Goal: Task Accomplishment & Management: Use online tool/utility

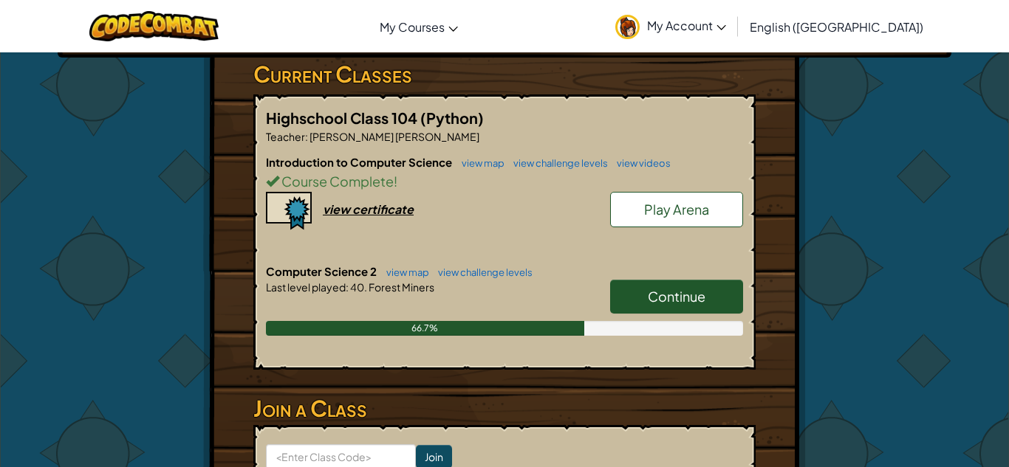
scroll to position [354, 0]
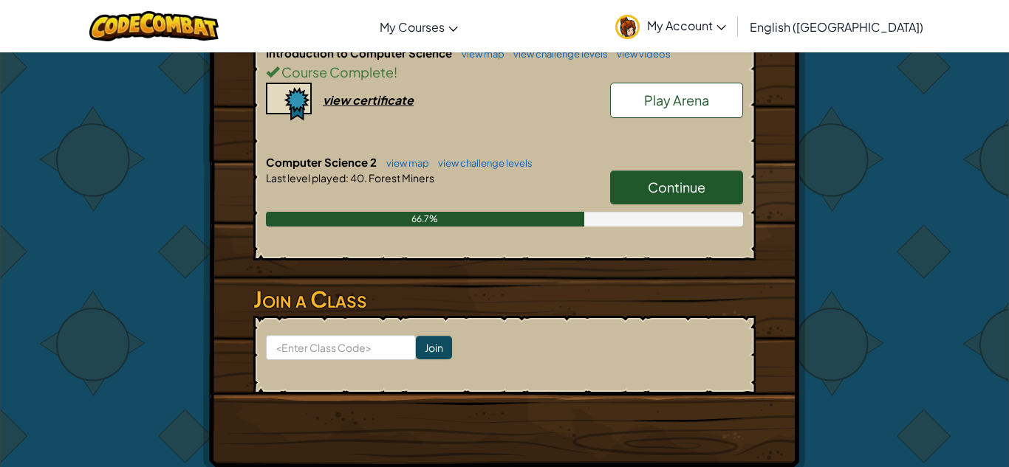
click at [653, 173] on link "Continue" at bounding box center [676, 188] width 133 height 34
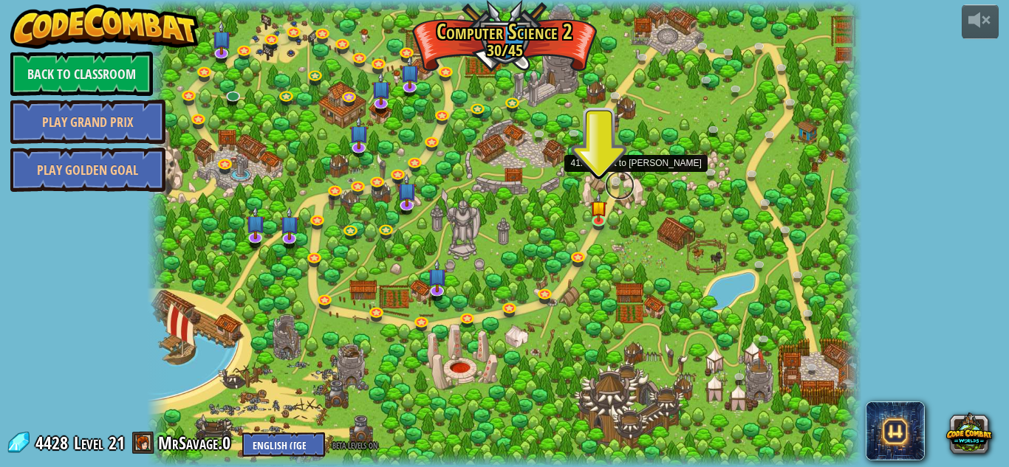
click at [621, 179] on link at bounding box center [620, 186] width 30 height 30
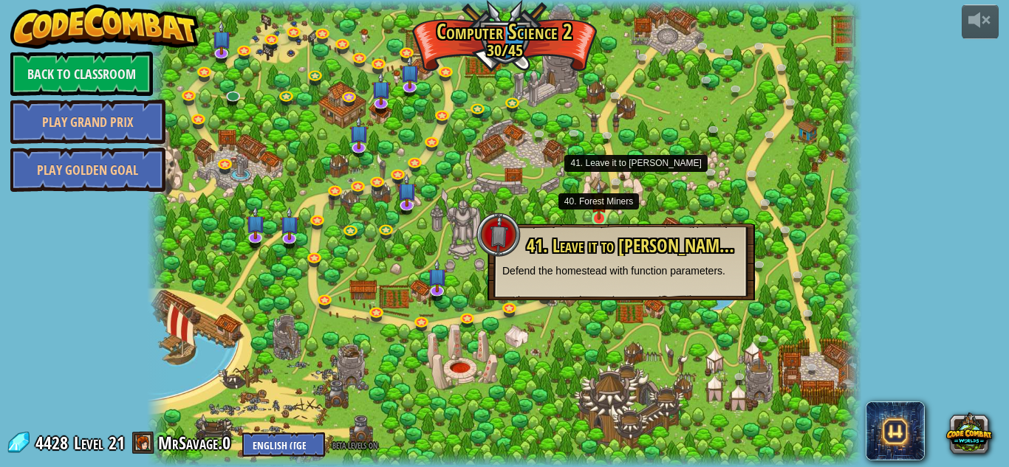
click at [594, 218] on img at bounding box center [599, 201] width 17 height 38
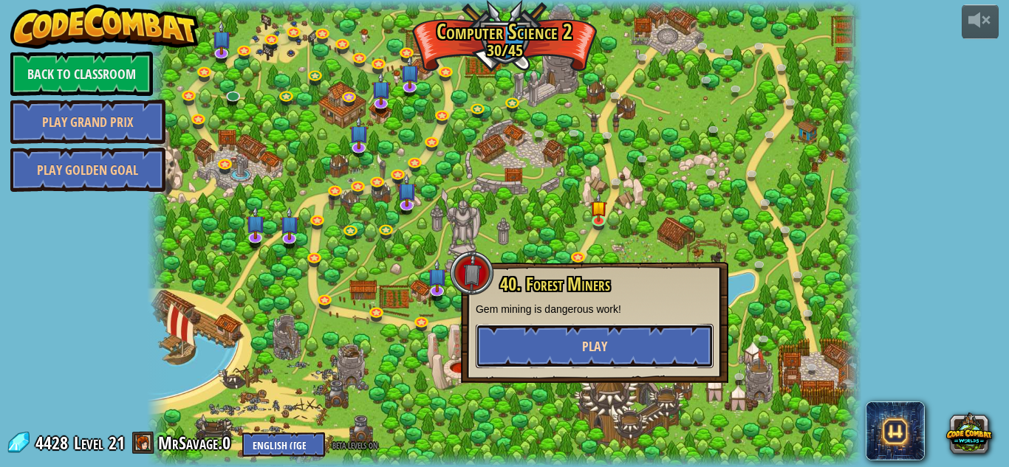
click at [597, 331] on button "Play" at bounding box center [594, 346] width 238 height 44
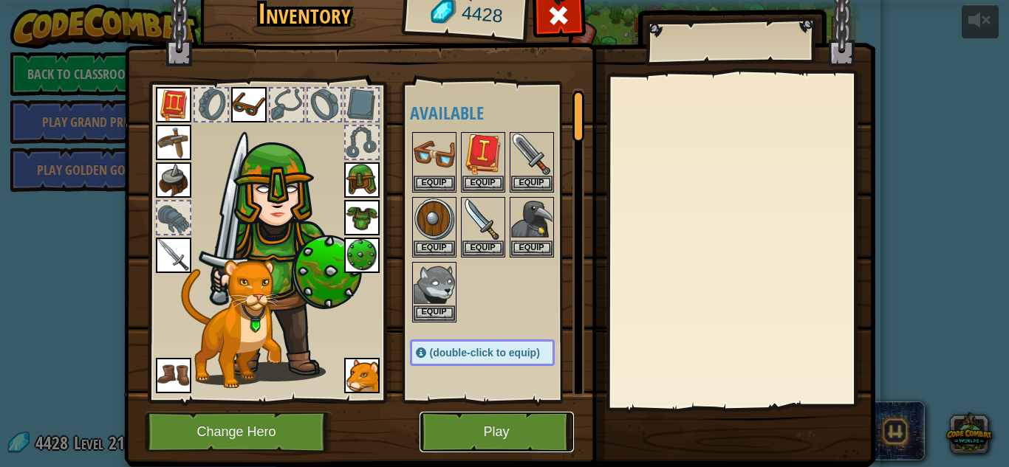
click at [470, 451] on button "Play" at bounding box center [496, 432] width 154 height 41
click at [480, 1] on html "powered by Back to Classroom Play Grand Prix Play Golden Goal 8. Picnic Buster …" at bounding box center [504, 0] width 1009 height 1
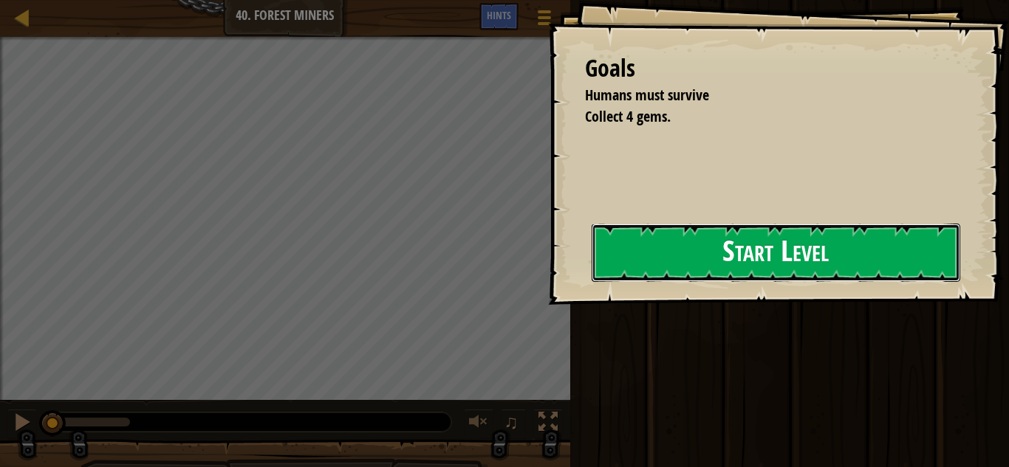
click at [591, 282] on button "Start Level" at bounding box center [775, 253] width 368 height 58
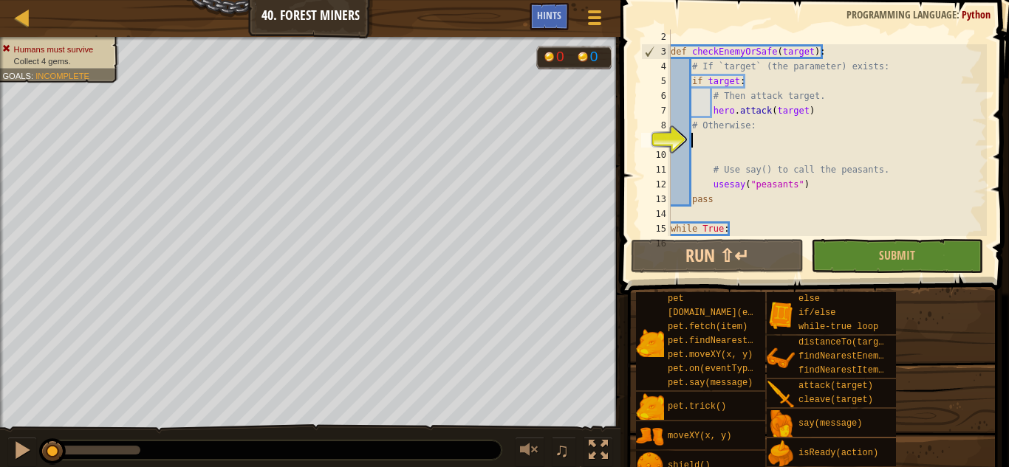
scroll to position [15, 0]
click at [599, 17] on span at bounding box center [595, 17] width 14 height 3
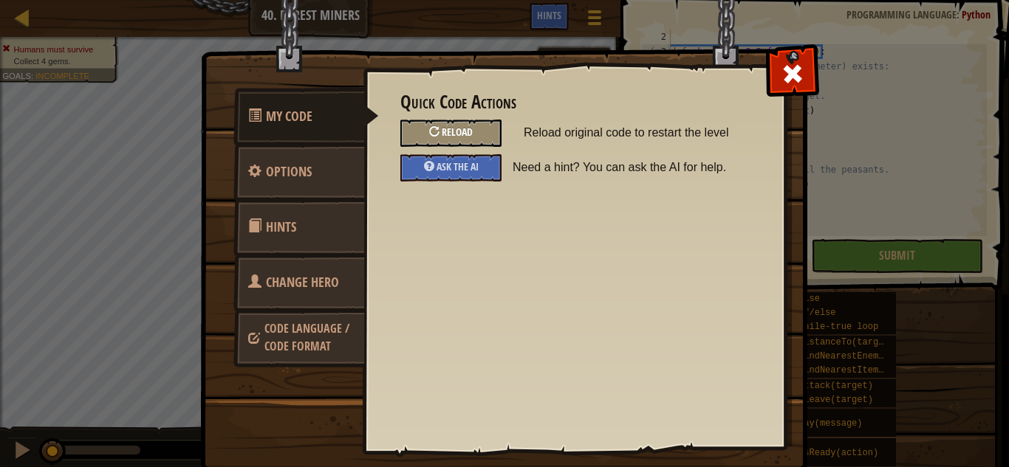
click at [471, 126] on span "Reload" at bounding box center [457, 132] width 31 height 14
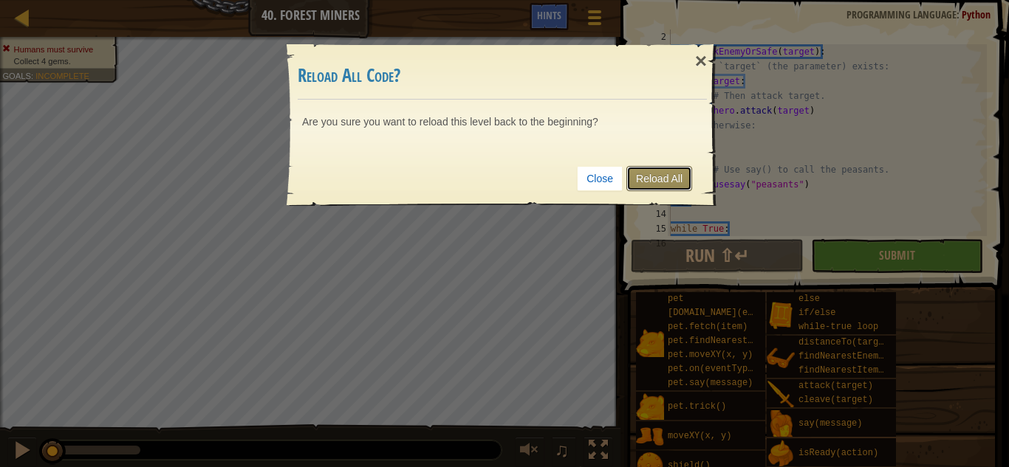
click at [652, 169] on link "Reload All" at bounding box center [659, 178] width 66 height 25
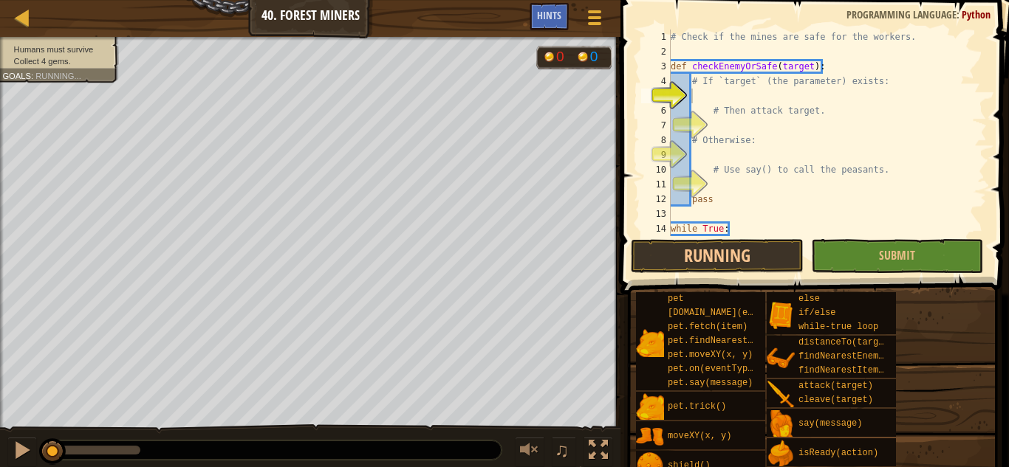
scroll to position [0, 0]
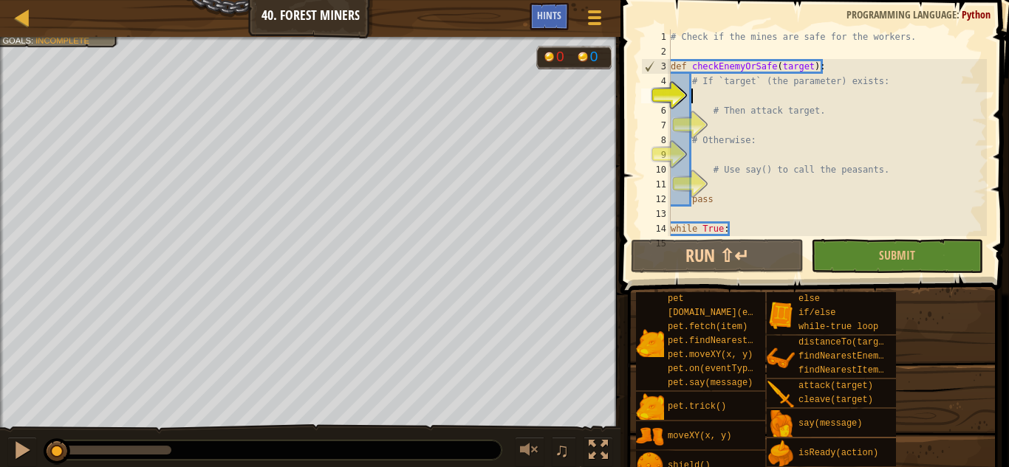
click at [718, 158] on div "# Check if the mines are safe for the workers. def checkEnemyOrSafe ( target ) …" at bounding box center [826, 148] width 319 height 236
click at [718, 98] on div "# Check if the mines are safe for the workers. def checkEnemyOrSafe ( target ) …" at bounding box center [826, 148] width 319 height 236
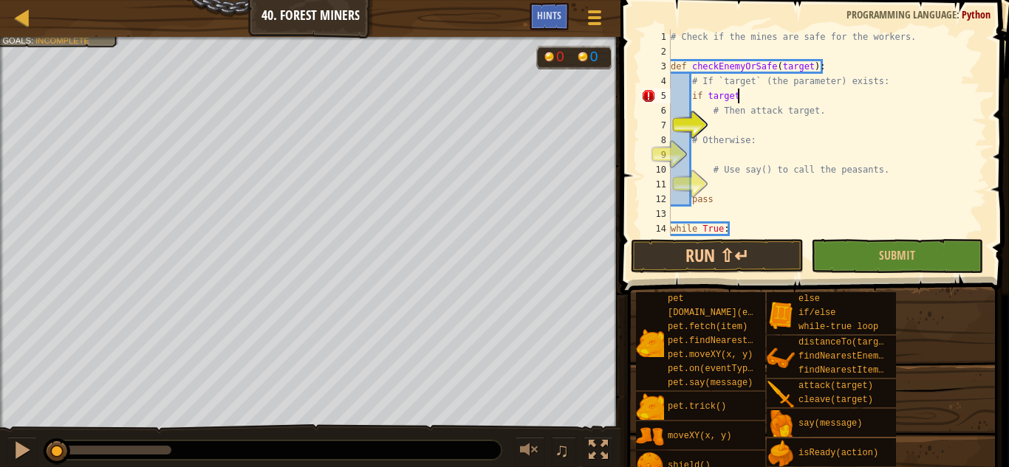
scroll to position [7, 10]
type textarea "if target:"
click at [825, 119] on div "# Check if the mines are safe for the workers. def checkEnemyOrSafe ( target ) …" at bounding box center [826, 148] width 319 height 236
click at [828, 108] on div "# Check if the mines are safe for the workers. def checkEnemyOrSafe ( target ) …" at bounding box center [826, 148] width 319 height 236
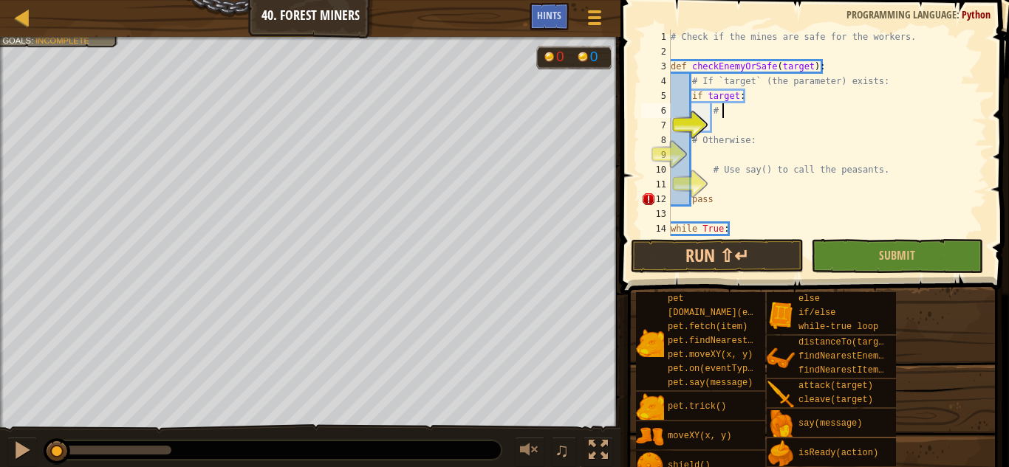
type textarea "#"
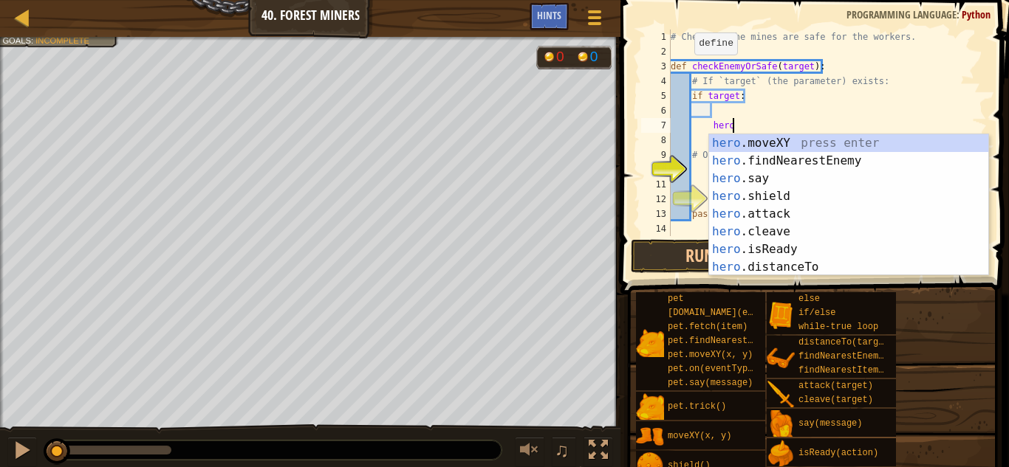
scroll to position [7, 9]
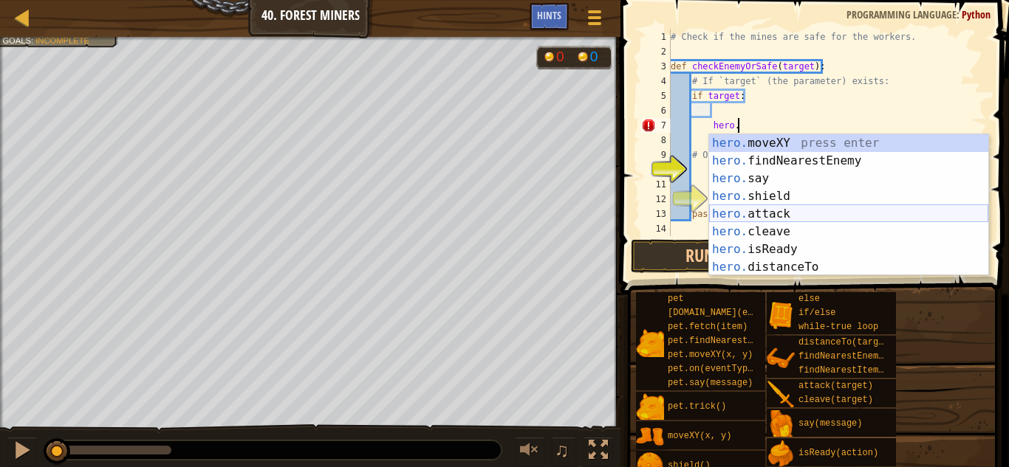
click at [806, 212] on div "hero. moveXY press enter hero. findNearestEnemy press enter hero. say press ent…" at bounding box center [848, 222] width 279 height 177
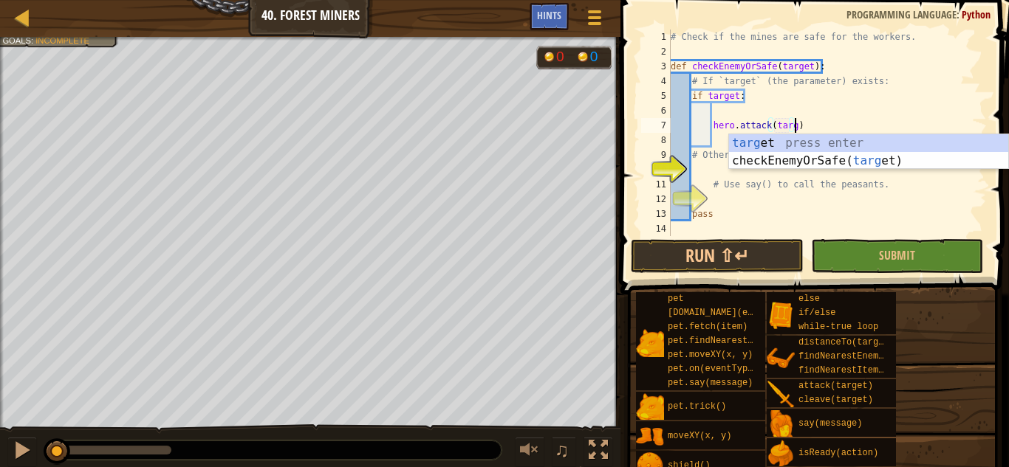
type textarea "hero.attack(target)"
click at [845, 123] on div "# Check if the mines are safe for the workers. def checkEnemyOrSafe ( target ) …" at bounding box center [826, 148] width 319 height 236
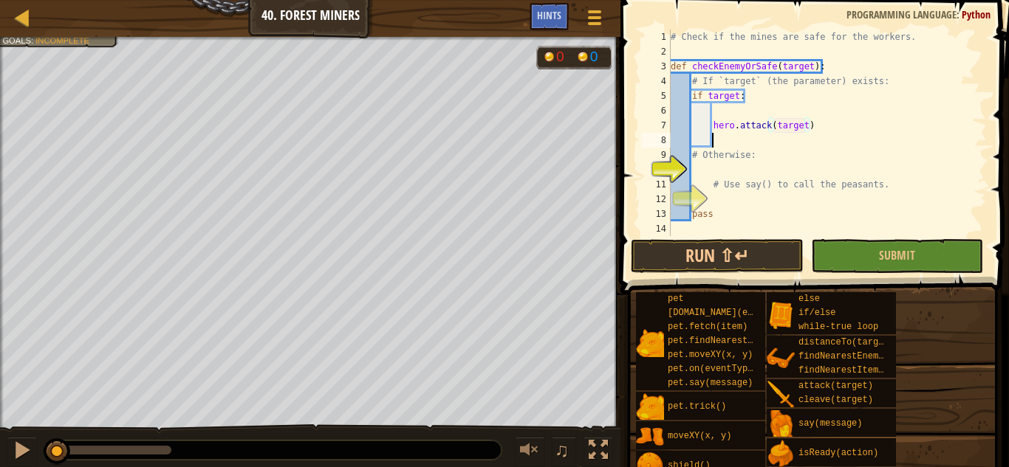
click at [749, 140] on div "# Check if the mines are safe for the workers. def checkEnemyOrSafe ( target ) …" at bounding box center [826, 148] width 319 height 236
drag, startPoint x: 768, startPoint y: 152, endPoint x: 690, endPoint y: 157, distance: 78.4
click at [690, 157] on div "# Check if the mines are safe for the workers. def checkEnemyOrSafe ( target ) …" at bounding box center [826, 148] width 319 height 236
type textarea "# Otherwise:"
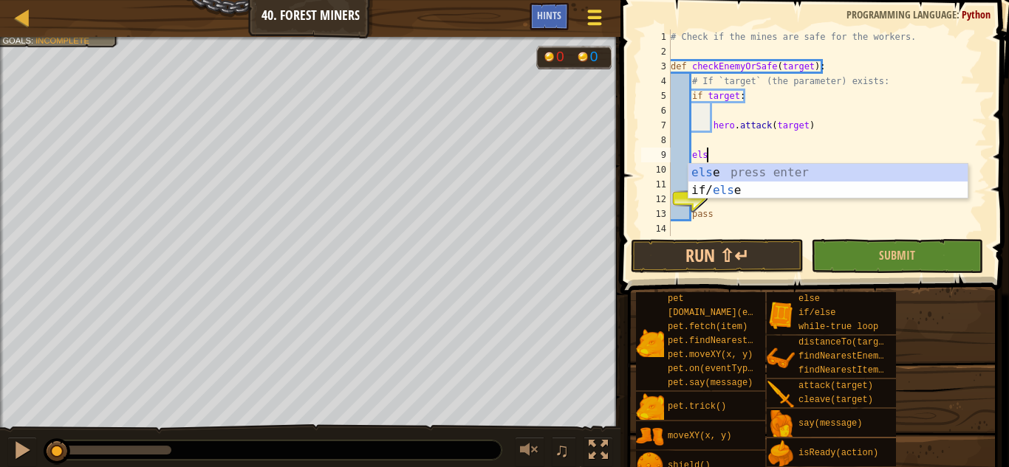
type textarea "else"
click at [736, 171] on div "else press enter if/ else press enter" at bounding box center [827, 199] width 279 height 71
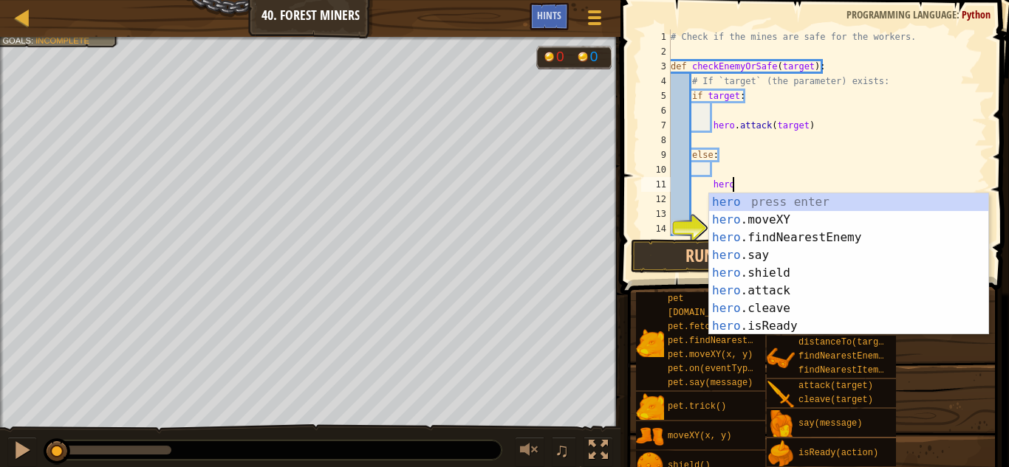
scroll to position [7, 8]
click at [833, 256] on div "hero press enter hero .moveXY press enter hero .findNearestEnemy press enter he…" at bounding box center [848, 281] width 279 height 177
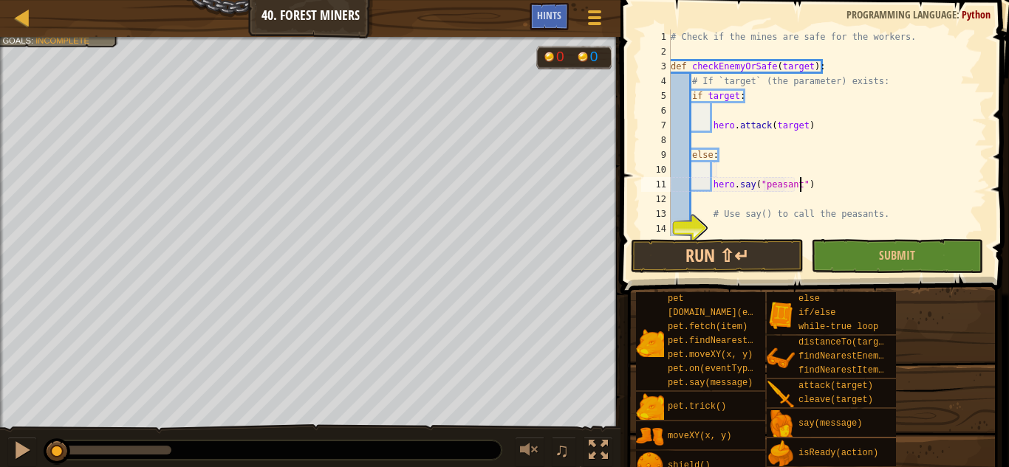
scroll to position [7, 20]
type textarea "hero.say("peasants")"
click at [739, 226] on div "# Check if the mines are safe for the workers. def checkEnemyOrSafe ( target ) …" at bounding box center [826, 148] width 319 height 236
type textarea "pass"
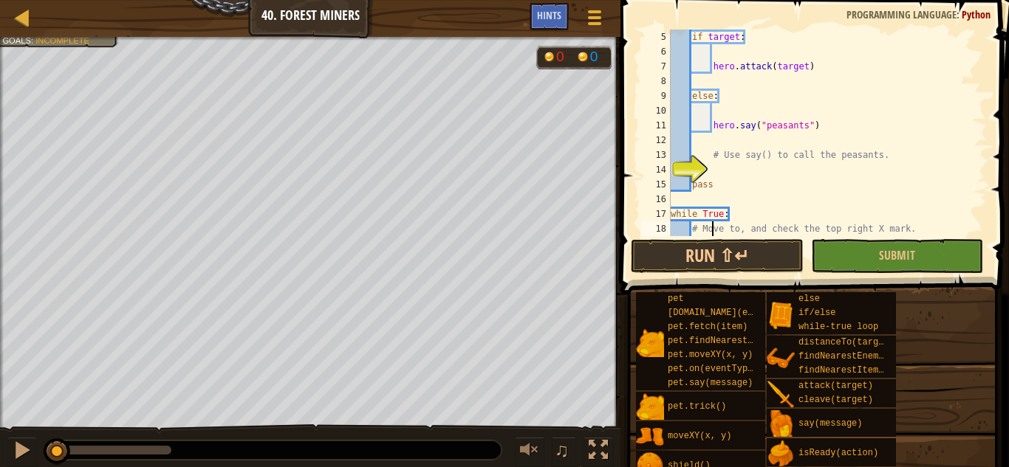
scroll to position [59, 0]
drag, startPoint x: 907, startPoint y: 154, endPoint x: 710, endPoint y: 153, distance: 196.4
click at [710, 153] on div "if target : hero . attack ( target ) else : hero . say ( "peasants" ) # Use say…" at bounding box center [826, 148] width 319 height 236
type textarea "# Use say() to call the peasants."
click at [671, 214] on div "if target : hero . attack ( target ) else : hero . say ( "peasants" ) pass whil…" at bounding box center [826, 148] width 319 height 236
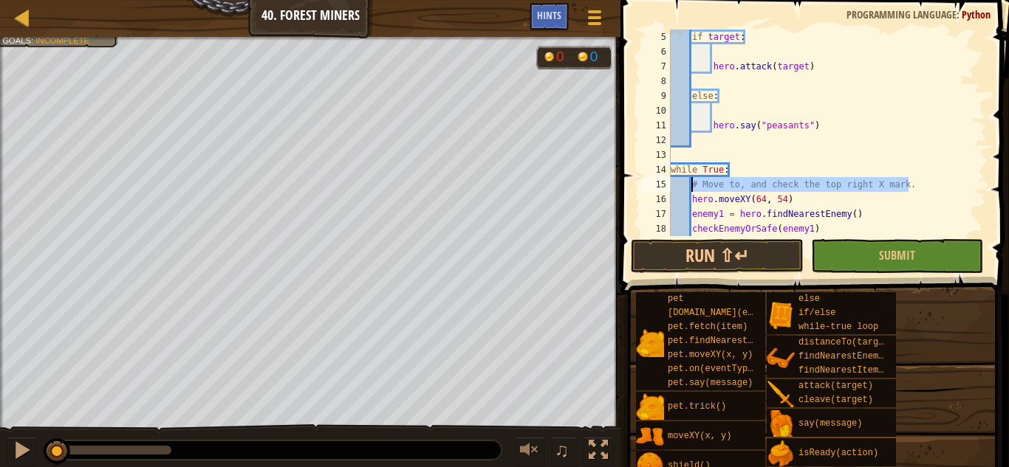
drag, startPoint x: 927, startPoint y: 182, endPoint x: 693, endPoint y: 182, distance: 233.3
click at [693, 182] on div "if target : hero . attack ( target ) else : hero . say ( "peasants" ) while Tru…" at bounding box center [826, 148] width 319 height 236
type textarea "# Move to, and check the top right X mark."
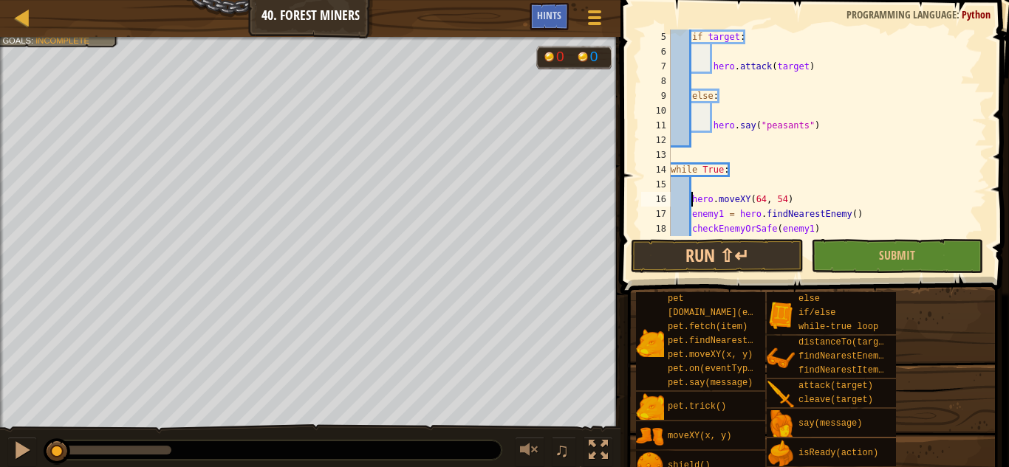
type textarea "checkEnemyOrSafe(enemy1)"
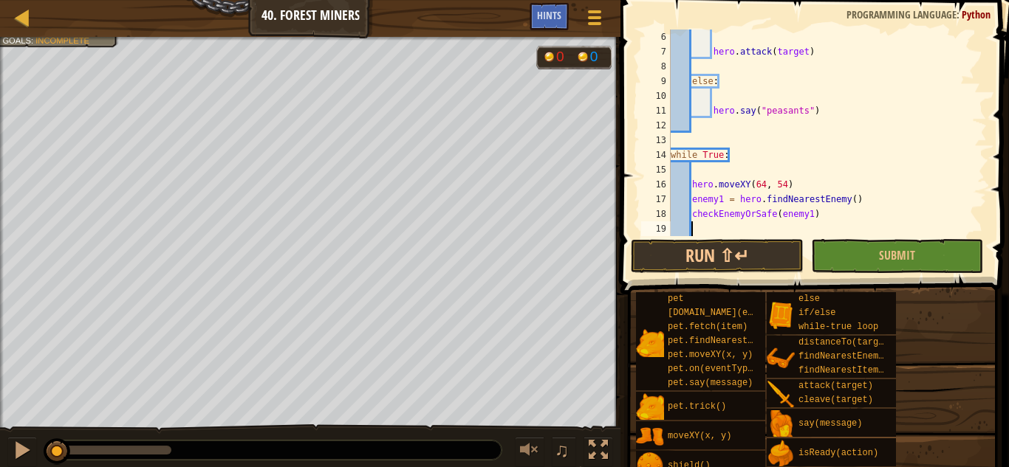
type textarea "# Move to the bottom left X mark."
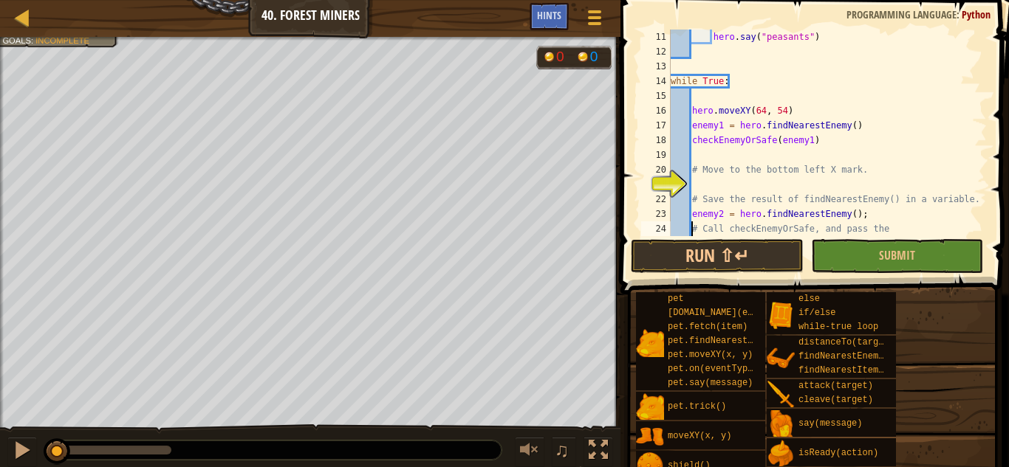
type textarea "# result of findNearestEnemy as the argument."
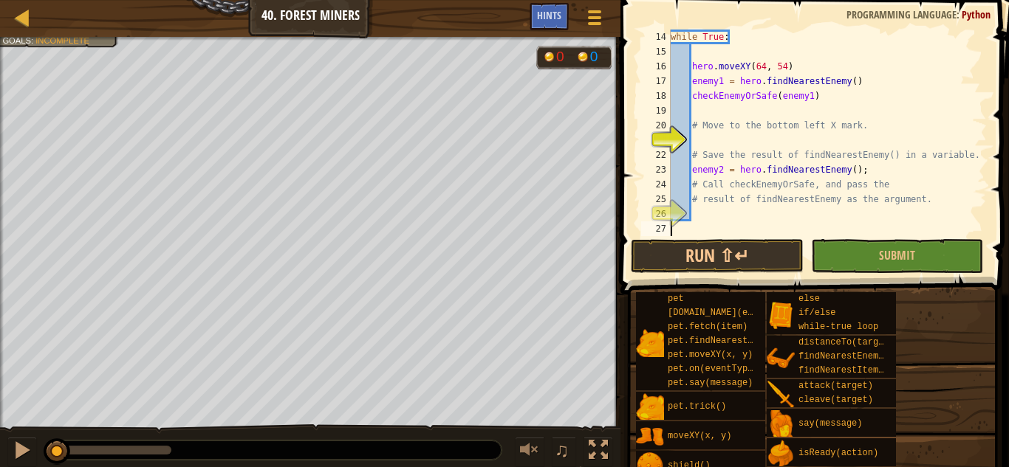
scroll to position [192, 0]
click at [713, 139] on div "while True : hero . moveXY ( 64 , 54 ) enemy1 = hero . findNearestEnemy ( ) che…" at bounding box center [826, 148] width 319 height 236
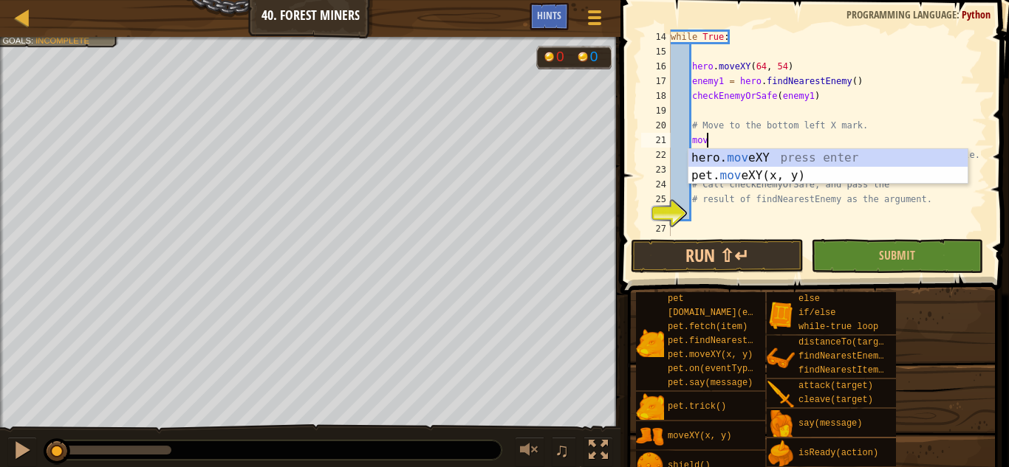
scroll to position [7, 5]
click at [819, 157] on div "hero. move XY press enter pet. move XY(x, y) press enter" at bounding box center [827, 184] width 279 height 71
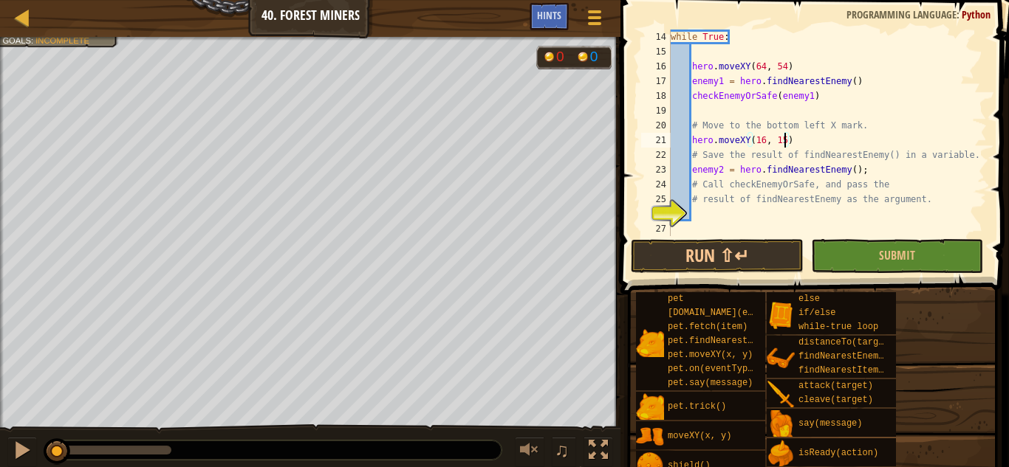
scroll to position [7, 16]
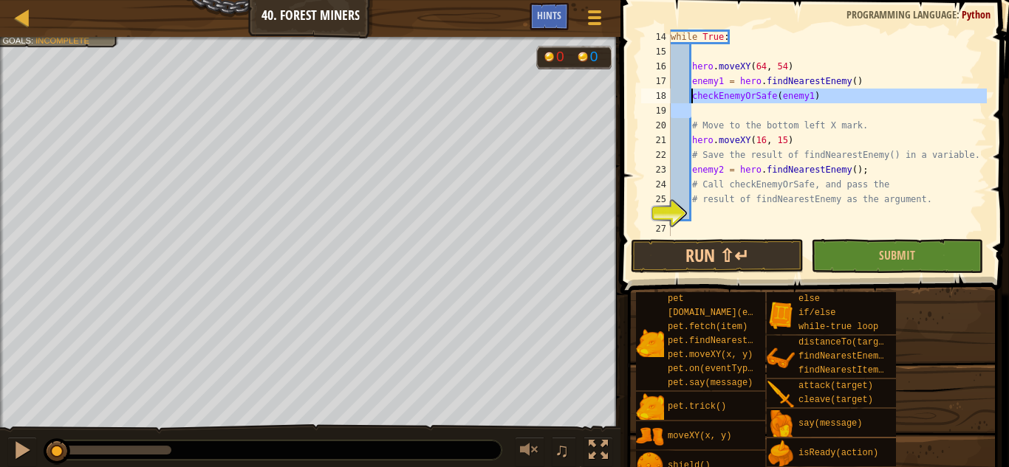
drag, startPoint x: 828, startPoint y: 105, endPoint x: 692, endPoint y: 97, distance: 136.8
click at [692, 97] on div "while True : hero . moveXY ( 64 , 54 ) enemy1 = hero . findNearestEnemy ( ) che…" at bounding box center [826, 148] width 319 height 236
type textarea "checkEnemyOrSafe(enemy1)"
paste textarea
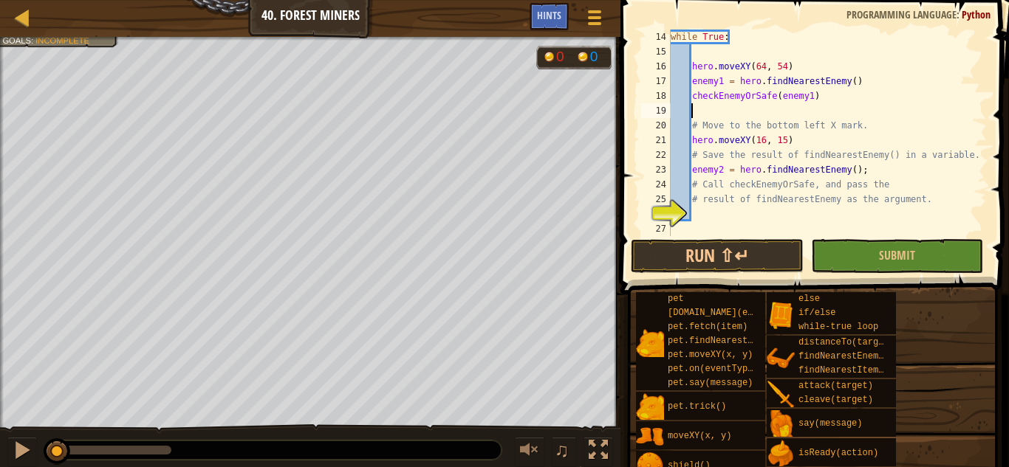
click at [722, 221] on div "while True : hero . moveXY ( 64 , 54 ) enemy1 = hero . findNearestEnemy ( ) che…" at bounding box center [826, 148] width 319 height 236
paste textarea "checkEnemyOrSafe(enemy1)"
click at [812, 212] on div "while True : hero . moveXY ( 64 , 54 ) enemy1 = hero . findNearestEnemy ( ) che…" at bounding box center [826, 148] width 319 height 236
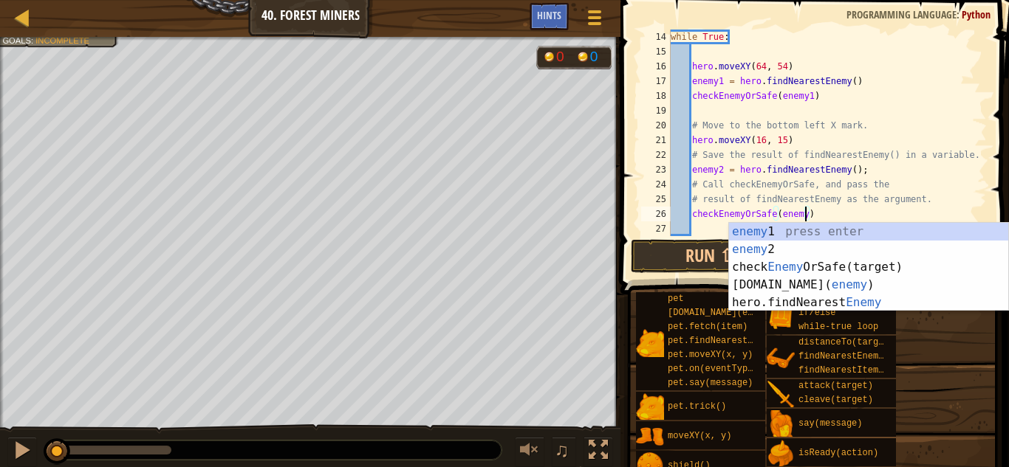
scroll to position [7, 20]
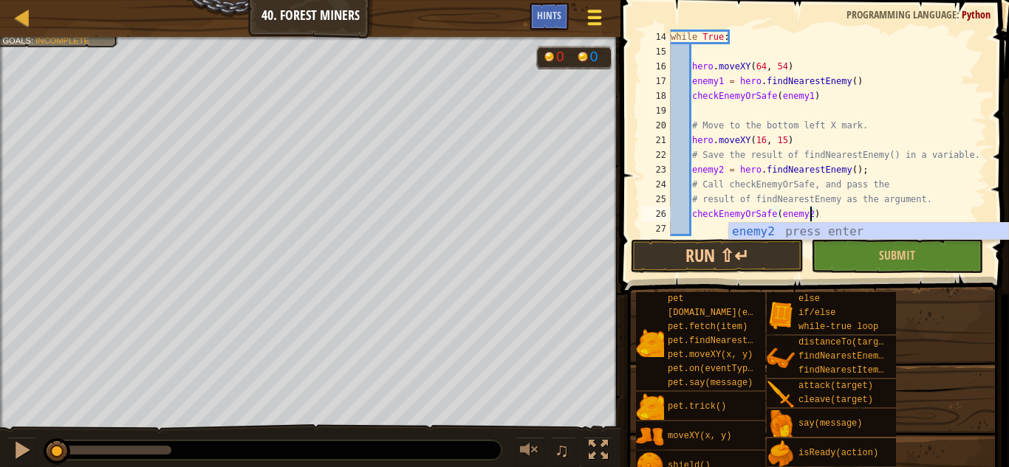
type textarea "checkEnemyOrSafe(enemy2)"
click at [864, 261] on button "Submit" at bounding box center [897, 256] width 172 height 34
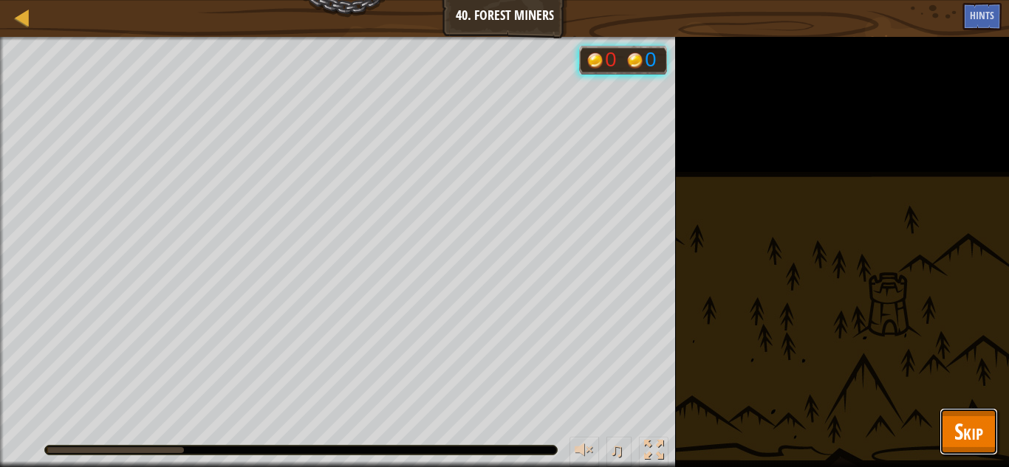
click at [989, 454] on button "Skip" at bounding box center [968, 431] width 58 height 47
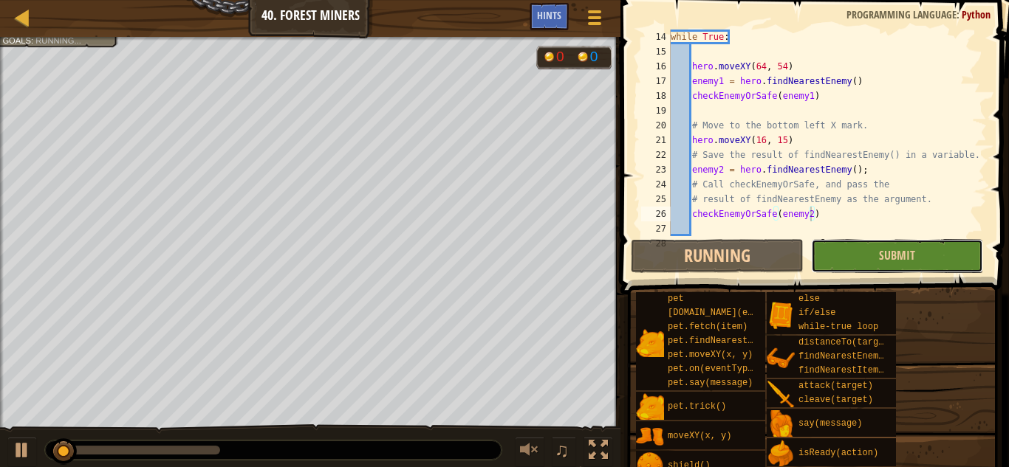
click at [873, 260] on button "Submit" at bounding box center [897, 256] width 172 height 34
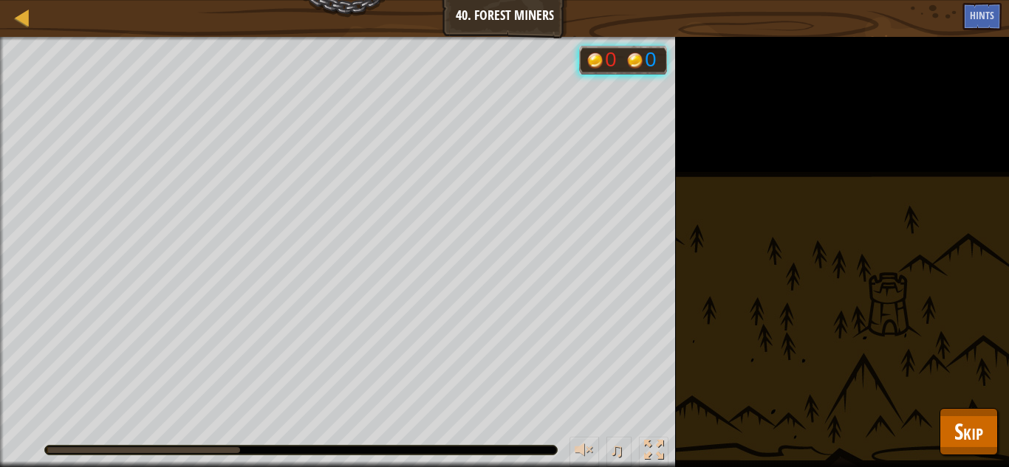
click at [1008, 431] on div "Humans must survive Collect 4 gems. Goals : Running... 0 0 ♫ Anya 169 x: 41 y: …" at bounding box center [504, 252] width 1009 height 430
click at [952, 423] on button "Skip" at bounding box center [968, 431] width 58 height 47
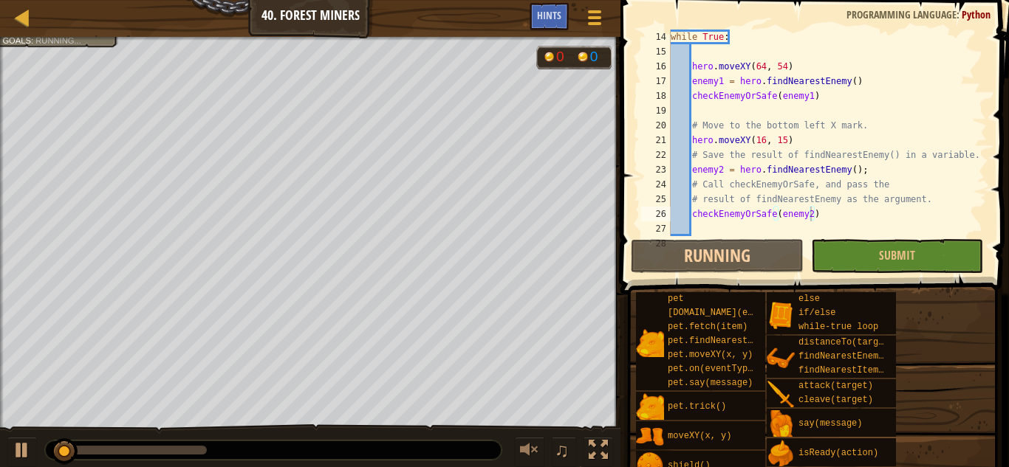
click at [478, 447] on div at bounding box center [273, 450] width 456 height 19
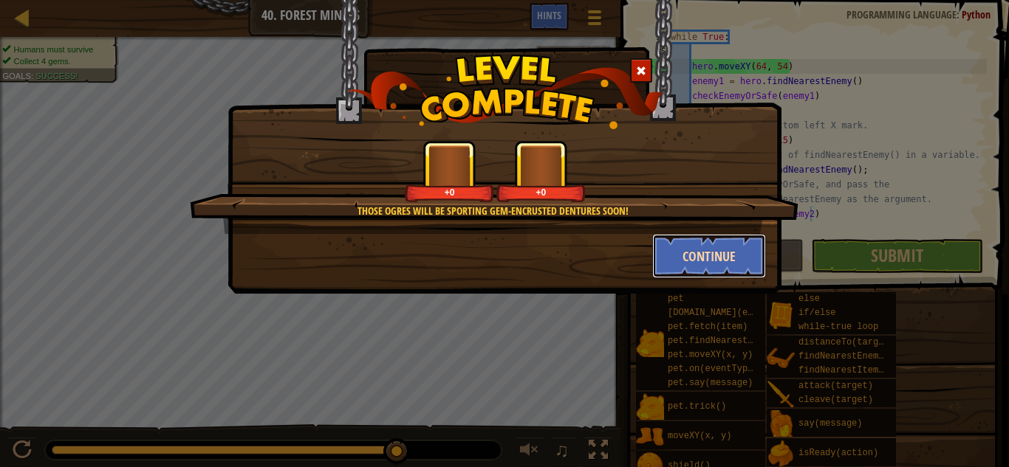
click at [714, 254] on button "Continue" at bounding box center [709, 256] width 114 height 44
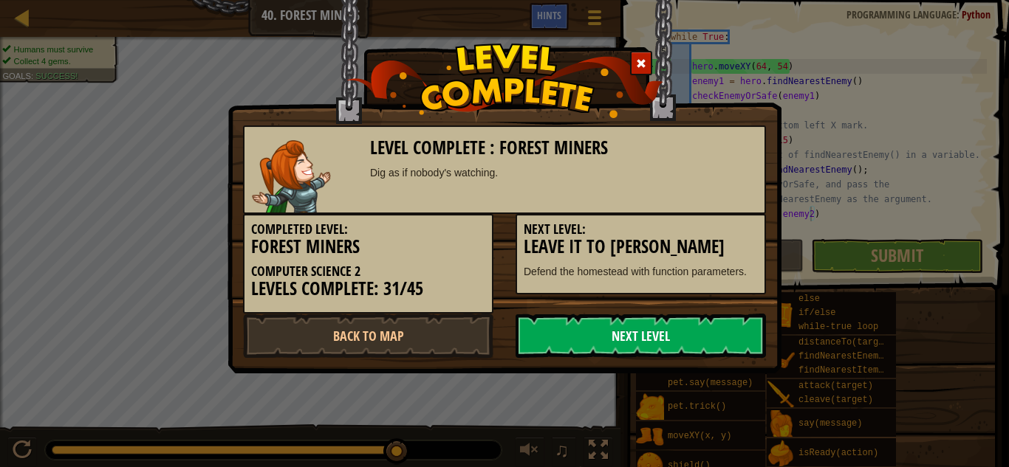
click at [625, 343] on link "Next Level" at bounding box center [640, 336] width 250 height 44
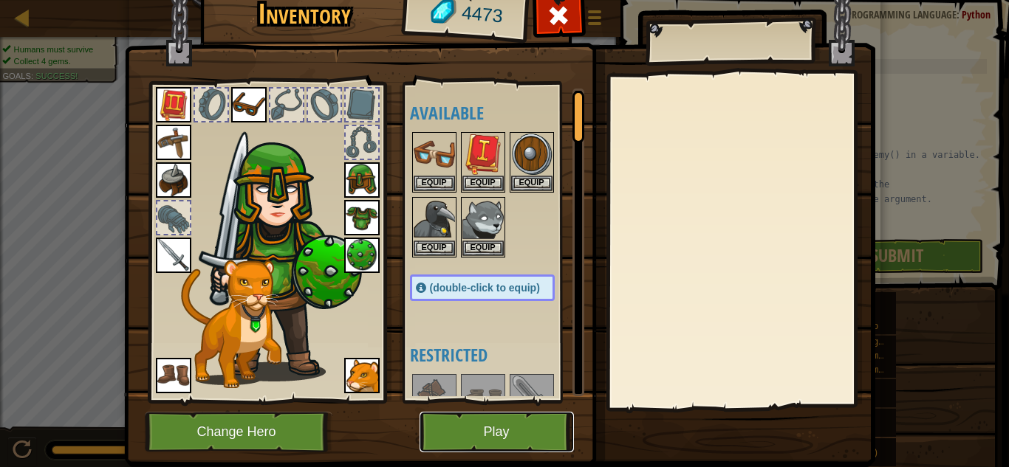
click at [537, 430] on button "Play" at bounding box center [496, 432] width 154 height 41
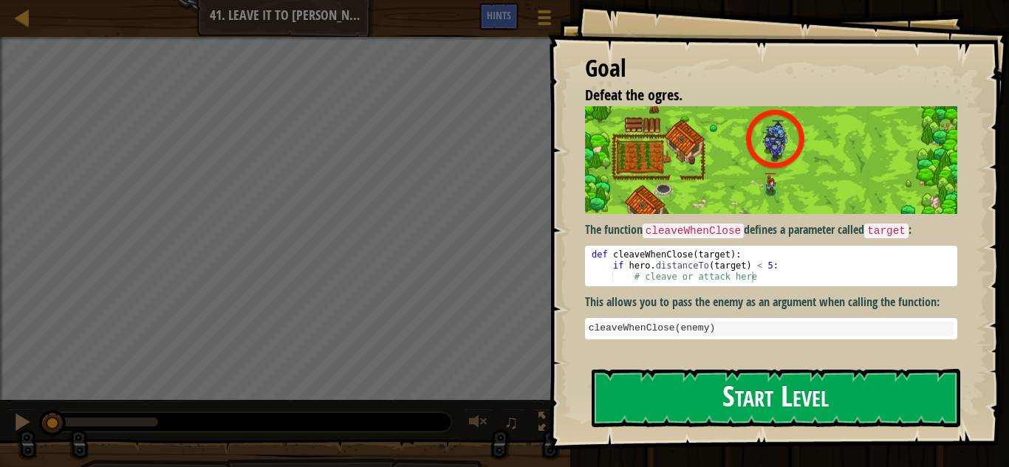
click at [626, 203] on img at bounding box center [771, 160] width 372 height 108
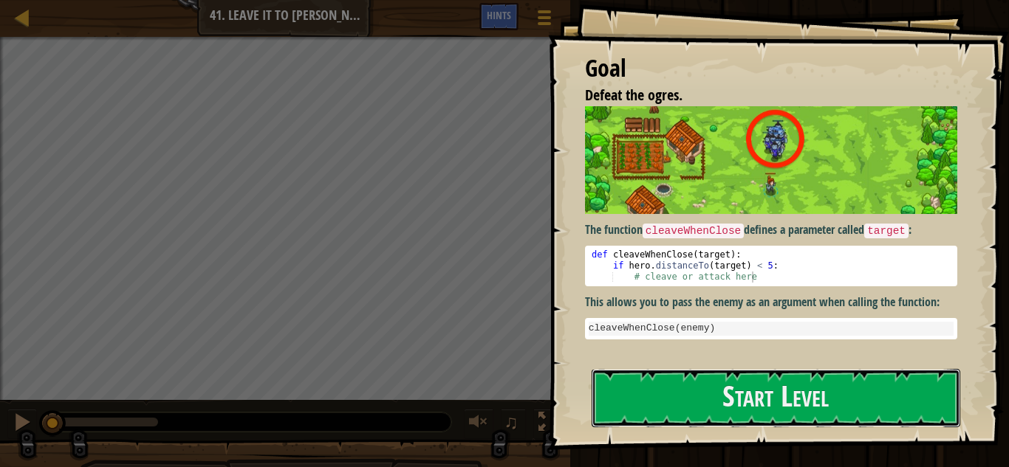
click at [667, 411] on button "Start Level" at bounding box center [775, 398] width 368 height 58
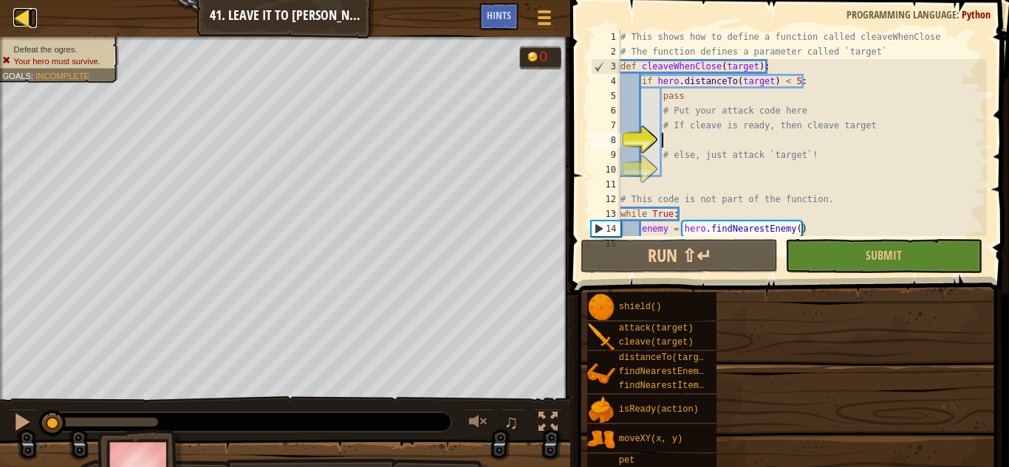
click at [18, 23] on div at bounding box center [22, 17] width 18 height 18
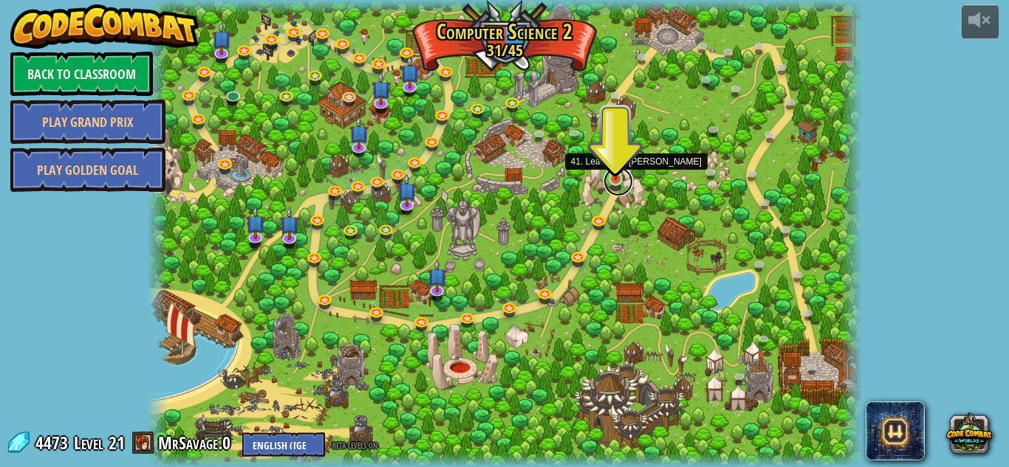
click at [609, 180] on link at bounding box center [618, 182] width 30 height 30
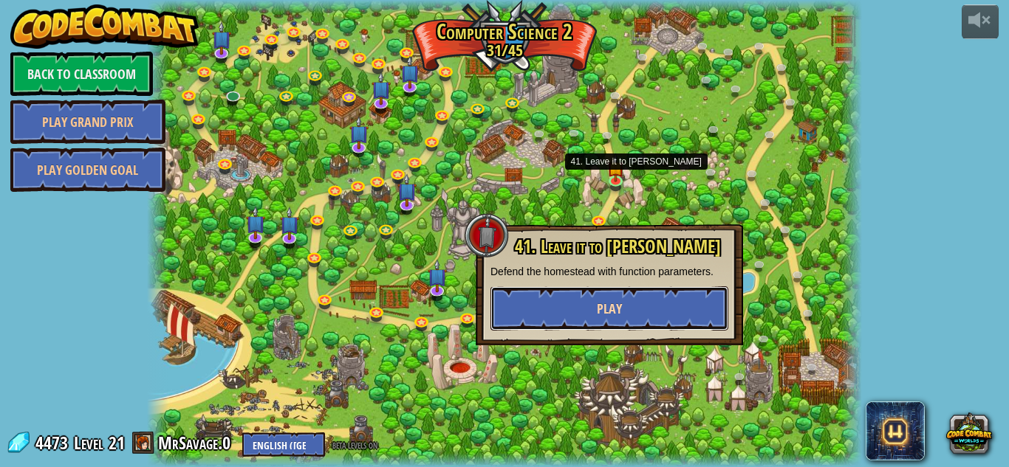
click at [659, 319] on button "Play" at bounding box center [609, 308] width 238 height 44
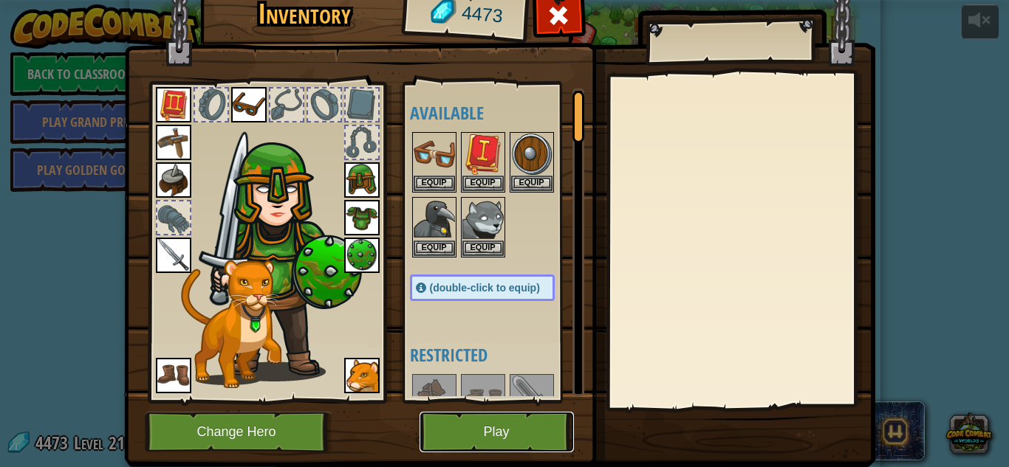
click at [504, 448] on button "Play" at bounding box center [496, 432] width 154 height 41
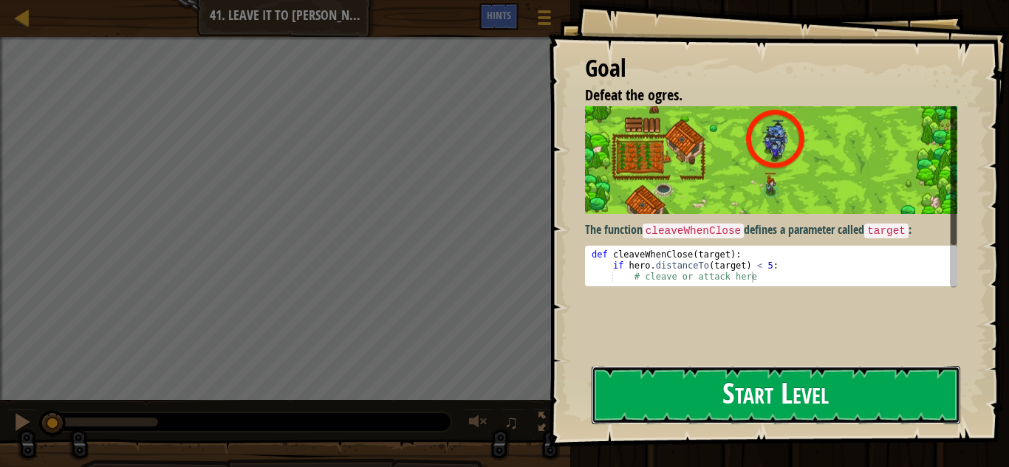
click at [769, 391] on button "Start Level" at bounding box center [775, 395] width 368 height 58
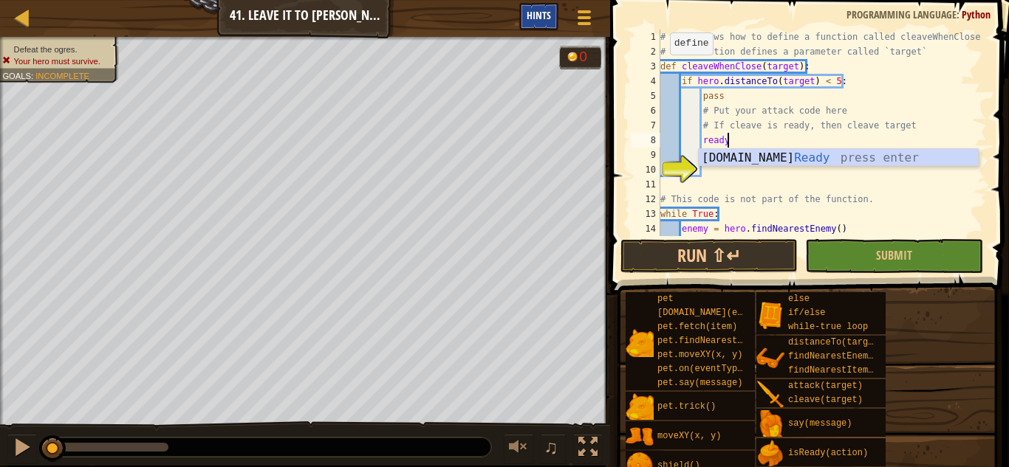
scroll to position [7, 9]
click at [757, 157] on div "[DOMAIN_NAME] Ready press enter" at bounding box center [837, 175] width 279 height 53
type textarea "ready = hero.isReady("cleave")"
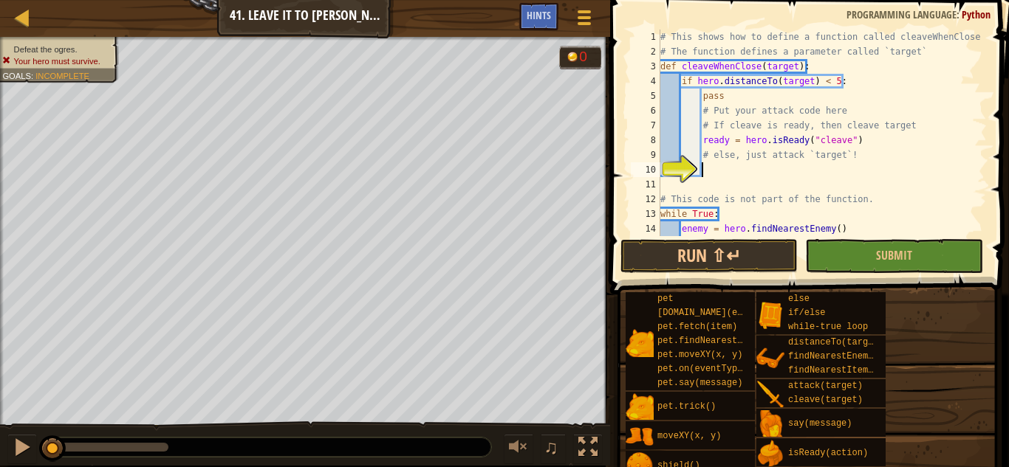
click at [833, 163] on div "# This shows how to define a function called cleaveWhenClose # The function def…" at bounding box center [821, 148] width 329 height 236
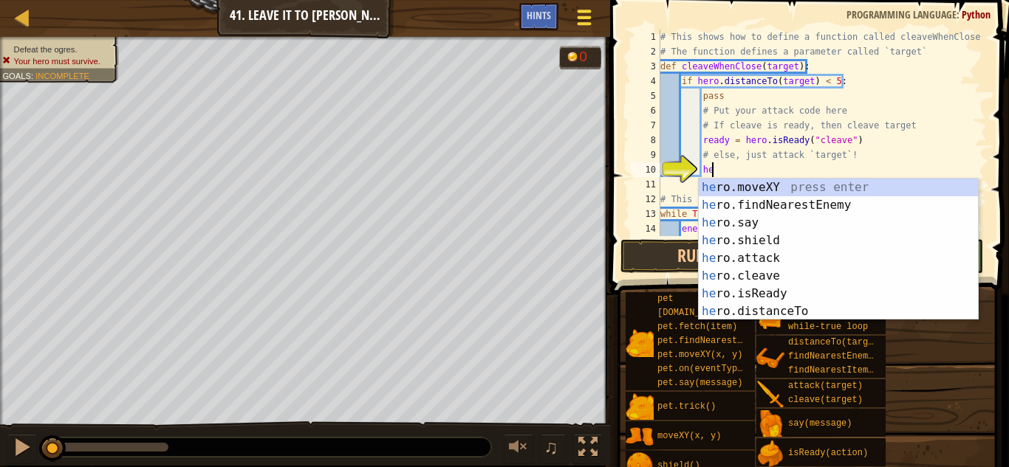
scroll to position [7, 7]
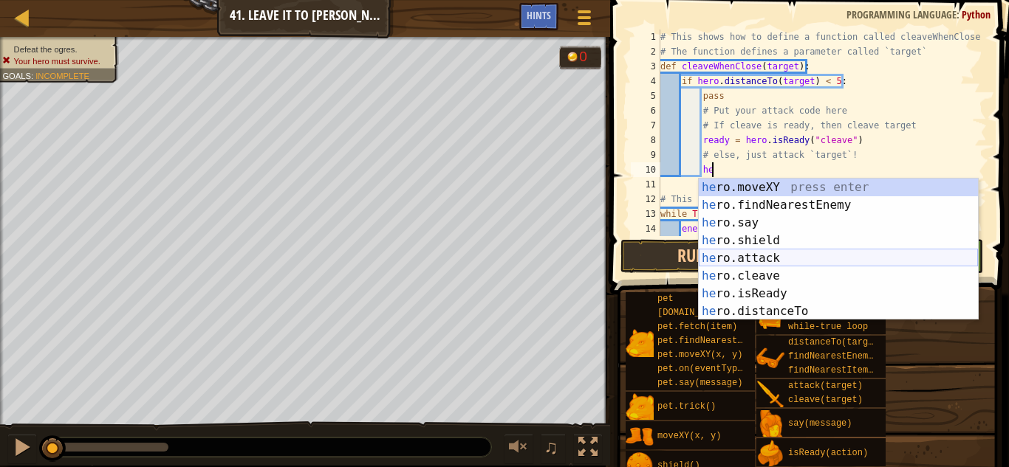
click at [806, 268] on div "he ro.moveXY press enter he ro.findNearestEnemy press enter he ro.say press ent…" at bounding box center [837, 267] width 279 height 177
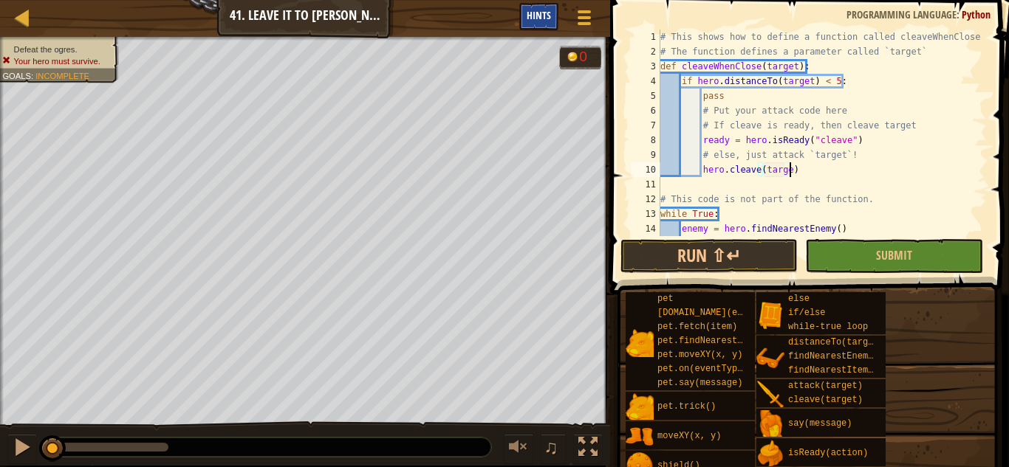
type textarea "hero.cleave(target)"
click at [733, 190] on div "# This shows how to define a function called cleaveWhenClose # The function def…" at bounding box center [821, 148] width 329 height 236
type textarea "# This code is not part of the function."
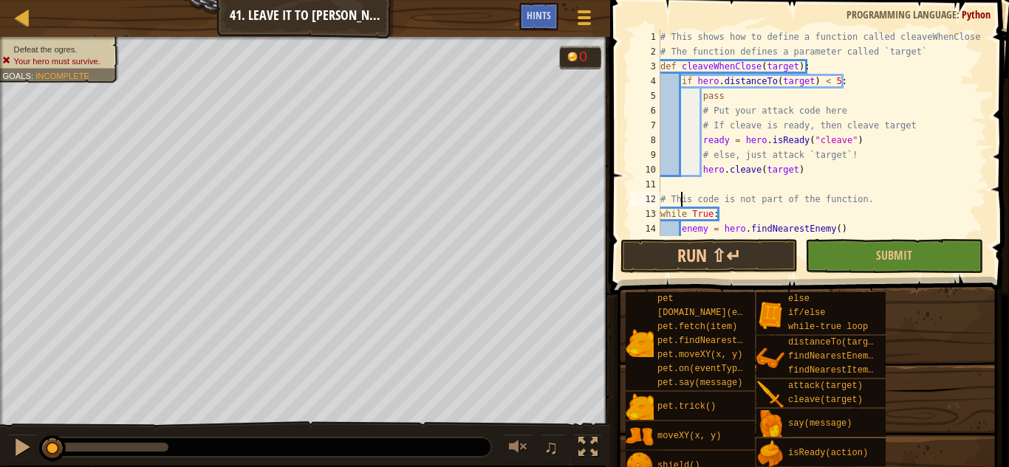
click at [683, 183] on div "# This shows how to define a function called cleaveWhenClose # The function def…" at bounding box center [821, 148] width 329 height 236
type textarea "# This code is not part of the function."
type textarea "hero.cleave(target)"
type textarea "# This code is not part of the function."
type textarea "e"
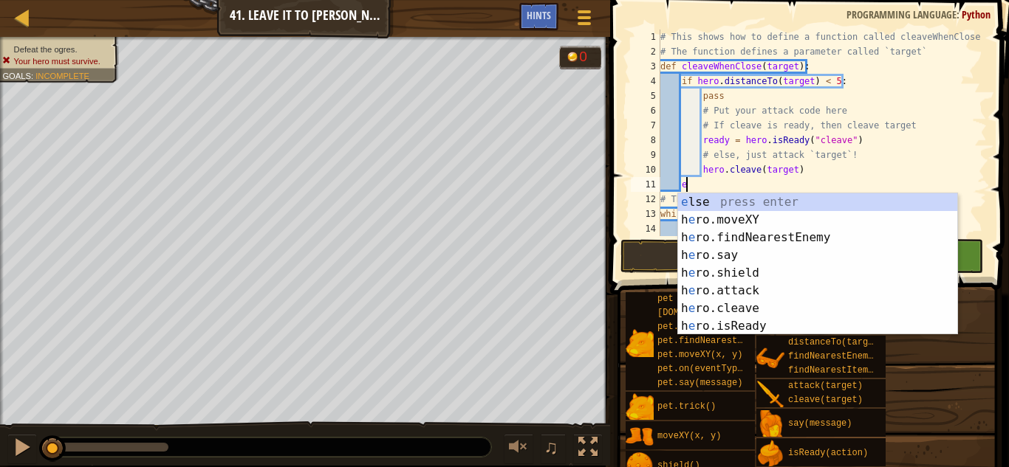
scroll to position [7, 3]
click at [817, 205] on div "e lse press enter h e ro.moveXY press enter h e ro.findNearestEnemy press enter…" at bounding box center [817, 281] width 279 height 177
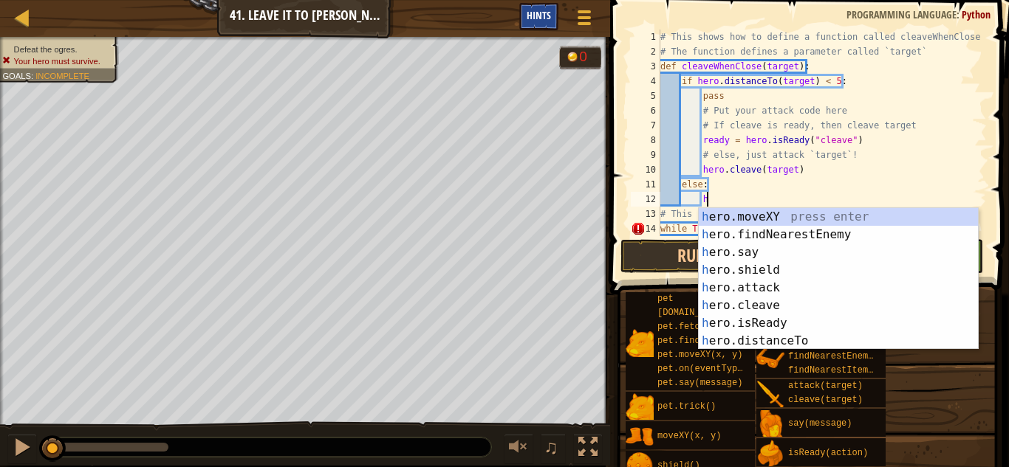
scroll to position [7, 7]
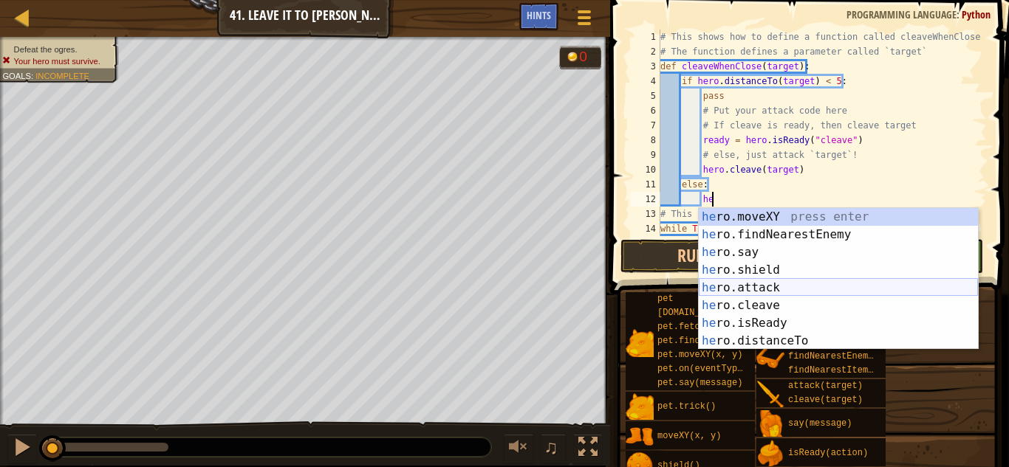
click at [818, 290] on div "he ro.moveXY press enter he ro.findNearestEnemy press enter he ro.say press ent…" at bounding box center [837, 296] width 279 height 177
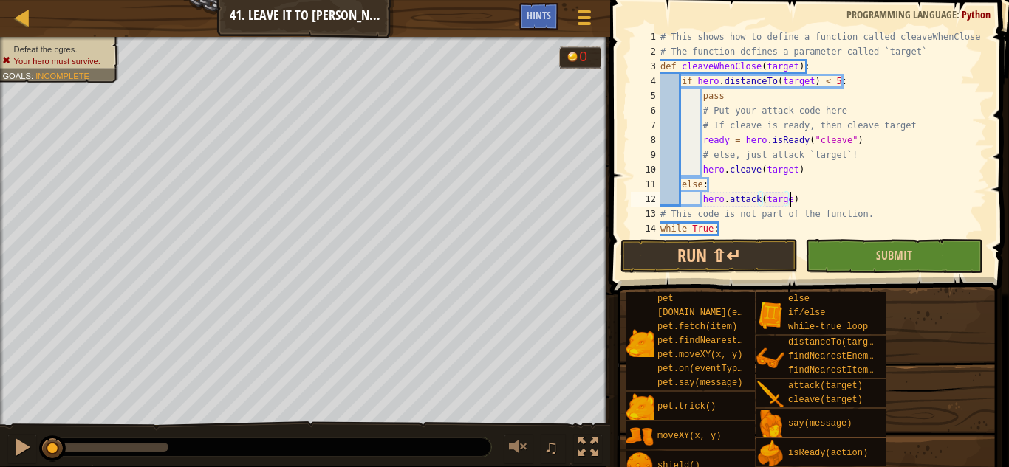
type textarea "hero.attack(target)"
click at [862, 205] on div "# This shows how to define a function called cleaveWhenClose # The function def…" at bounding box center [821, 148] width 329 height 236
type textarea "hero.attack(target)"
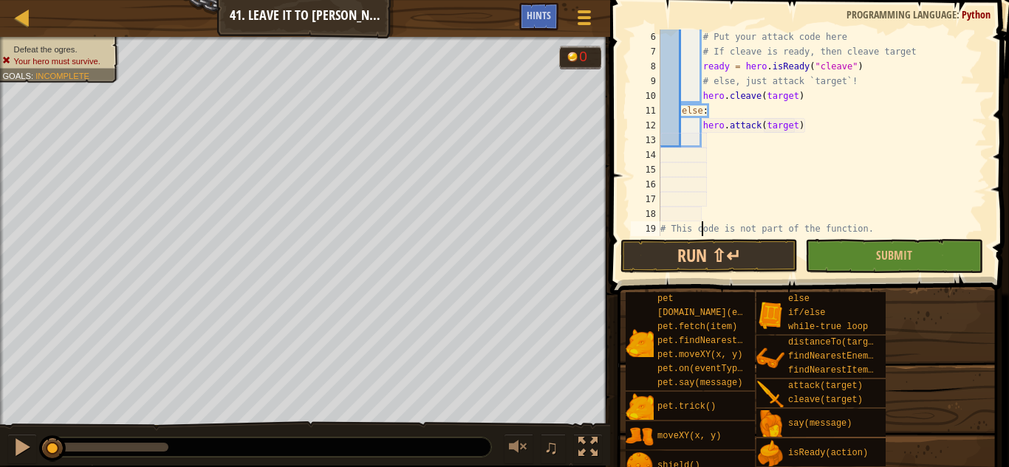
type textarea "# This code is not part of the function."
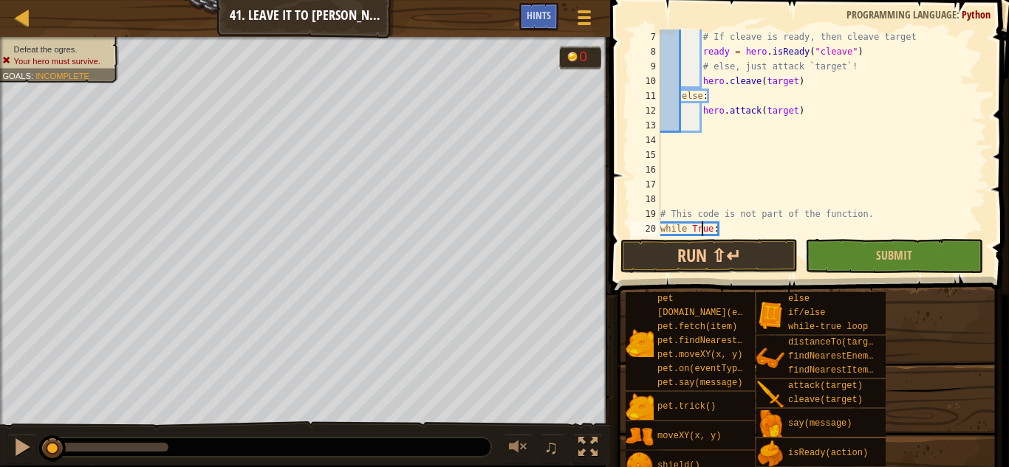
scroll to position [103, 0]
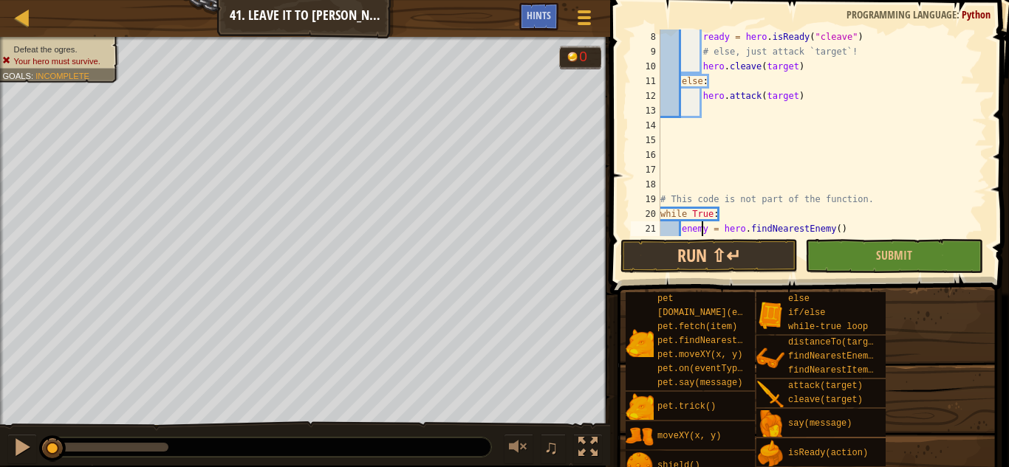
click at [662, 199] on div "ready = hero . isReady ( "cleave" ) # else, just attack `target`! hero . cleave…" at bounding box center [821, 148] width 329 height 236
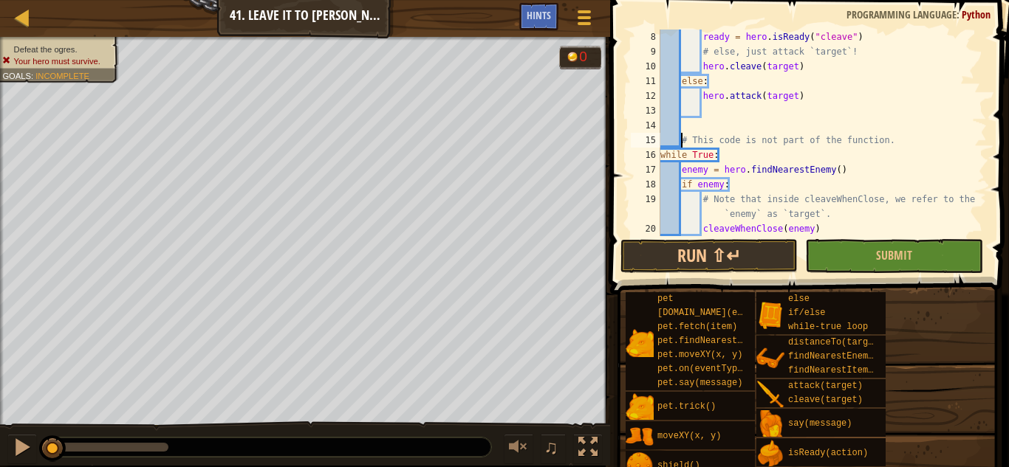
type textarea "# This code is not part of the function."
click at [735, 120] on div "ready = hero . isReady ( "cleave" ) # else, just attack `target`! hero . cleave…" at bounding box center [821, 148] width 329 height 236
click at [717, 114] on div "ready = hero . isReady ( "cleave" ) # else, just attack `target`! hero . cleave…" at bounding box center [821, 148] width 329 height 236
click at [659, 139] on div "15" at bounding box center [646, 140] width 30 height 15
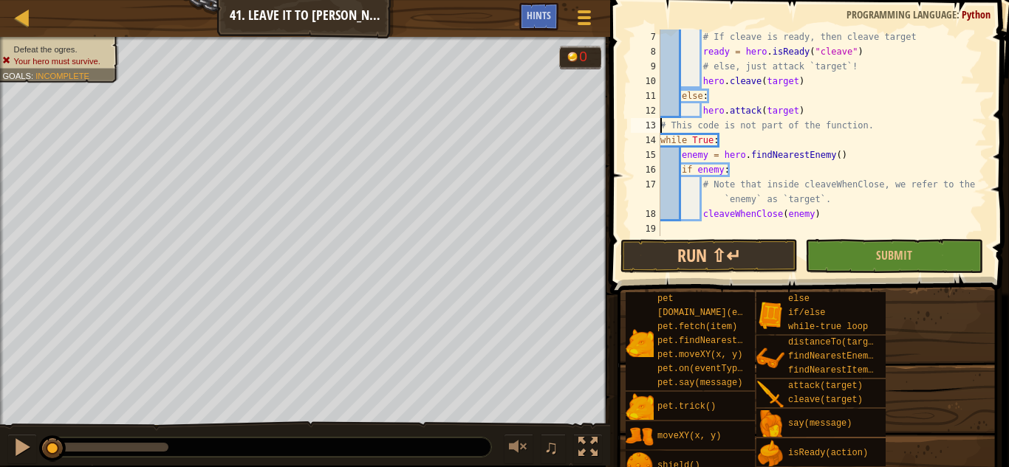
scroll to position [89, 0]
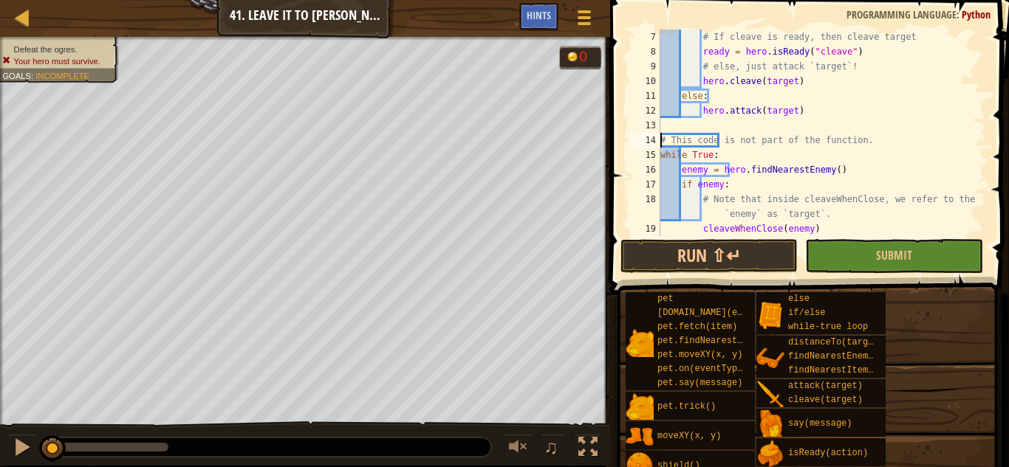
click at [874, 81] on div "# If cleave is ready, then cleave target ready = hero . isReady ( "cleave" ) # …" at bounding box center [821, 148] width 329 height 236
type textarea "hero.cleave(target)"
click at [769, 118] on div "# If cleave is ready, then cleave target ready = hero . isReady ( "cleave" ) # …" at bounding box center [821, 148] width 329 height 236
type textarea "cleaveWhenClose(enemy)"
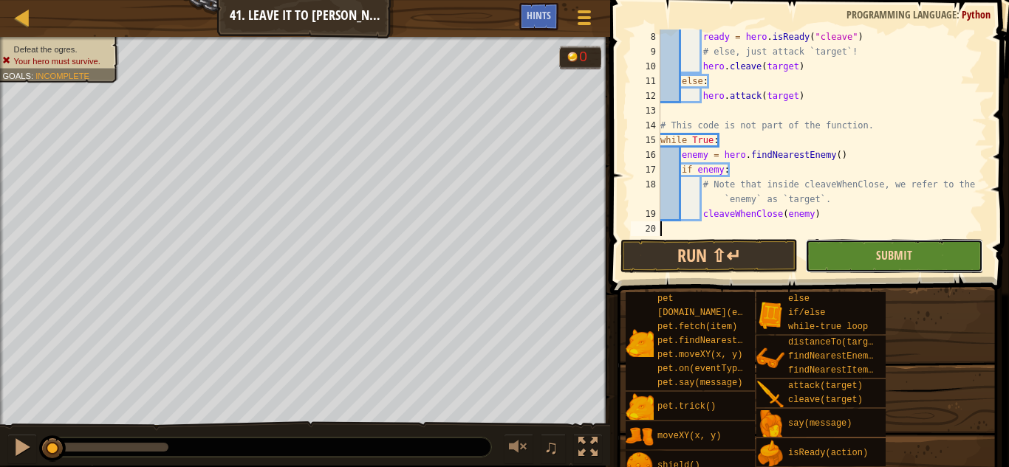
click at [881, 260] on span "Submit" at bounding box center [894, 255] width 36 height 16
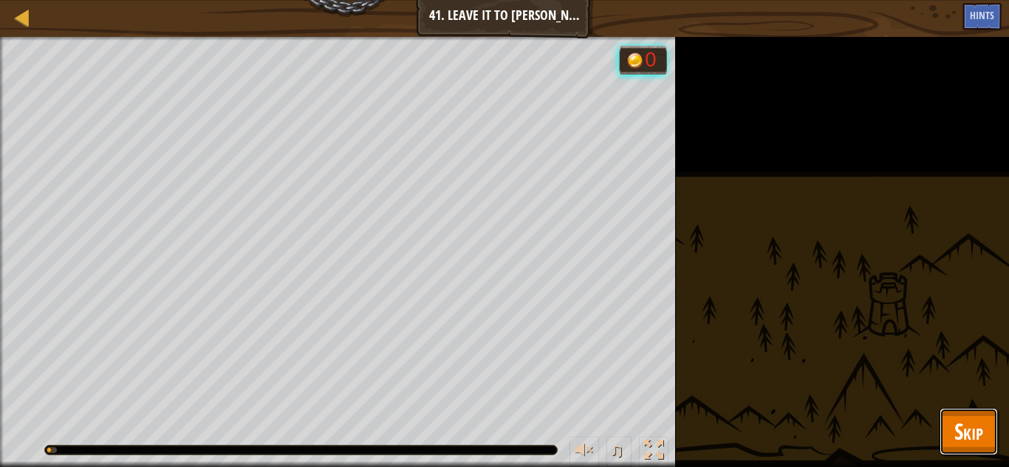
click at [946, 418] on button "Skip" at bounding box center [968, 431] width 58 height 47
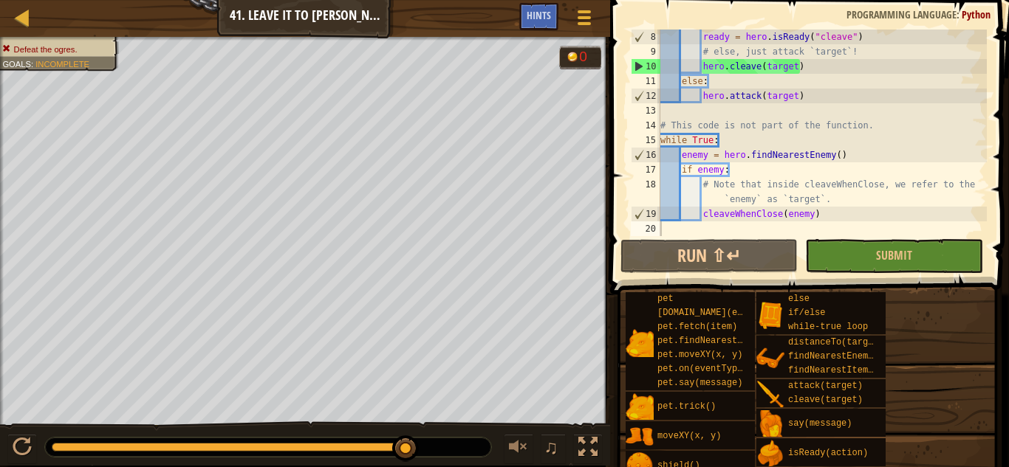
click at [819, 90] on div "ready = hero . isReady ( "cleave" ) # else, just attack `target`! hero . cleave…" at bounding box center [821, 148] width 329 height 236
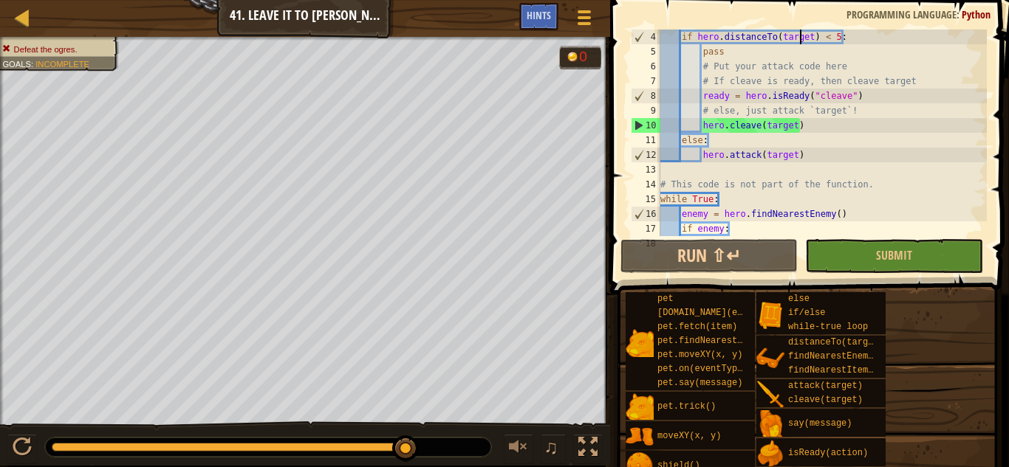
scroll to position [30, 0]
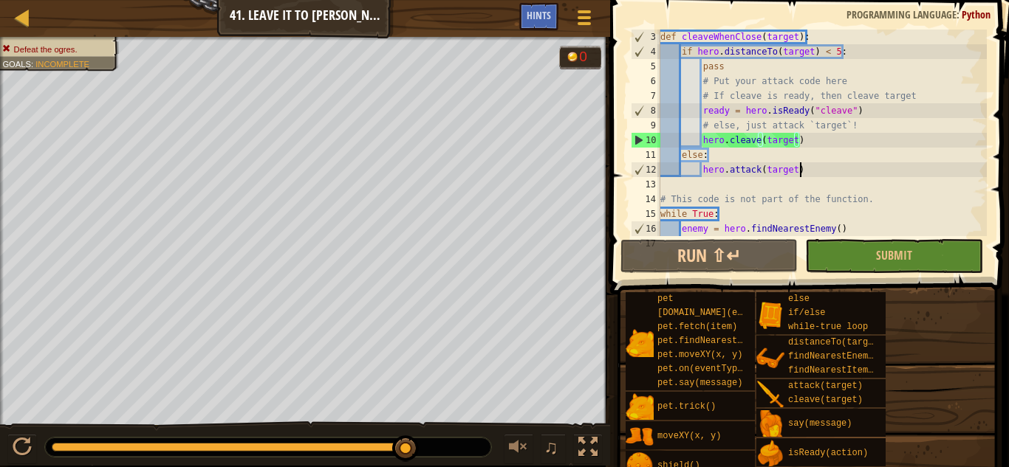
click at [832, 171] on div "def cleaveWhenClose ( target ) : if hero . distanceTo ( target ) < 5 : pass # P…" at bounding box center [821, 148] width 329 height 236
click at [678, 154] on div "def cleaveWhenClose ( target ) : if hero . distanceTo ( target ) < 5 : pass # P…" at bounding box center [821, 148] width 329 height 236
type textarea "else:"
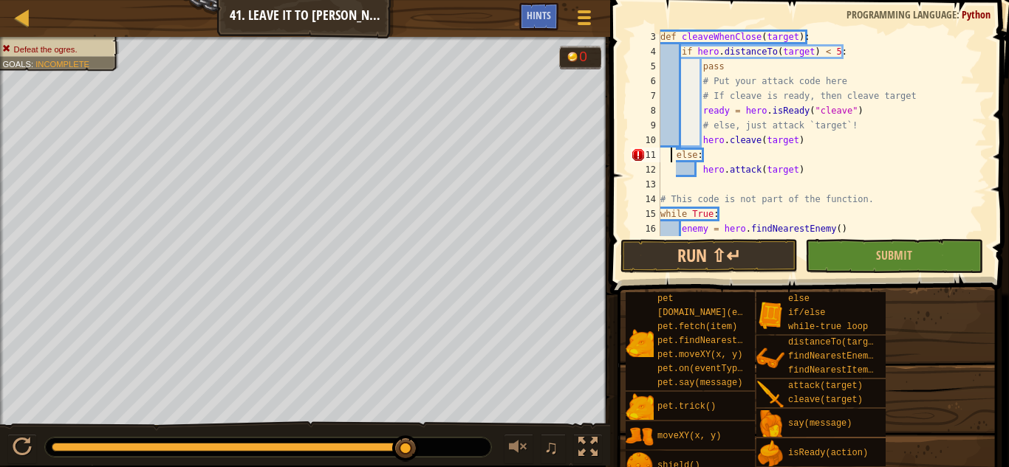
click at [676, 177] on div "def cleaveWhenClose ( target ) : if hero . distanceTo ( target ) < 5 : pass # P…" at bounding box center [821, 148] width 329 height 236
click at [678, 174] on div "def cleaveWhenClose ( target ) : if hero . distanceTo ( target ) < 5 : pass # P…" at bounding box center [821, 148] width 329 height 236
click at [732, 175] on div "def cleaveWhenClose ( target ) : if hero . distanceTo ( target ) < 5 : pass # P…" at bounding box center [821, 148] width 329 height 236
click at [728, 175] on div "def cleaveWhenClose ( target ) : if hero . distanceTo ( target ) < 5 : pass # P…" at bounding box center [821, 148] width 329 height 236
click at [674, 154] on div "def cleaveWhenClose ( target ) : if hero . distanceTo ( target ) < 5 : pass # P…" at bounding box center [821, 148] width 329 height 236
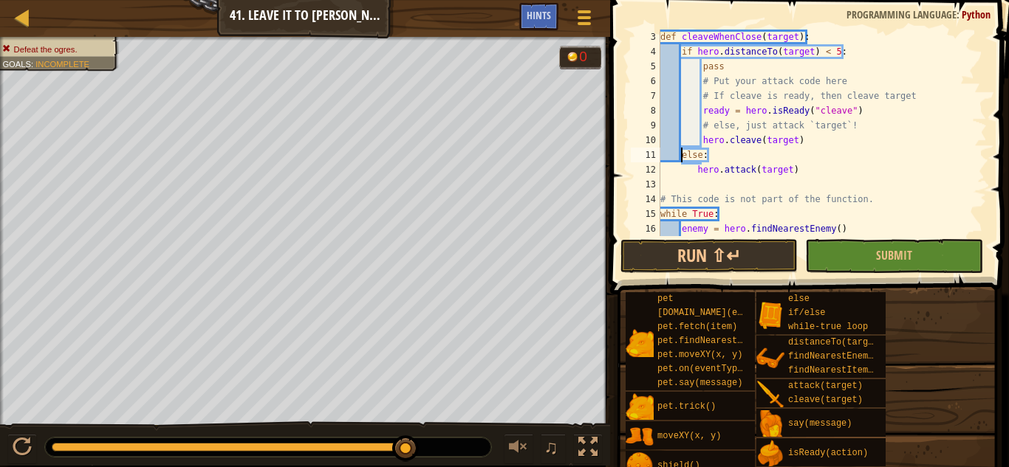
click at [699, 172] on div "def cleaveWhenClose ( target ) : if hero . distanceTo ( target ) < 5 : pass # P…" at bounding box center [821, 148] width 329 height 236
click at [697, 172] on div "def cleaveWhenClose ( target ) : if hero . distanceTo ( target ) < 5 : pass # P…" at bounding box center [821, 148] width 329 height 236
type textarea "hero.attack(target)"
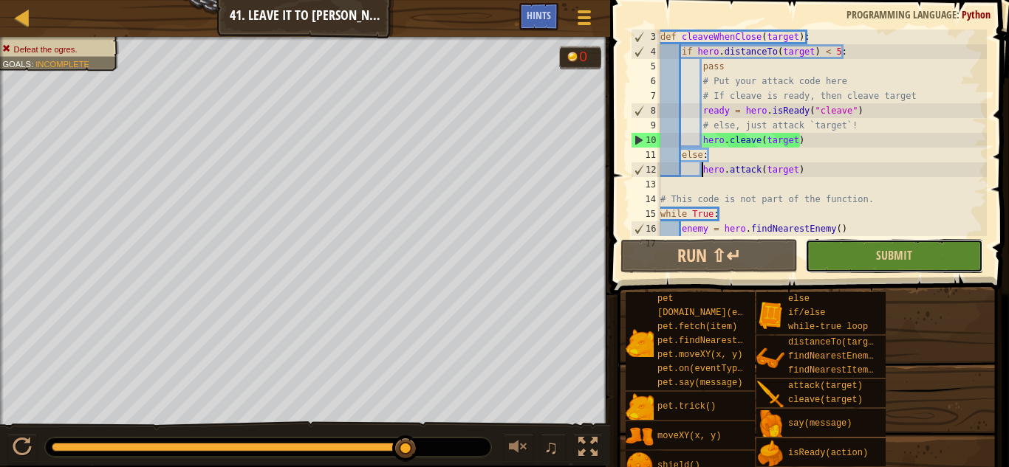
click at [856, 258] on button "Submit" at bounding box center [893, 256] width 177 height 34
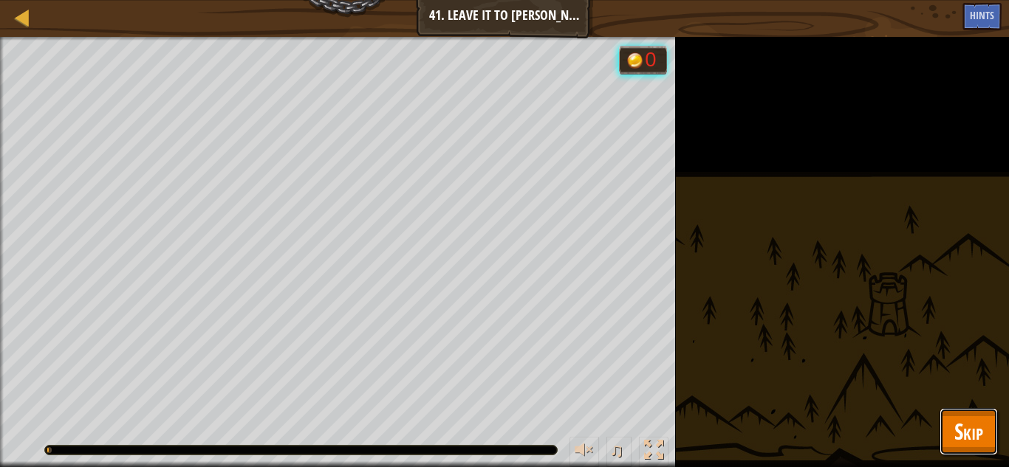
click at [958, 433] on span "Skip" at bounding box center [968, 431] width 29 height 30
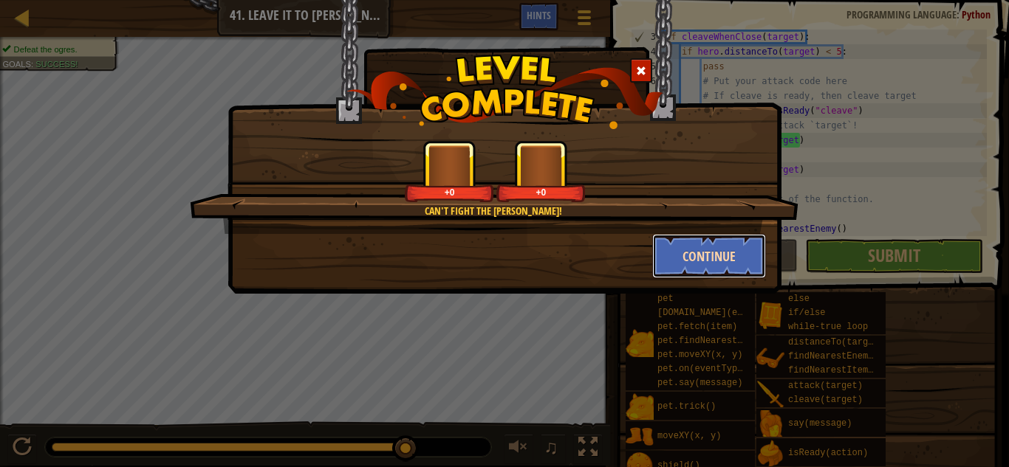
click at [696, 278] on button "Continue" at bounding box center [709, 256] width 114 height 44
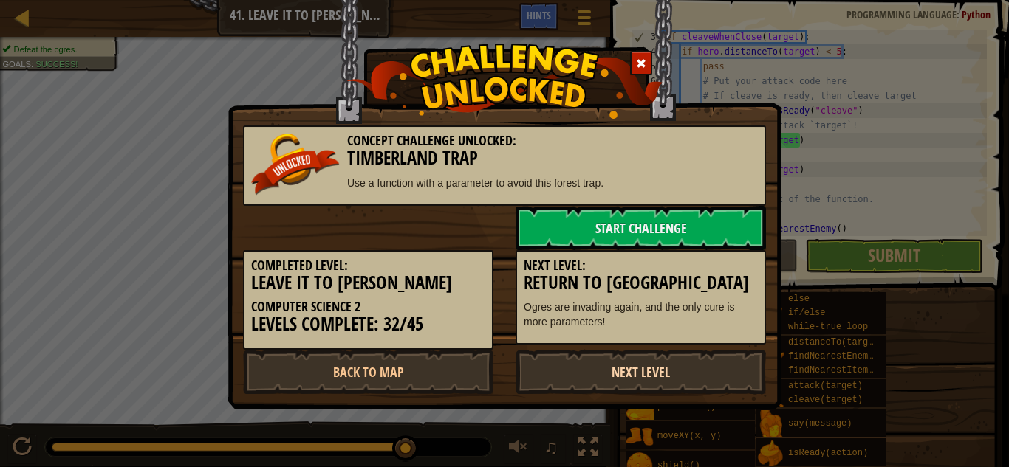
click at [613, 374] on link "Next Level" at bounding box center [640, 372] width 250 height 44
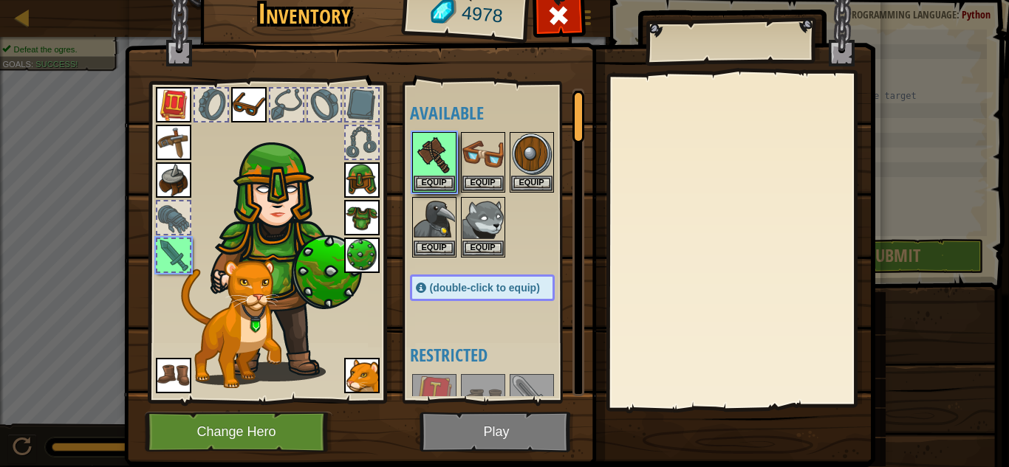
click at [470, 421] on img at bounding box center [499, 199] width 751 height 536
click at [490, 428] on img at bounding box center [499, 199] width 751 height 536
click at [425, 182] on button "Equip" at bounding box center [433, 183] width 41 height 16
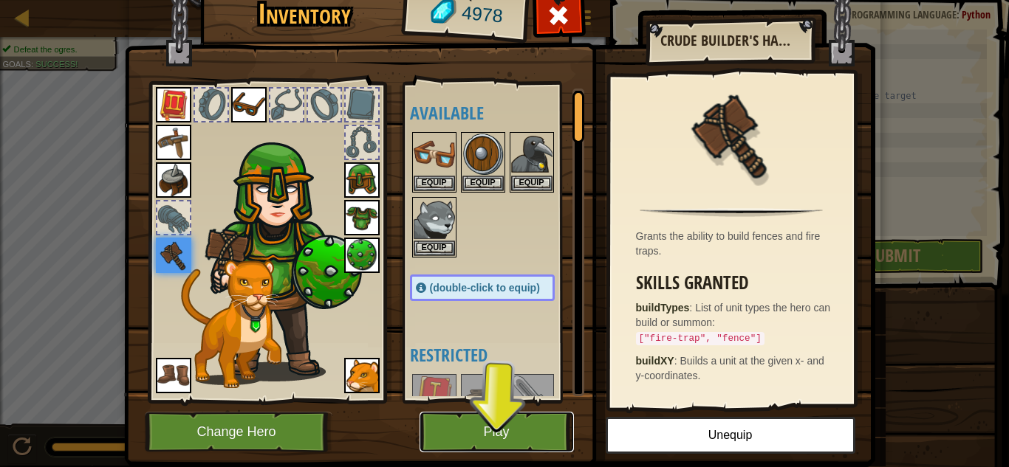
click at [503, 445] on button "Play" at bounding box center [496, 432] width 154 height 41
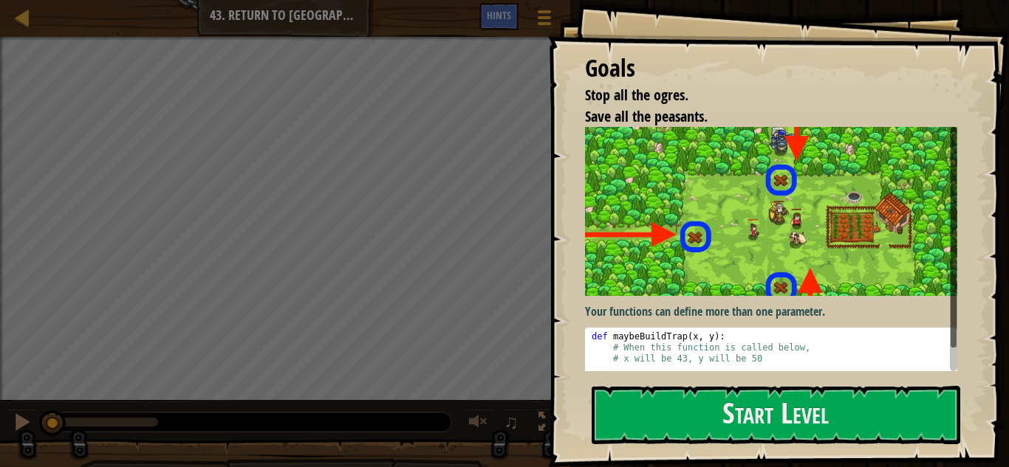
click at [676, 248] on img at bounding box center [771, 211] width 372 height 168
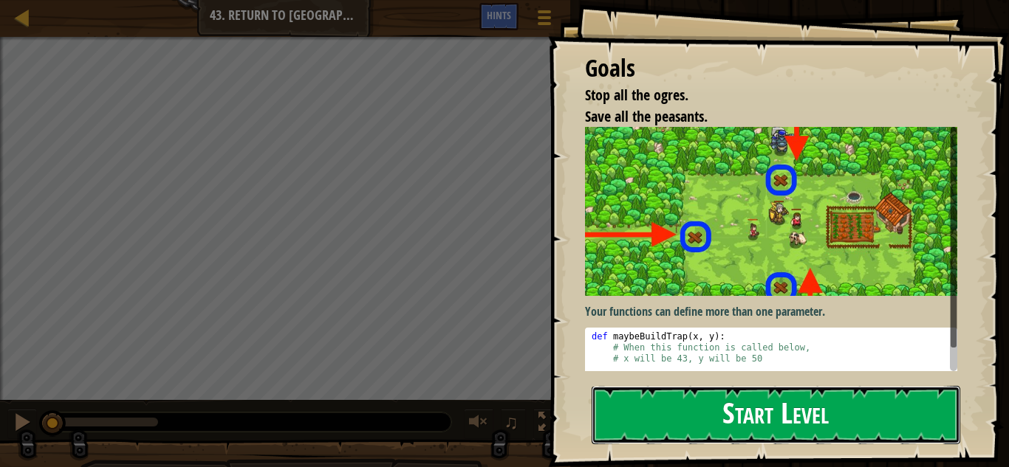
click at [699, 421] on button "Start Level" at bounding box center [775, 415] width 368 height 58
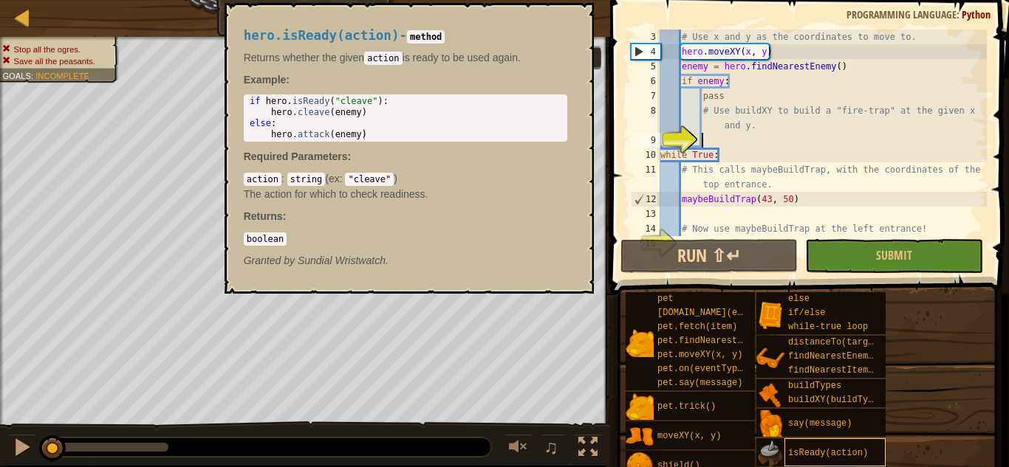
scroll to position [7, 6]
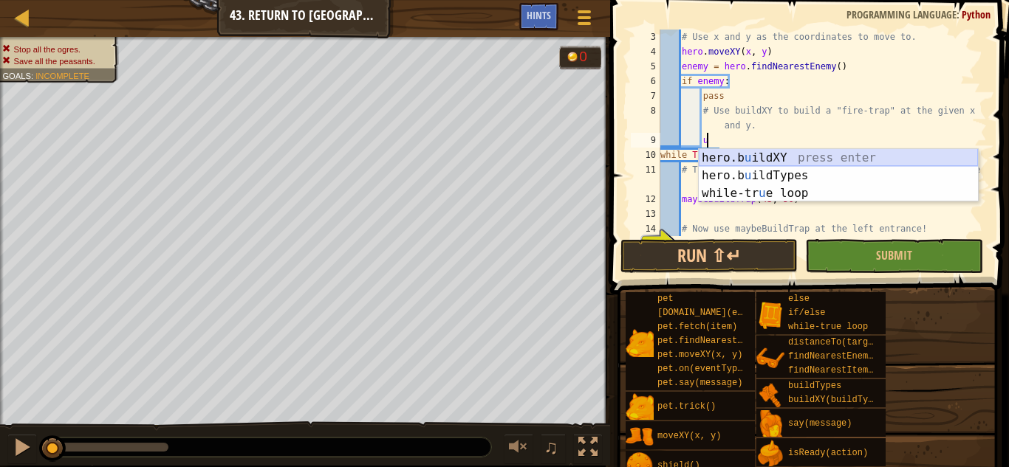
click at [815, 159] on div "hero.b u ildXY press enter hero.b u ildTypes press enter while-tr u e loop pres…" at bounding box center [837, 193] width 279 height 89
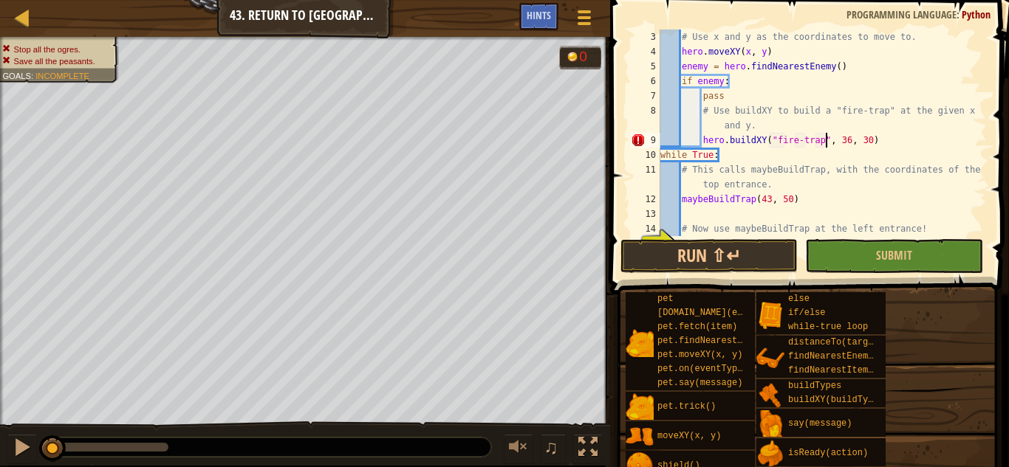
scroll to position [7, 24]
click at [904, 241] on button "Submit" at bounding box center [893, 256] width 177 height 34
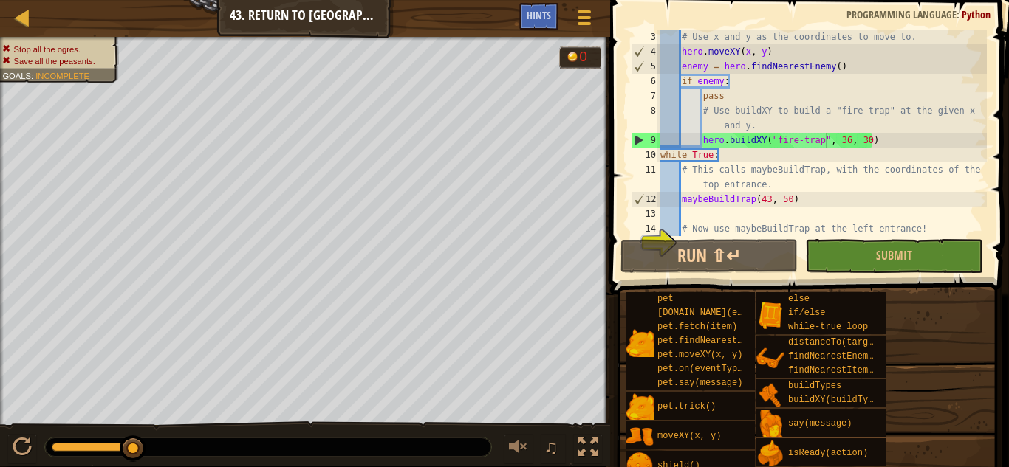
click at [846, 141] on div "# Use x and y as the coordinates to move to. hero . moveXY ( x , y ) enemy = he…" at bounding box center [821, 148] width 329 height 236
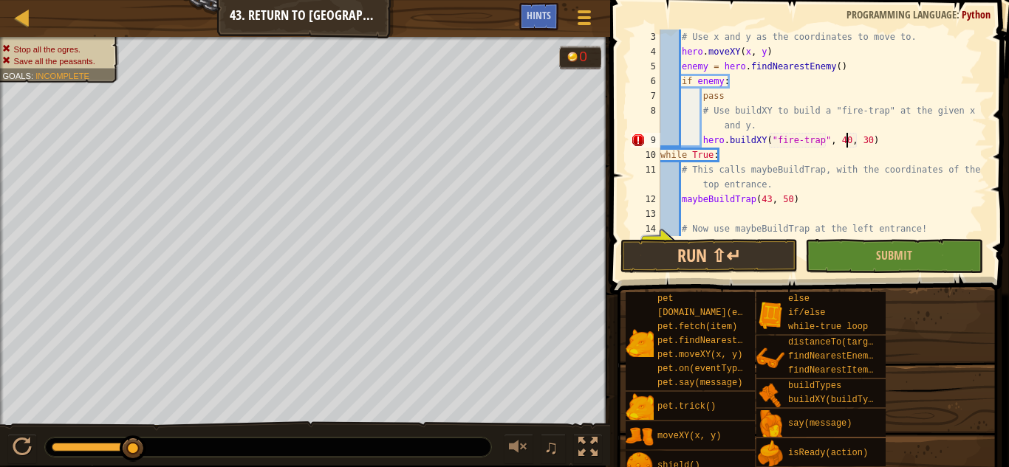
scroll to position [7, 27]
click at [866, 137] on div "# Use x and y as the coordinates to move to. hero . moveXY ( x , y ) enemy = he…" at bounding box center [821, 148] width 329 height 236
type textarea "hero.buildXY("fire-trap", 43, 50)"
drag, startPoint x: 139, startPoint y: 442, endPoint x: 16, endPoint y: 453, distance: 123.0
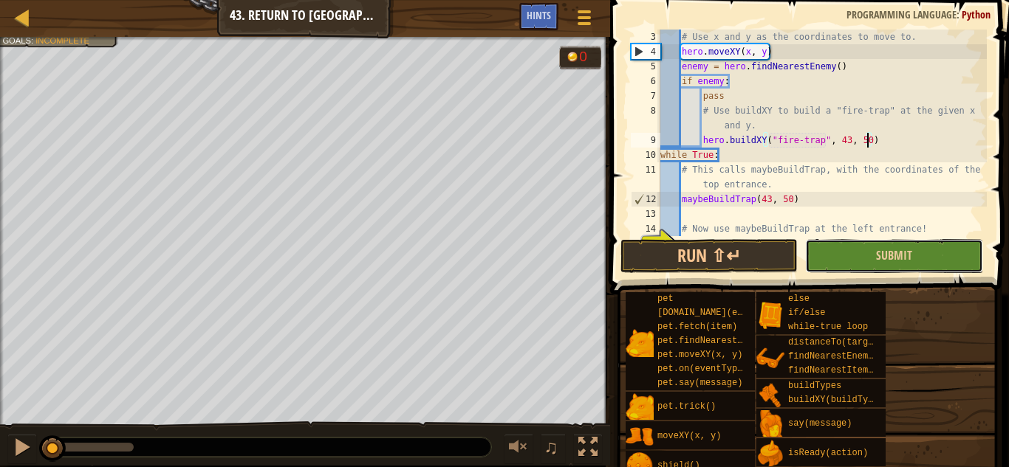
click at [883, 245] on button "Submit" at bounding box center [893, 256] width 177 height 34
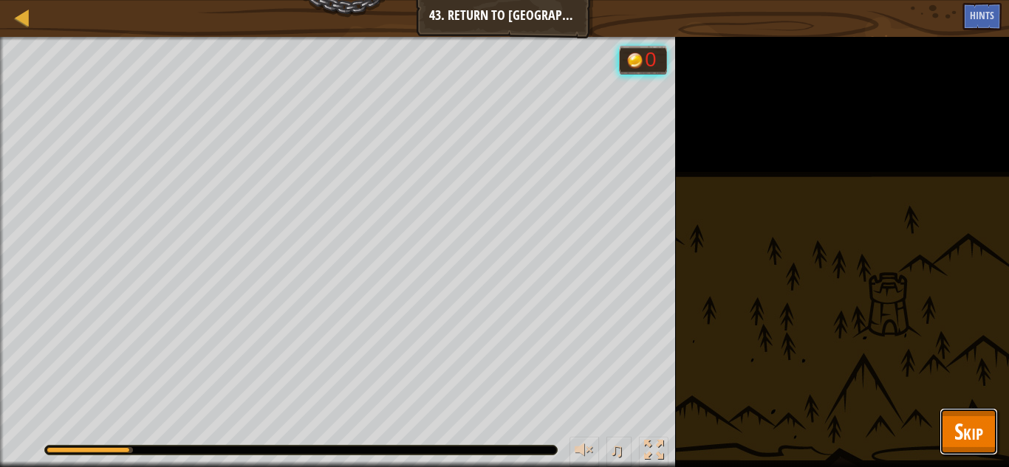
click at [971, 422] on span "Skip" at bounding box center [968, 431] width 29 height 30
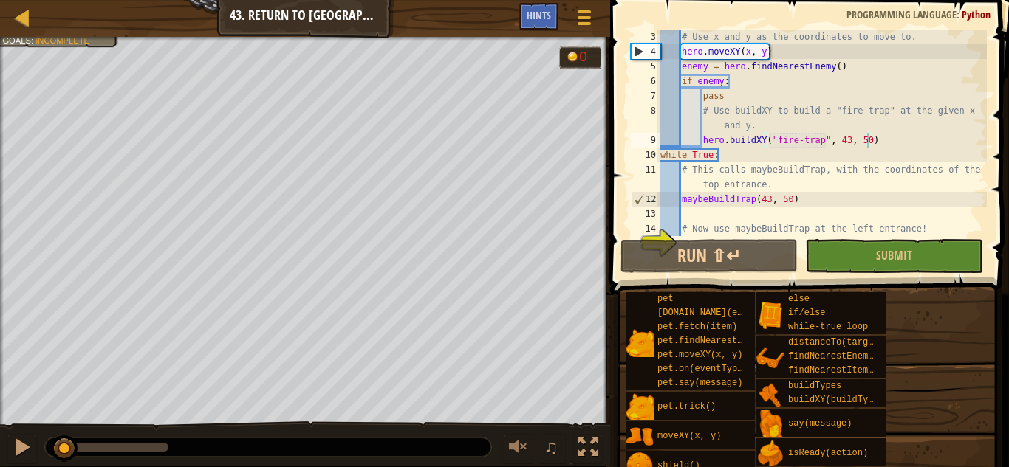
drag, startPoint x: 65, startPoint y: 444, endPoint x: 46, endPoint y: 444, distance: 19.2
click at [52, 444] on div at bounding box center [58, 447] width 13 height 9
click at [28, 445] on div at bounding box center [22, 447] width 19 height 19
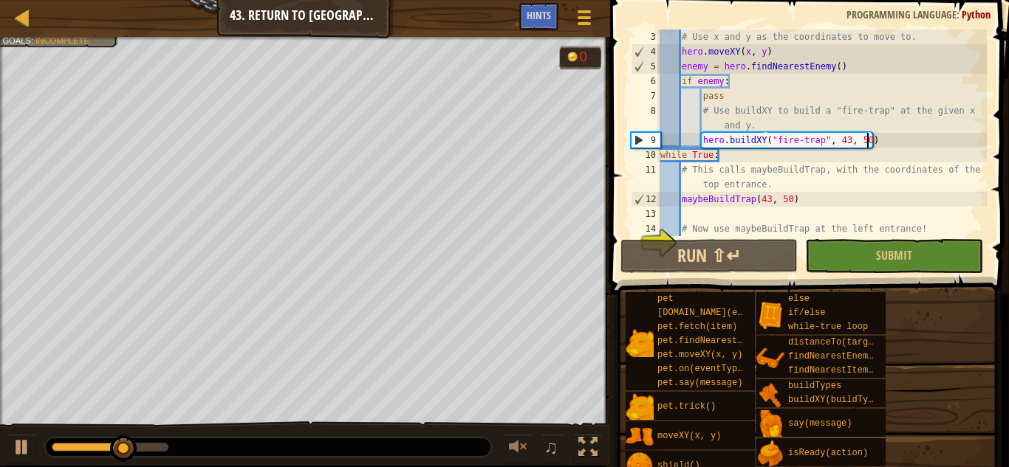
click at [607, 20] on div "Map Computer Science 2 43. Return to [GEOGRAPHIC_DATA] Game Menu Done Hints" at bounding box center [305, 18] width 610 height 37
click at [597, 18] on button "Game Menu" at bounding box center [583, 20] width 39 height 36
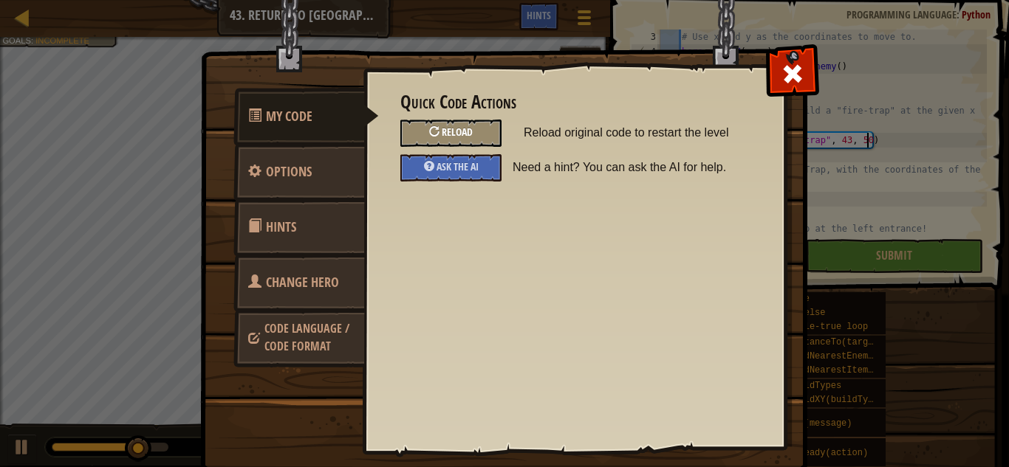
click at [463, 131] on span "Reload" at bounding box center [457, 132] width 31 height 14
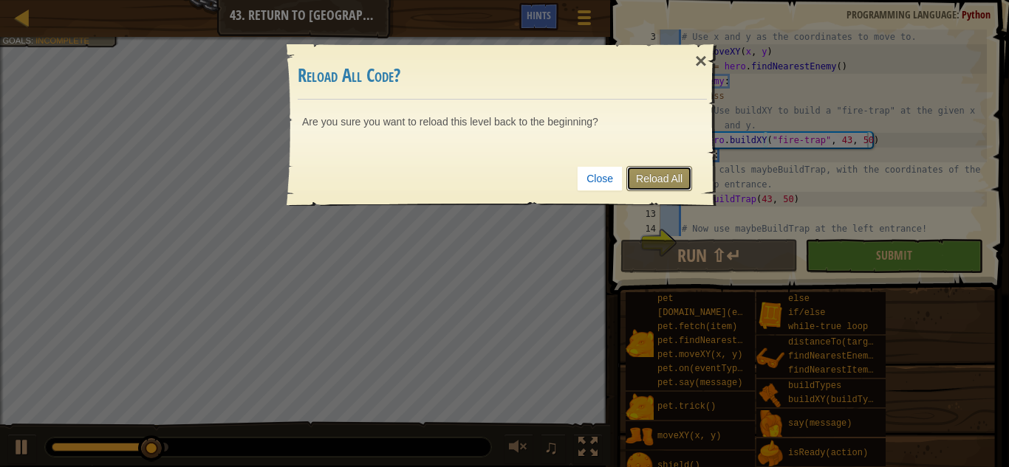
click at [637, 166] on link "Reload All" at bounding box center [659, 178] width 66 height 25
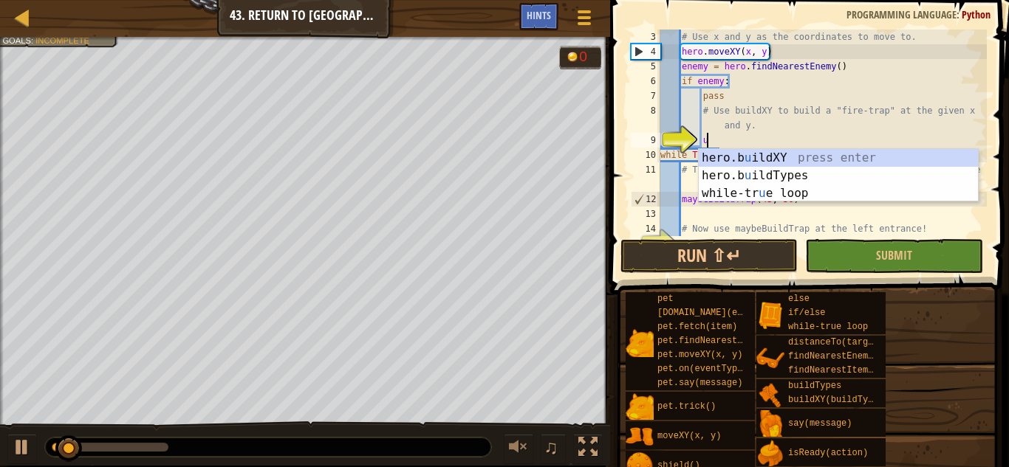
scroll to position [7, 6]
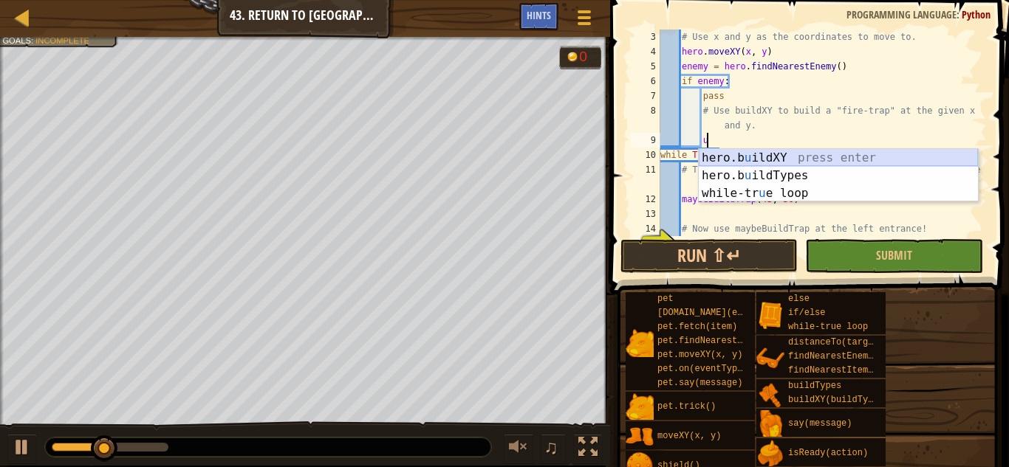
click at [838, 154] on div "hero.b u ildXY press enter hero.b u ildTypes press enter while-tr u e loop pres…" at bounding box center [837, 193] width 279 height 89
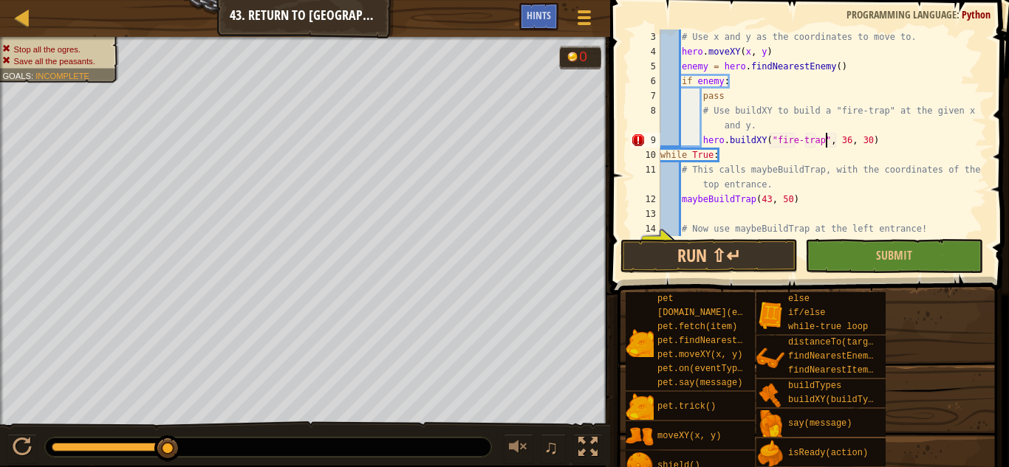
scroll to position [7, 24]
click at [937, 128] on div "# Use x and y as the coordinates to move to. hero . moveXY ( x , y ) enemy = he…" at bounding box center [821, 148] width 329 height 236
type textarea "# Use buildXY to build a "fire-trap" at the given x and y."
click at [834, 209] on div "# Use x and y as the coordinates to move to. hero . moveXY ( x , y ) enemy = he…" at bounding box center [821, 148] width 329 height 236
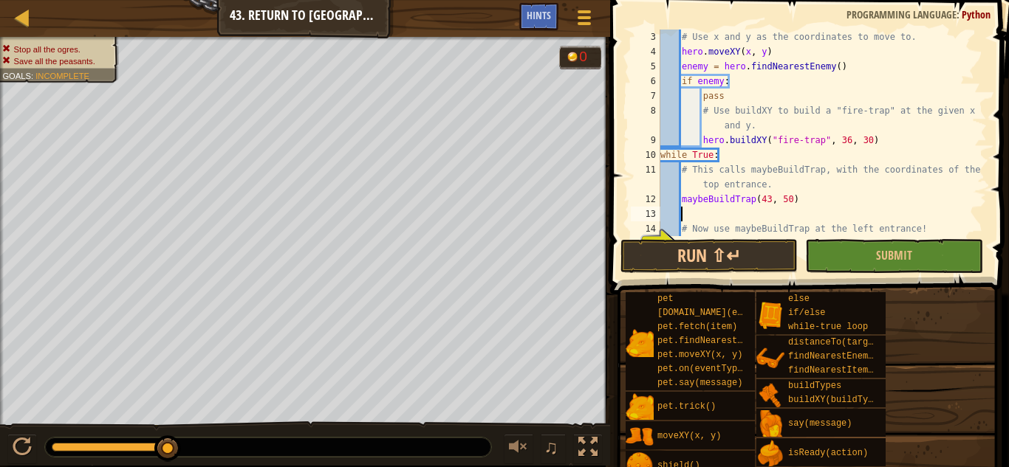
type textarea "# Now use maybeBuildTrap at the left entrance!"
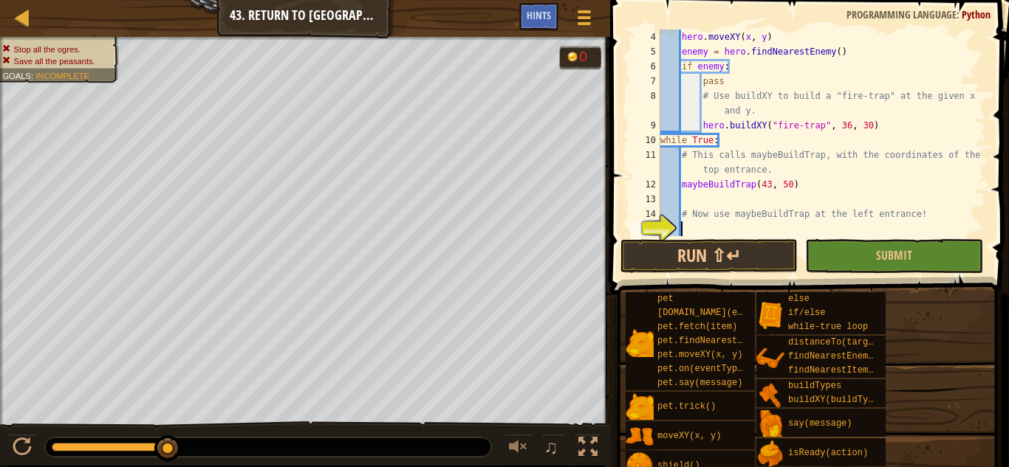
type textarea "# Now use maybeBuildTrap at the bottom entrance!"
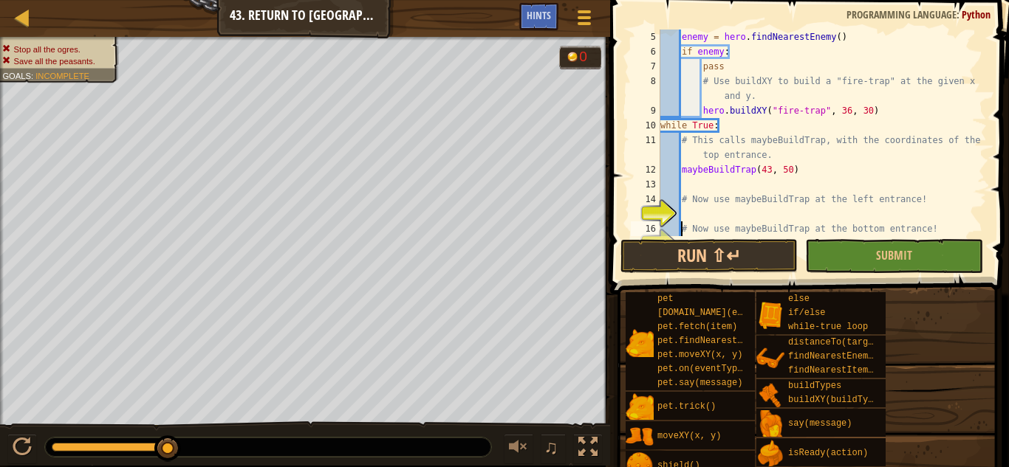
scroll to position [59, 0]
type textarea "# Now use maybeBuildTrap at the left entrance!"
type textarea "# Now use maybeBuildTrap at the bottom entrance!"
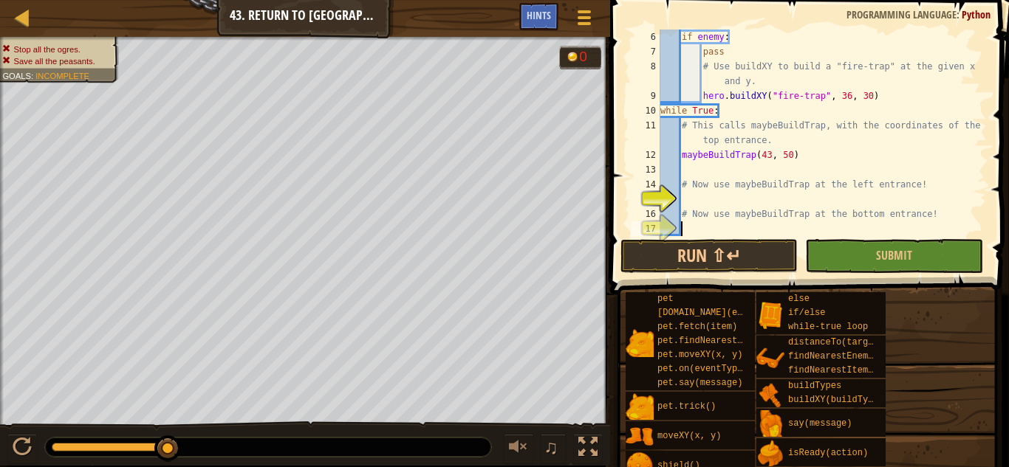
scroll to position [89, 0]
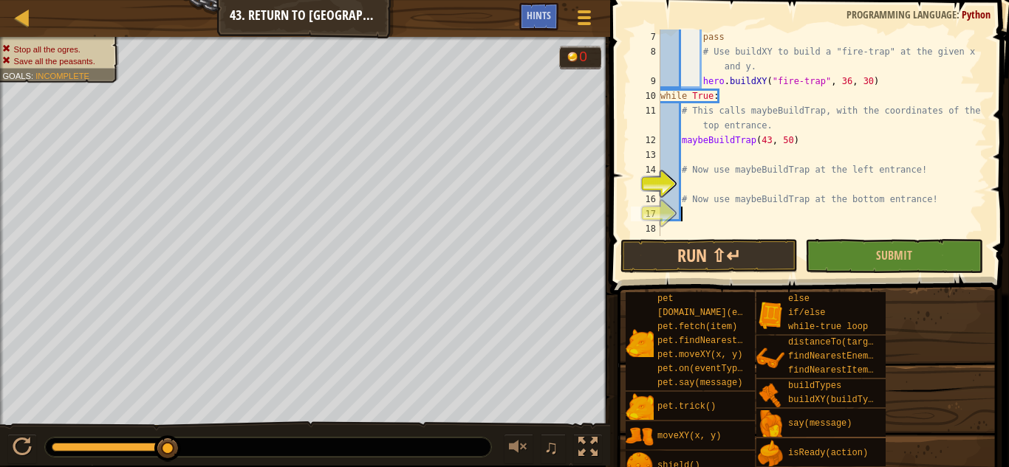
type textarea "# Now use maybeBuildTrap at the bottom entrance!"
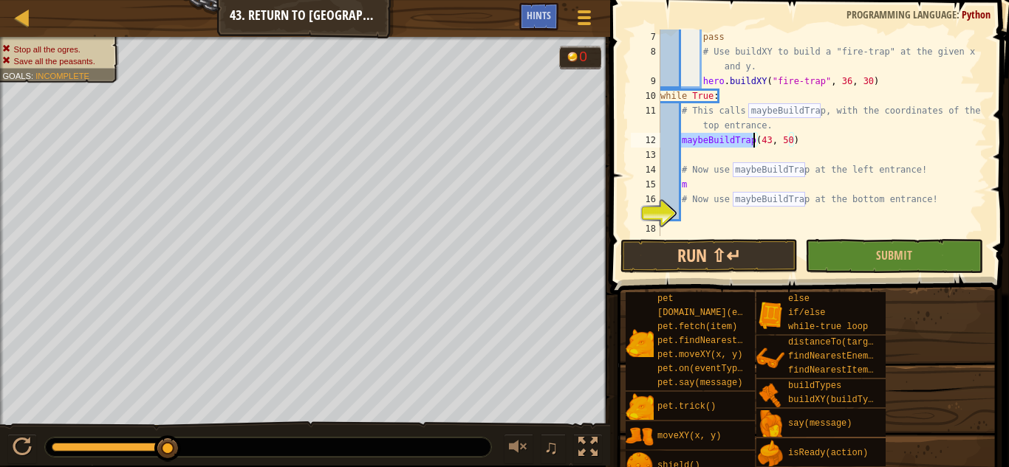
drag, startPoint x: 682, startPoint y: 142, endPoint x: 752, endPoint y: 145, distance: 69.5
click at [752, 145] on div "pass # Use buildXY to build a "fire-trap" at the given x and y. hero . buildXY …" at bounding box center [821, 148] width 329 height 236
paste textarea
click at [707, 186] on div "pass # Use buildXY to build a "fire-trap" at the given x and y. hero . buildXY …" at bounding box center [821, 148] width 329 height 236
type textarea "m"
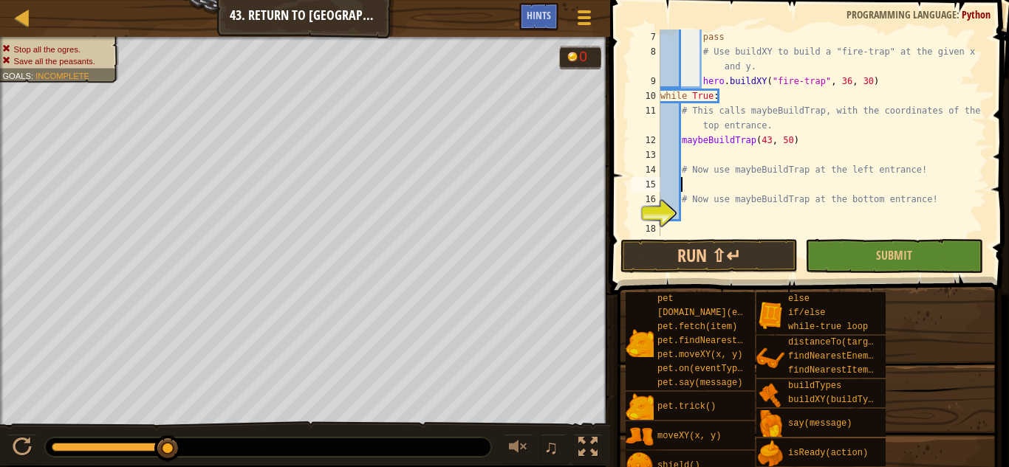
scroll to position [7, 2]
paste textarea "maybeBuildTrap"
type textarea "maybeBuildTrap(25, 34)"
click at [687, 216] on div "pass # Use buildXY to build a "fire-trap" at the given x and y. hero . buildXY …" at bounding box center [821, 148] width 329 height 236
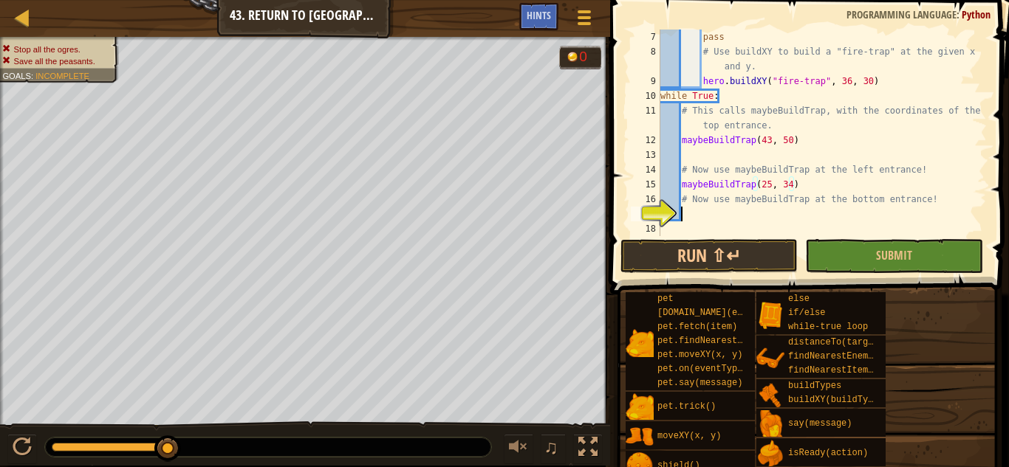
scroll to position [7, 2]
paste textarea "maybeBuildTrap"
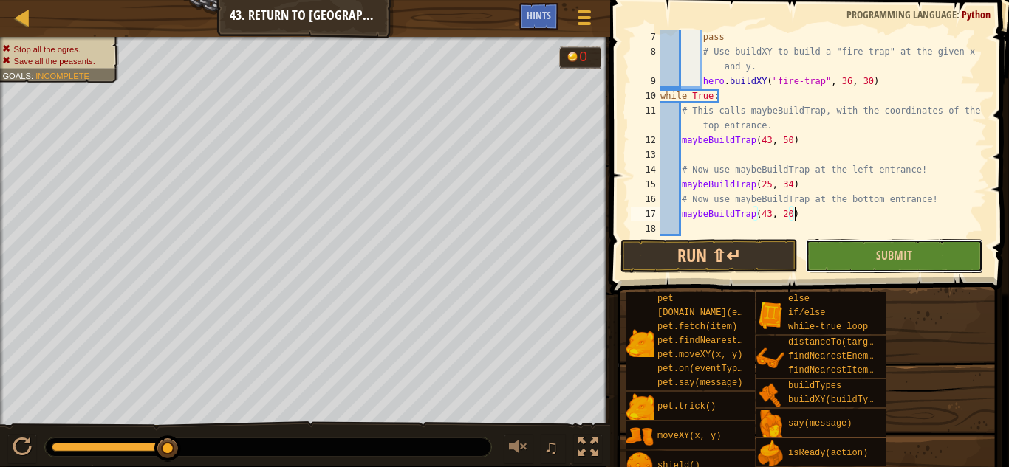
click at [849, 261] on button "Submit" at bounding box center [893, 256] width 177 height 34
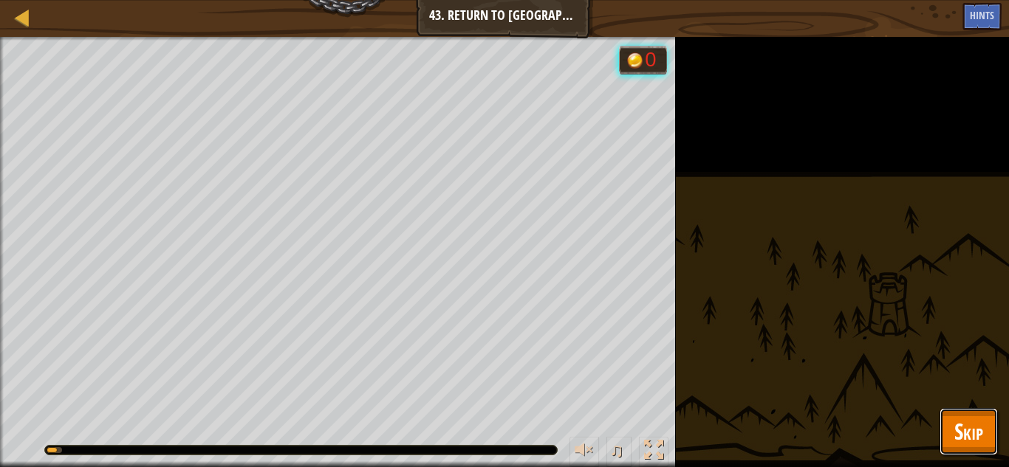
click at [944, 421] on button "Skip" at bounding box center [968, 431] width 58 height 47
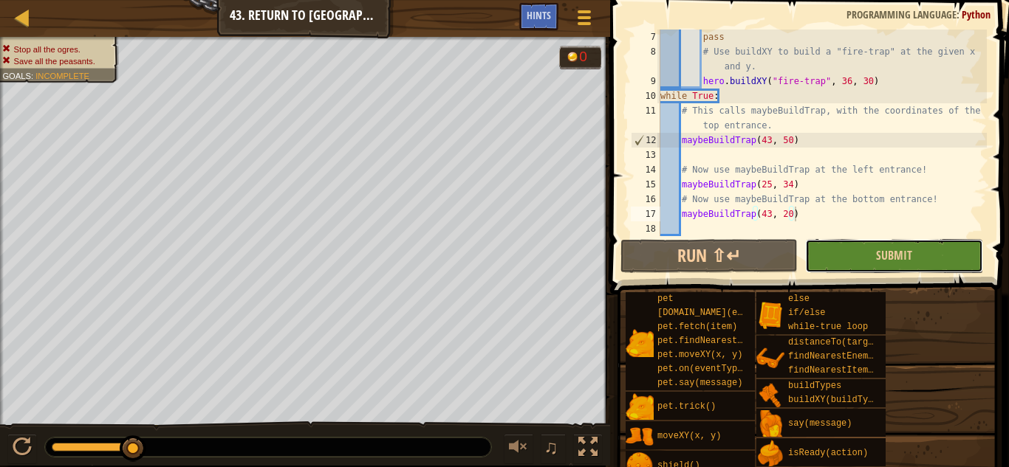
click at [919, 257] on button "Submit" at bounding box center [893, 256] width 177 height 34
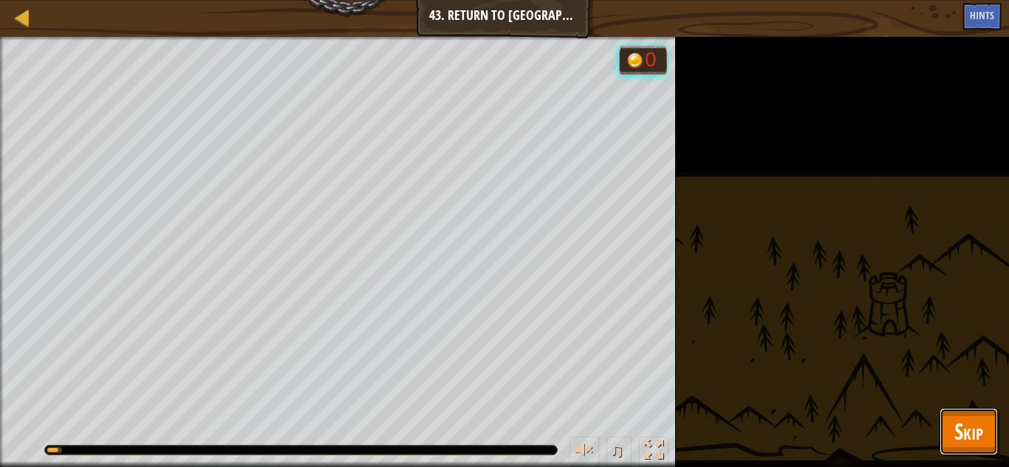
click at [965, 430] on span "Skip" at bounding box center [968, 431] width 29 height 30
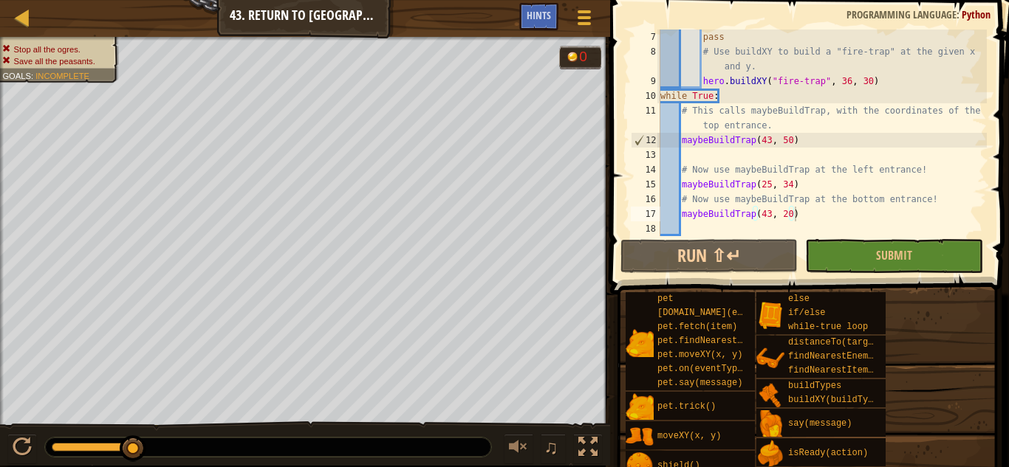
click at [800, 88] on div "pass # Use buildXY to build a "fire-trap" at the given x and y. hero . buildXY …" at bounding box center [821, 148] width 329 height 236
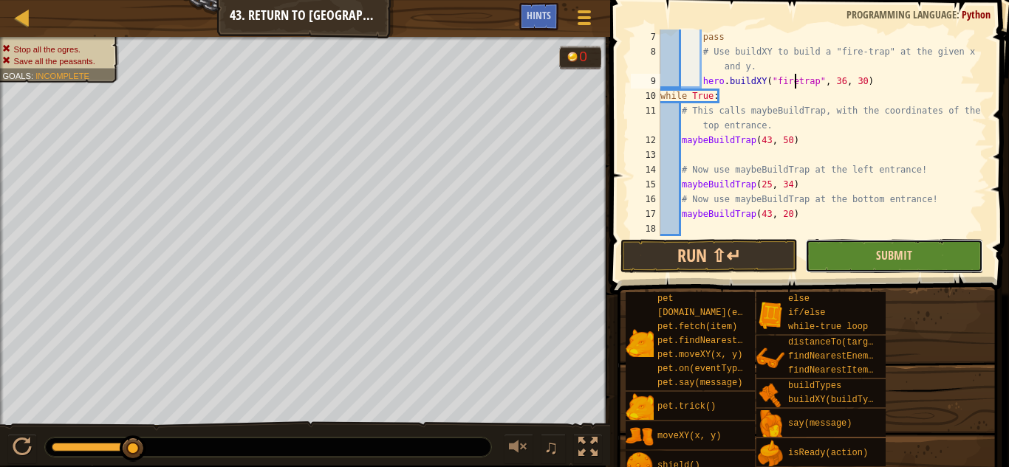
click at [877, 248] on span "Submit" at bounding box center [894, 255] width 36 height 16
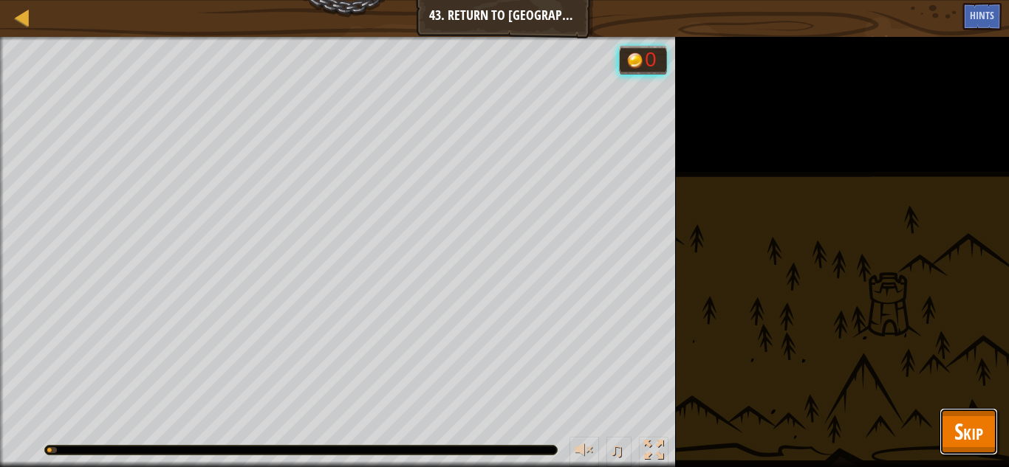
click at [952, 429] on button "Skip" at bounding box center [968, 431] width 58 height 47
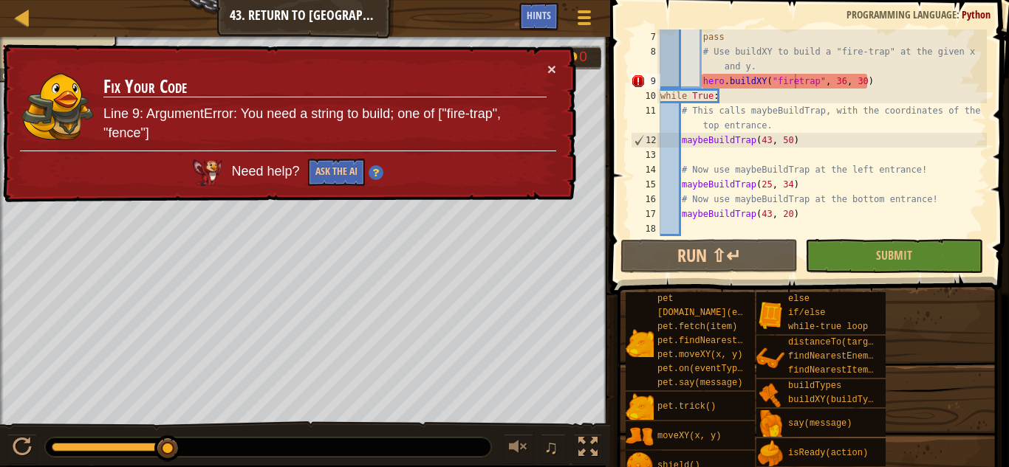
click at [796, 85] on div "pass # Use buildXY to build a "fire-trap" at the given x and y. hero . buildXY …" at bounding box center [821, 148] width 329 height 236
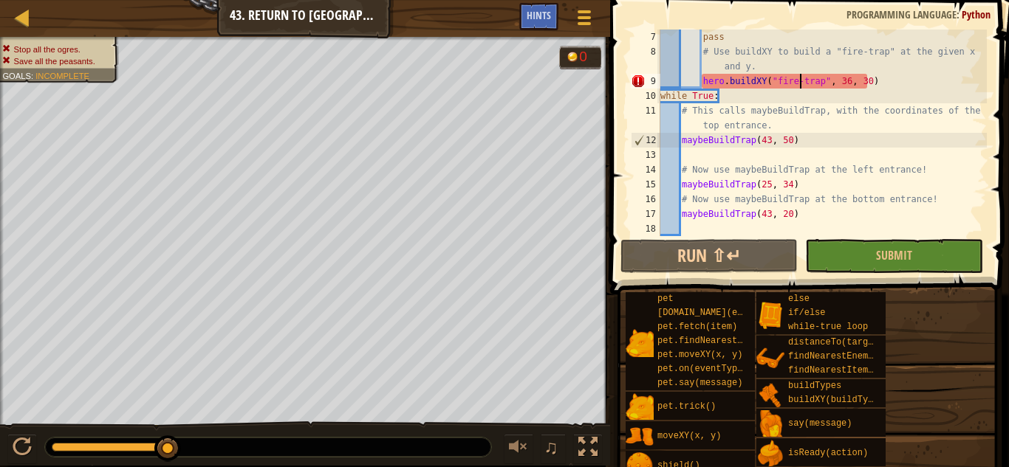
scroll to position [7, 20]
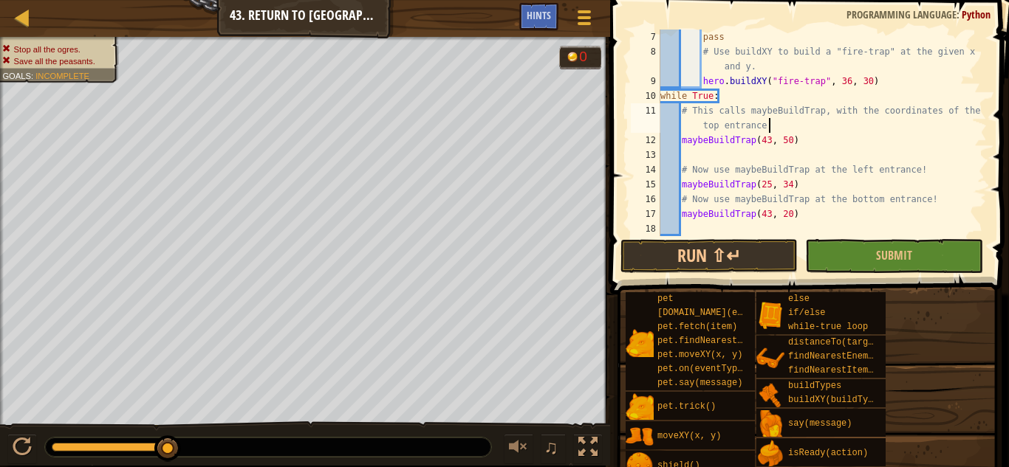
type textarea "maybeBuildTrap(43, 50)"
type textarea "maybeBuildTrap(43, 20)"
type textarea "# Now use maybeBuildTrap at the left entrance!"
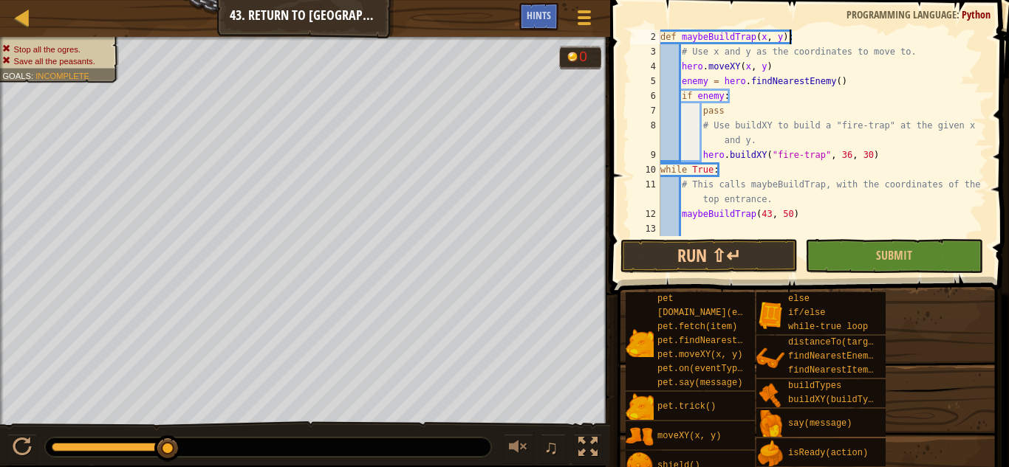
scroll to position [0, 0]
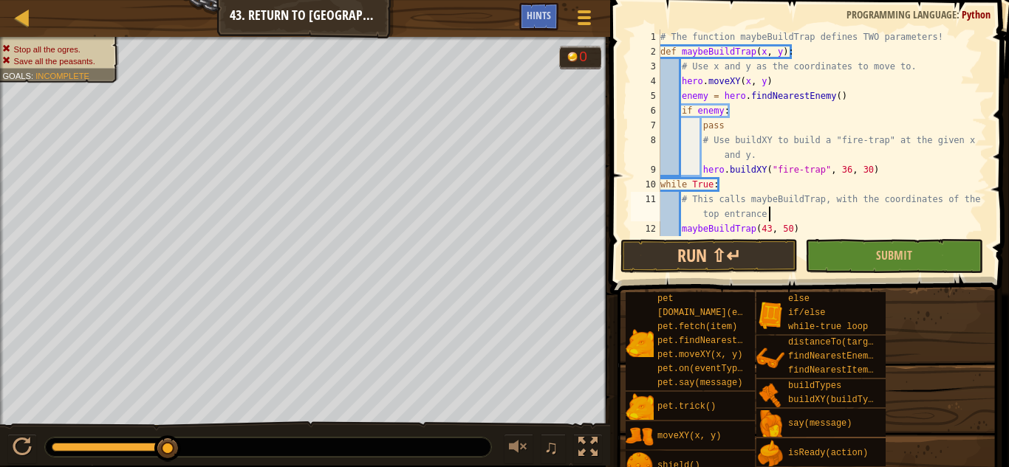
type textarea "maybeBuildTrap(43, 50)"
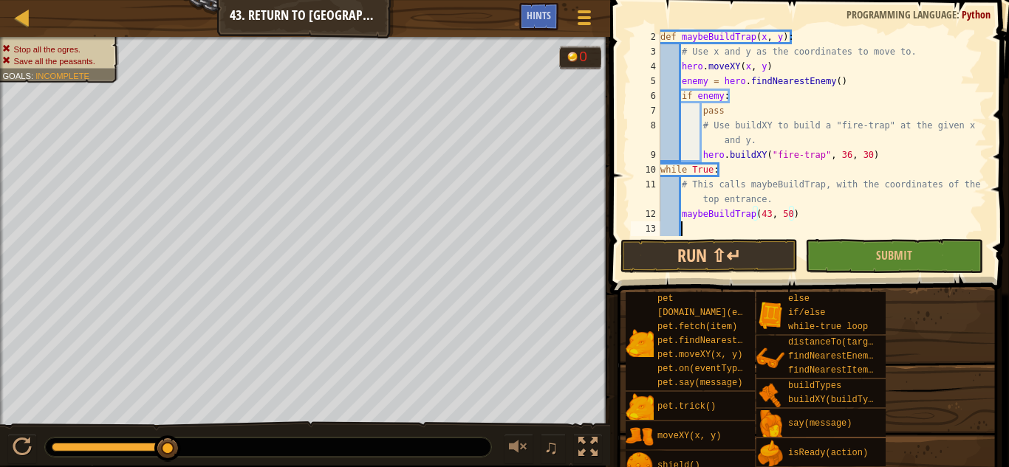
scroll to position [30, 0]
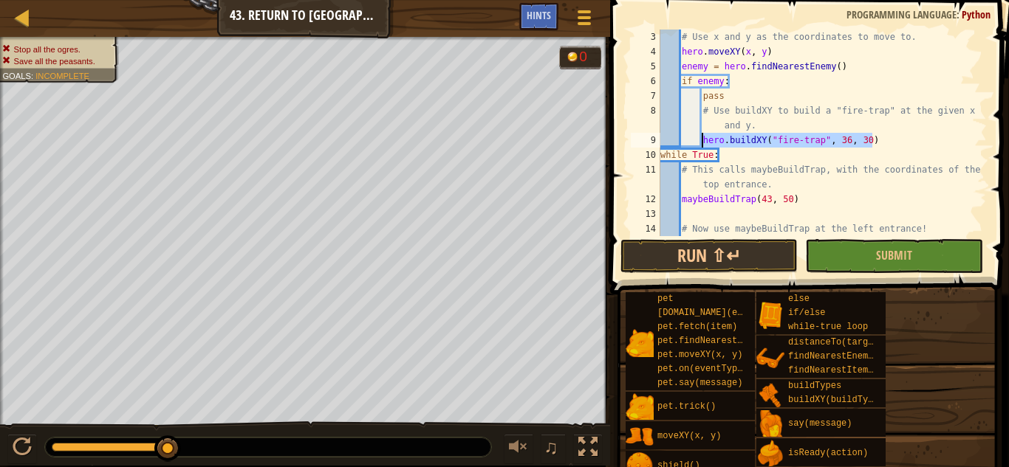
drag, startPoint x: 906, startPoint y: 143, endPoint x: 704, endPoint y: 139, distance: 202.4
click at [704, 139] on div "# Use x and y as the coordinates to move to. hero . moveXY ( x , y ) enemy = he…" at bounding box center [821, 148] width 329 height 236
type textarea "hero.buildXY("fire-trap", 36, 30)"
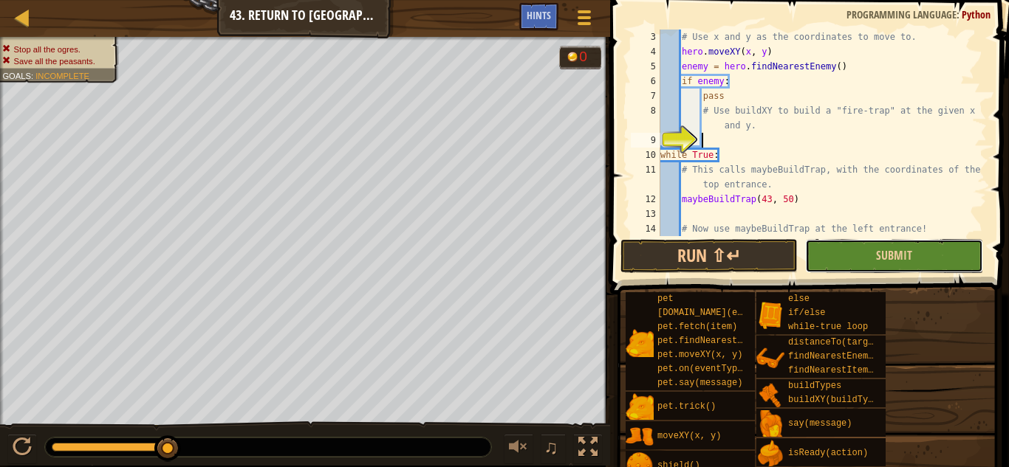
click at [849, 258] on button "Submit" at bounding box center [893, 256] width 177 height 34
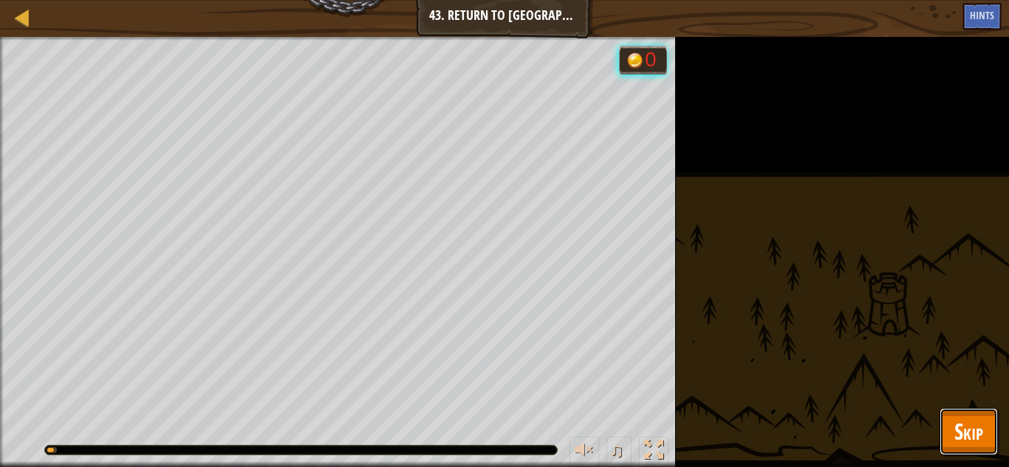
click at [950, 433] on button "Skip" at bounding box center [968, 431] width 58 height 47
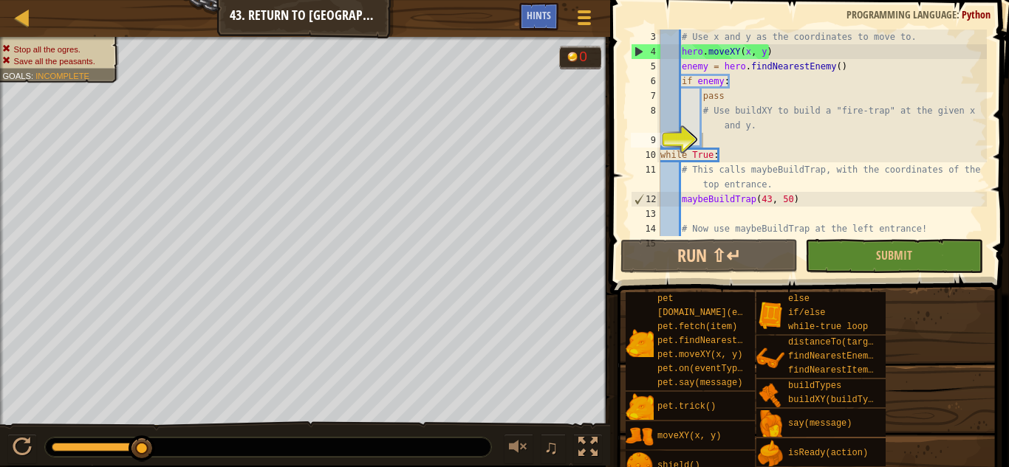
type textarea "while True:"
click at [724, 150] on div "# Use x and y as the coordinates to move to. hero . moveXY ( x , y ) enemy = he…" at bounding box center [821, 148] width 329 height 236
click at [724, 145] on div "# Use x and y as the coordinates to move to. hero . moveXY ( x , y ) enemy = he…" at bounding box center [821, 148] width 329 height 236
type textarea "m"
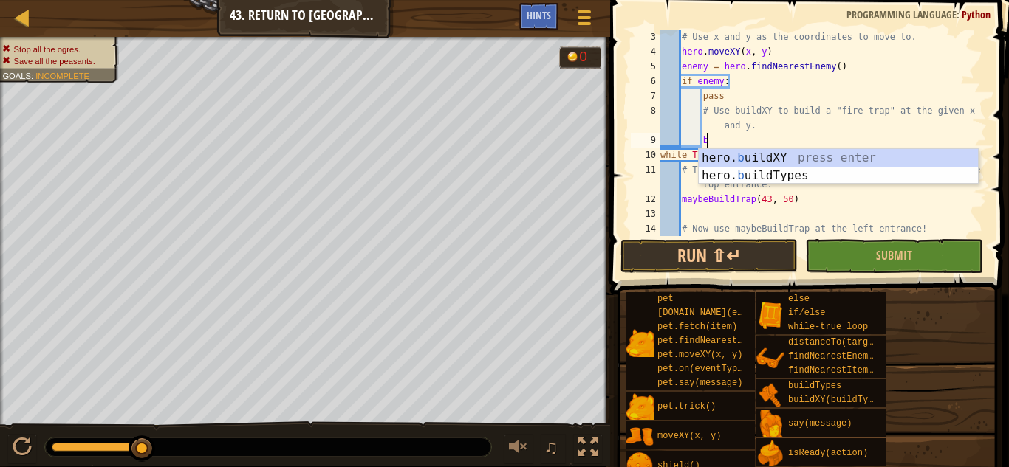
scroll to position [7, 6]
click at [814, 166] on div "hero. b uildXY press enter hero. b uildTypes press enter" at bounding box center [837, 184] width 279 height 71
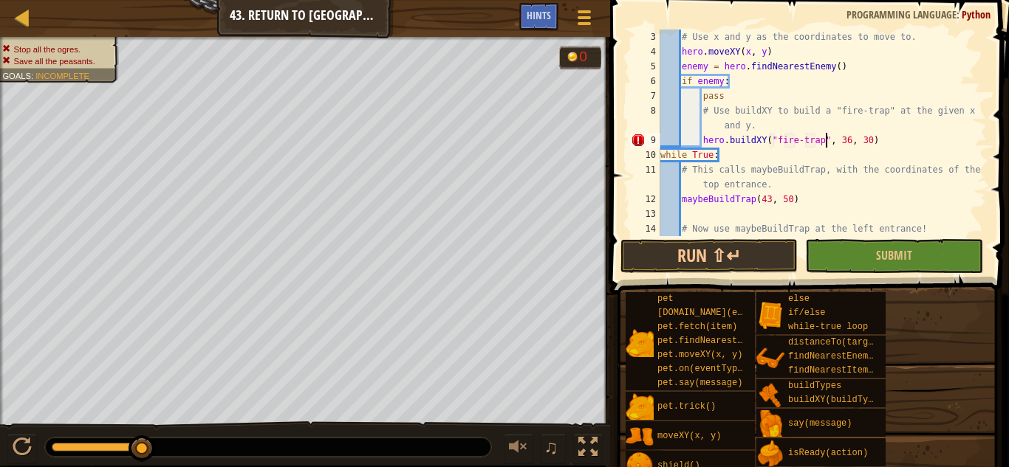
scroll to position [7, 24]
click at [856, 148] on div "# Use x and y as the coordinates to move to. hero . moveXY ( x , y ) enemy = he…" at bounding box center [821, 148] width 329 height 236
click at [853, 145] on div "# Use x and y as the coordinates to move to. hero . moveXY ( x , y ) enemy = he…" at bounding box center [821, 148] width 329 height 236
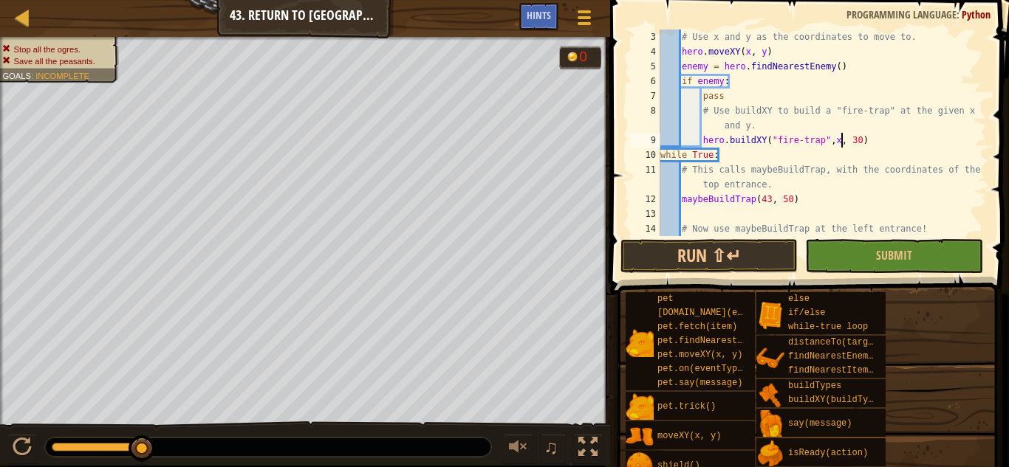
click at [859, 142] on div "# Use x and y as the coordinates to move to. hero . moveXY ( x , y ) enemy = he…" at bounding box center [821, 148] width 329 height 236
type textarea "hero.buildXY("fire-trap",x,y)"
click at [857, 250] on button "Submit" at bounding box center [893, 256] width 177 height 34
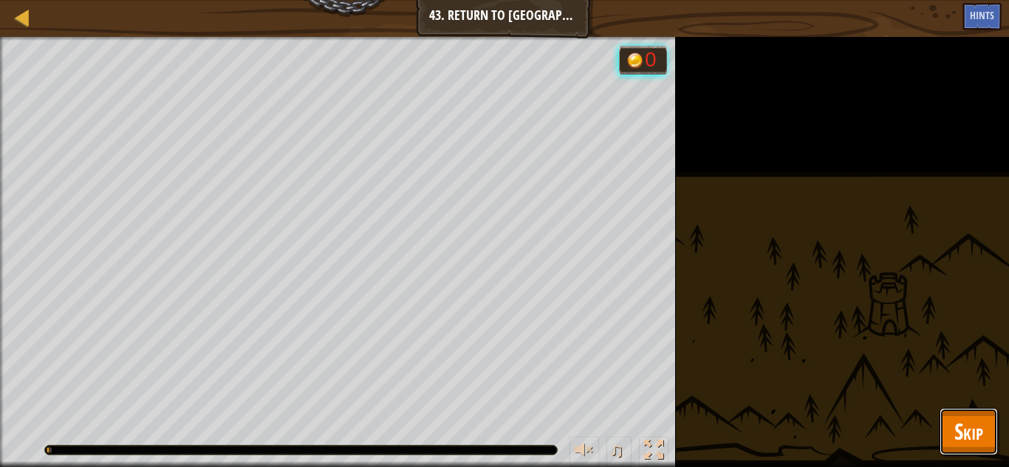
click at [948, 423] on button "Skip" at bounding box center [968, 431] width 58 height 47
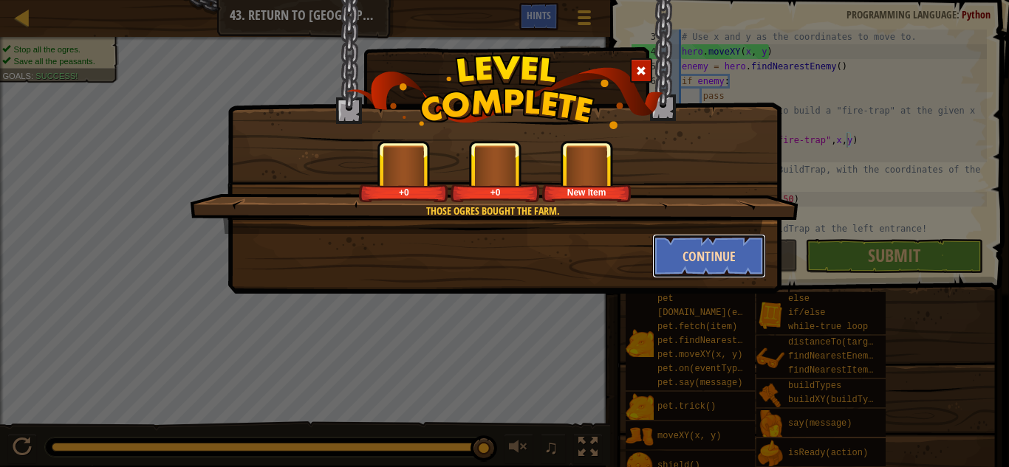
click at [698, 248] on button "Continue" at bounding box center [709, 256] width 114 height 44
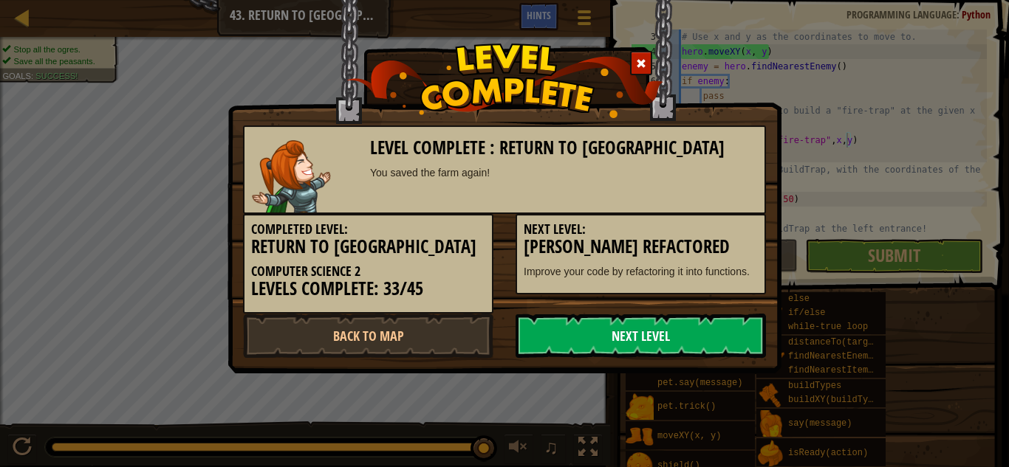
click at [634, 340] on link "Next Level" at bounding box center [640, 336] width 250 height 44
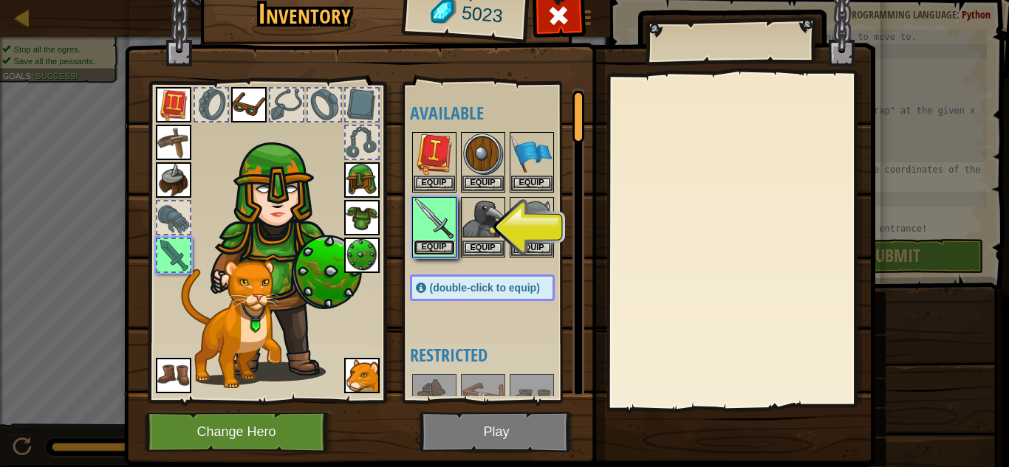
click at [439, 250] on button "Equip" at bounding box center [433, 248] width 41 height 16
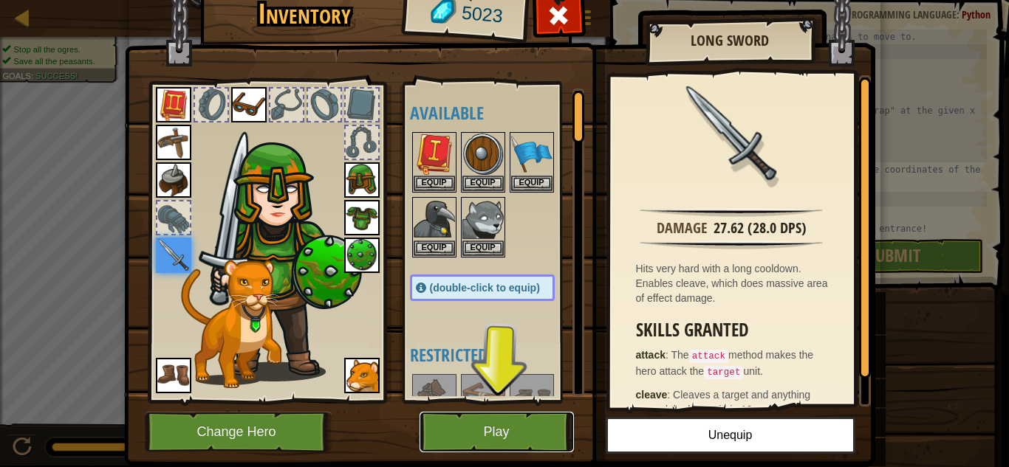
click at [503, 428] on button "Play" at bounding box center [496, 432] width 154 height 41
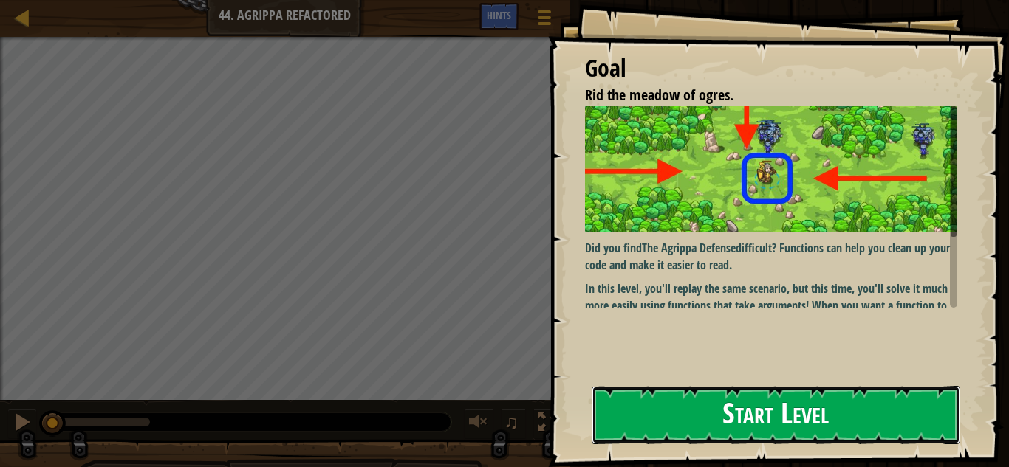
click at [726, 436] on button "Start Level" at bounding box center [775, 415] width 368 height 58
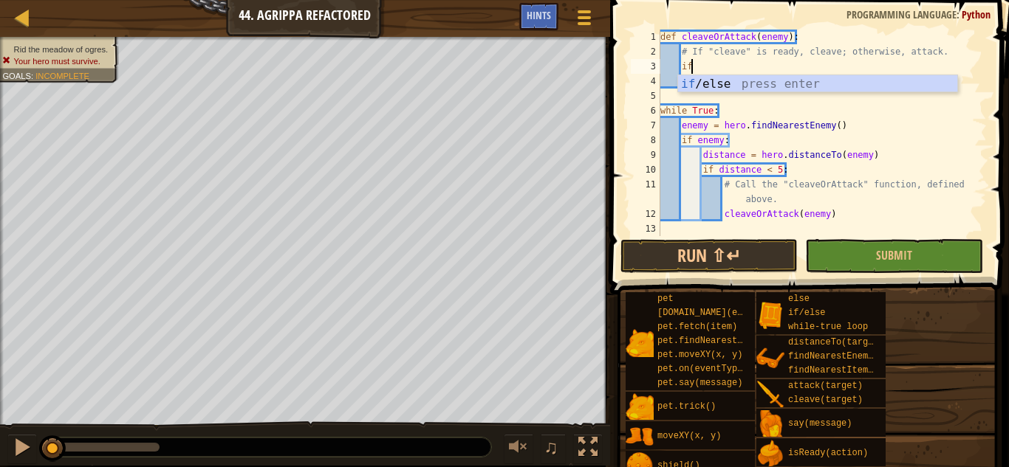
type textarea "i"
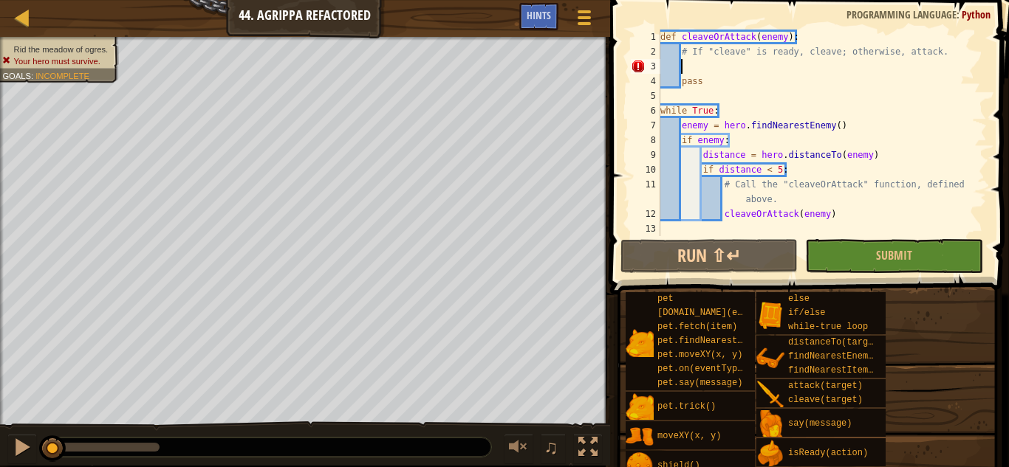
scroll to position [7, 3]
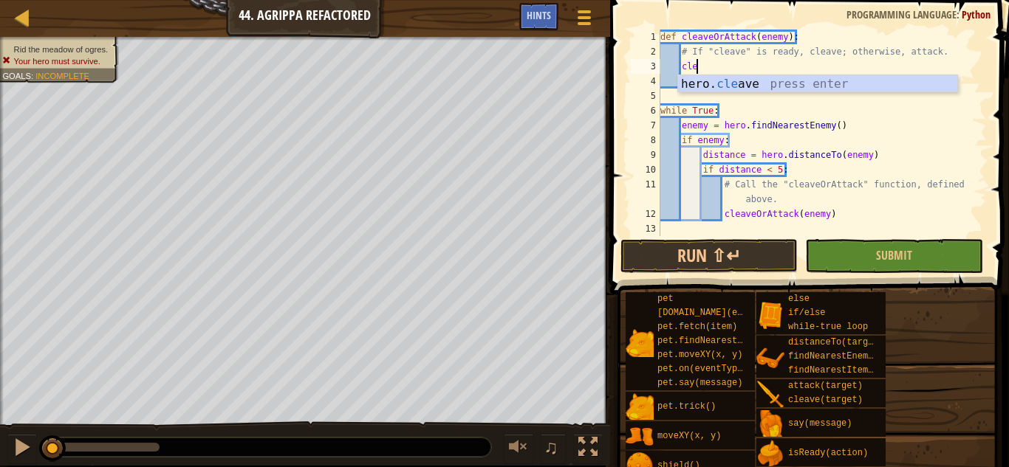
type textarea "c"
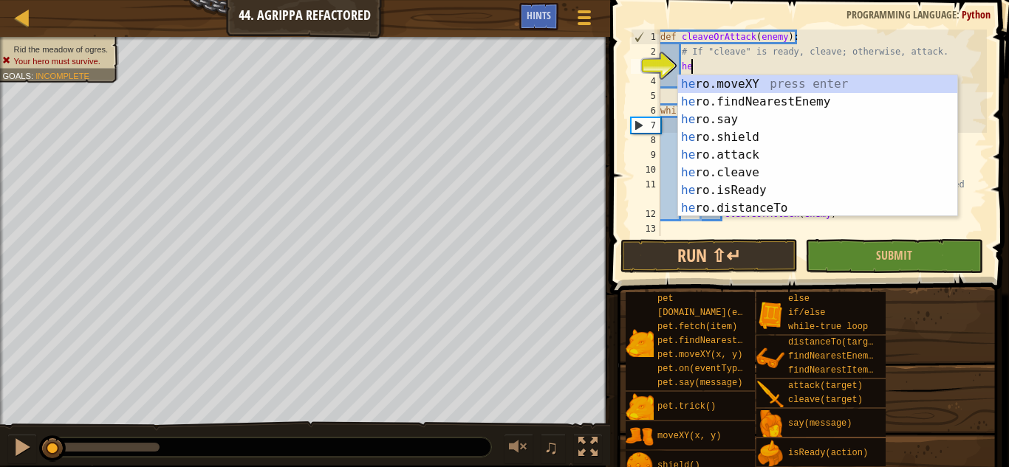
scroll to position [7, 4]
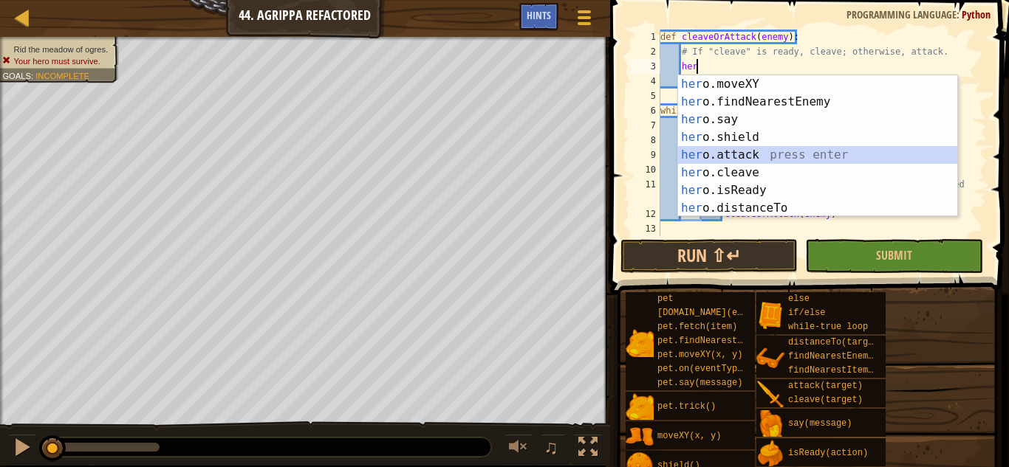
click at [802, 157] on div "her o.moveXY press enter her o.findNearestEnemy press enter her o.say press ent…" at bounding box center [817, 163] width 279 height 177
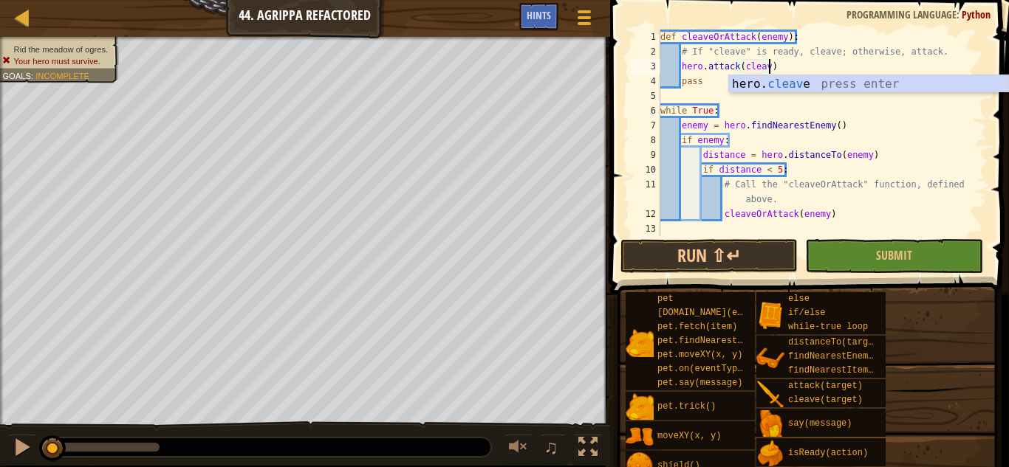
scroll to position [7, 16]
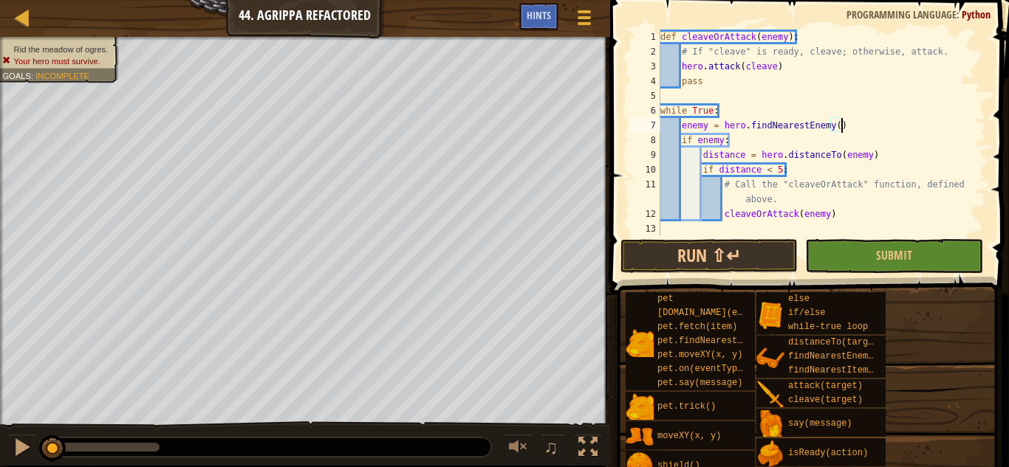
click at [841, 121] on div "def cleaveOrAttack ( enemy ) : # If "cleave" is ready, cleave; otherwise, attac…" at bounding box center [821, 148] width 329 height 236
click at [890, 254] on span "Submit" at bounding box center [894, 255] width 36 height 16
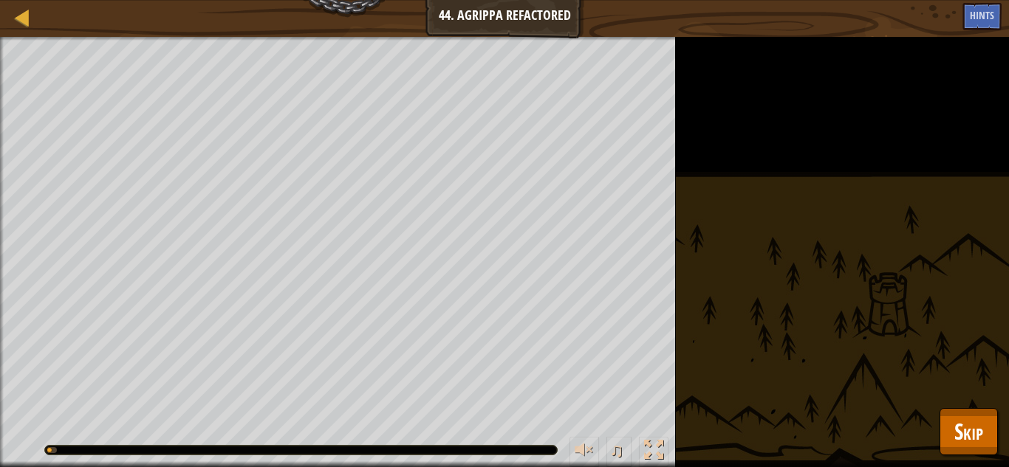
click at [960, 407] on div "Rid the meadow of ogres. Your hero must survive. Goals : Running... ♫ Anya 218 …" at bounding box center [504, 252] width 1009 height 430
click at [964, 411] on button "Skip" at bounding box center [968, 431] width 58 height 47
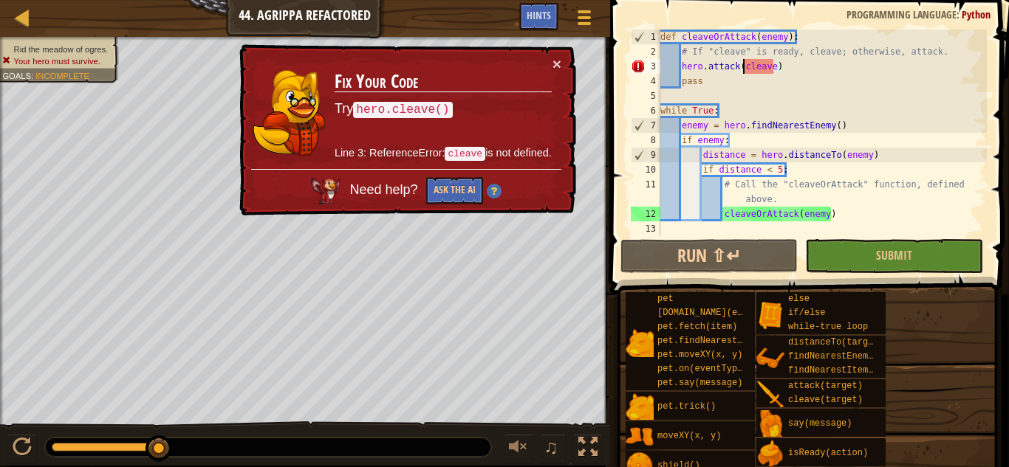
click at [744, 70] on div "def cleaveOrAttack ( enemy ) : # If "cleave" is ready, cleave; otherwise, attac…" at bounding box center [821, 148] width 329 height 236
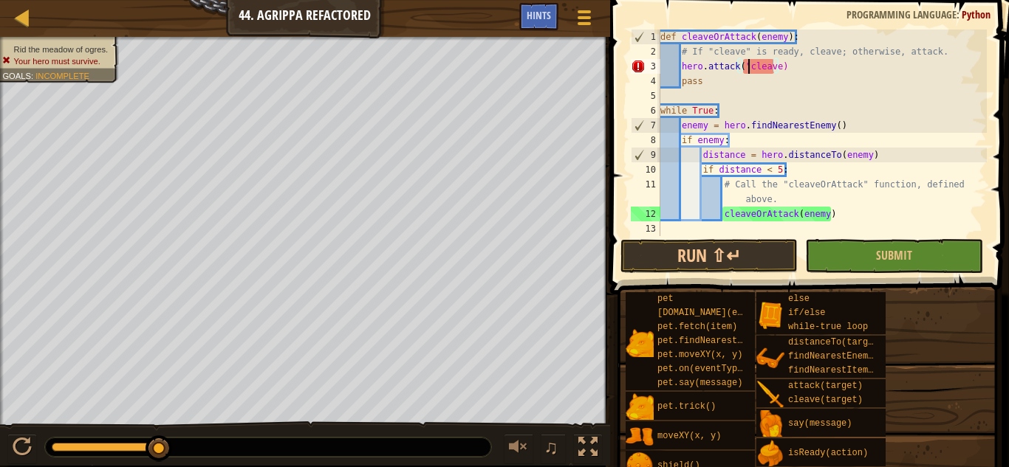
scroll to position [7, 13]
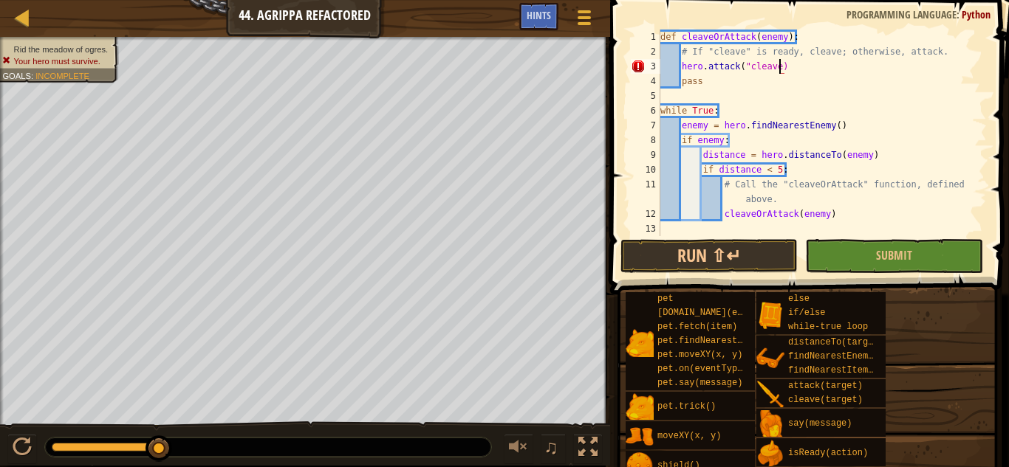
type textarea "hero.attack("cleave")"
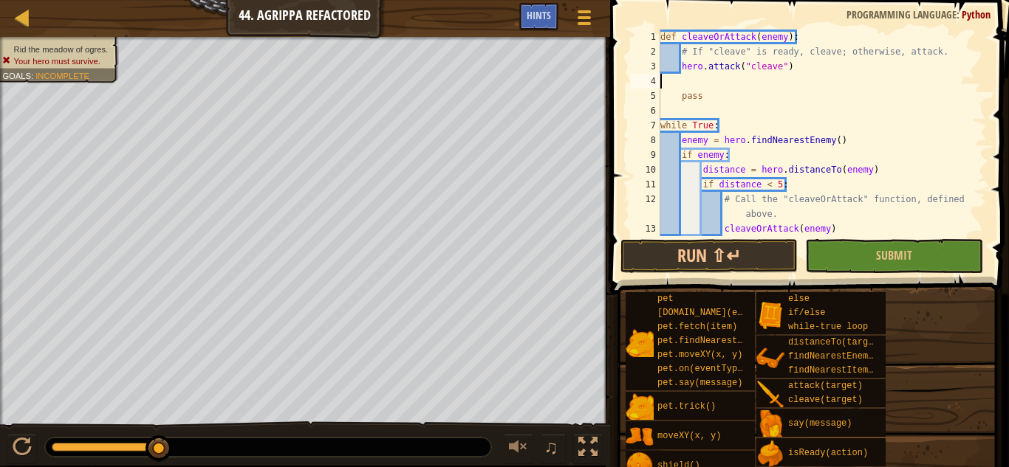
scroll to position [7, 0]
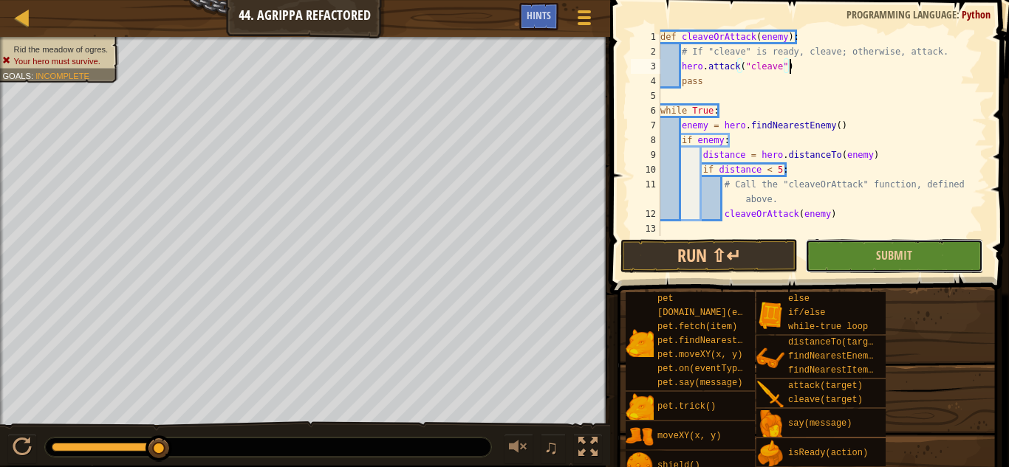
click at [831, 250] on button "Submit" at bounding box center [893, 256] width 177 height 34
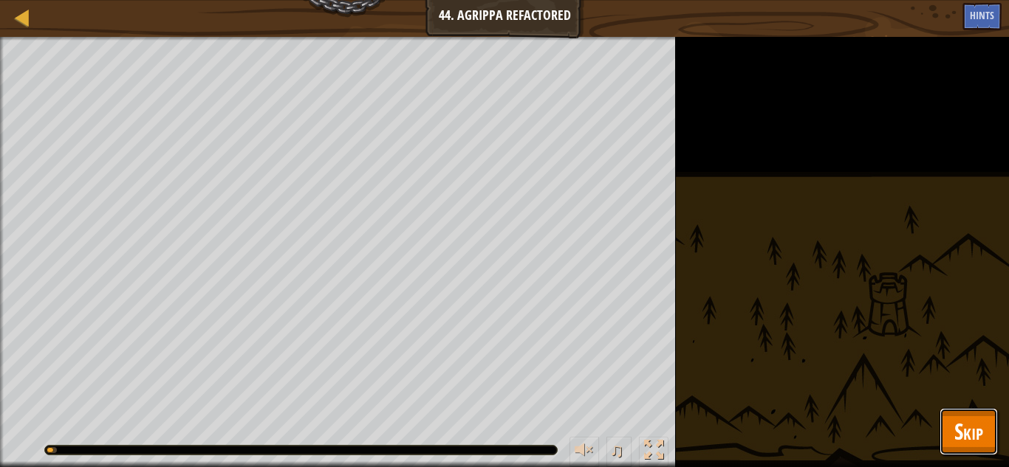
click at [969, 450] on button "Skip" at bounding box center [968, 431] width 58 height 47
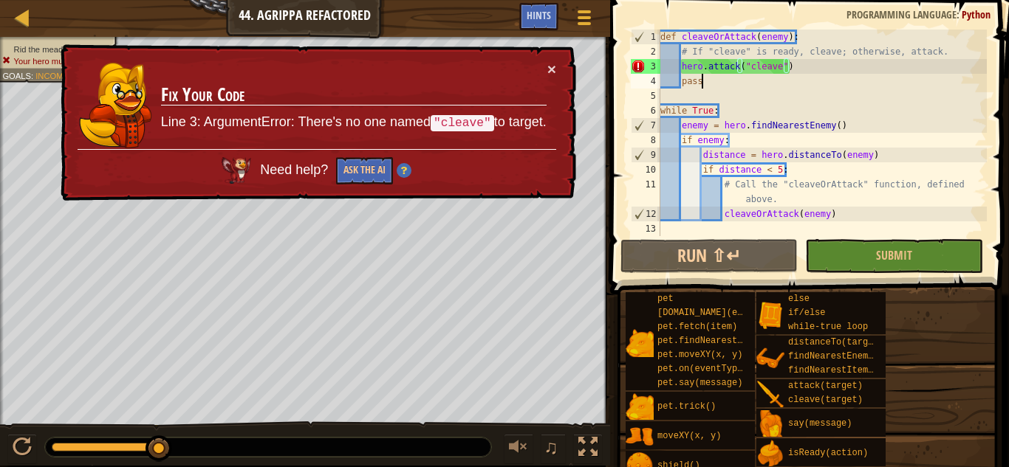
click at [801, 74] on div "def cleaveOrAttack ( enemy ) : # If "cleave" is ready, cleave; otherwise, attac…" at bounding box center [821, 148] width 329 height 236
click at [828, 66] on div "def cleaveOrAttack ( enemy ) : # If "cleave" is ready, cleave; otherwise, attac…" at bounding box center [821, 148] width 329 height 236
type textarea "hero.attack("cleave")"
drag, startPoint x: 838, startPoint y: 68, endPoint x: 681, endPoint y: 71, distance: 156.6
click at [681, 71] on div "def cleaveOrAttack ( enemy ) : # If "cleave" is ready, cleave; otherwise, attac…" at bounding box center [821, 148] width 329 height 236
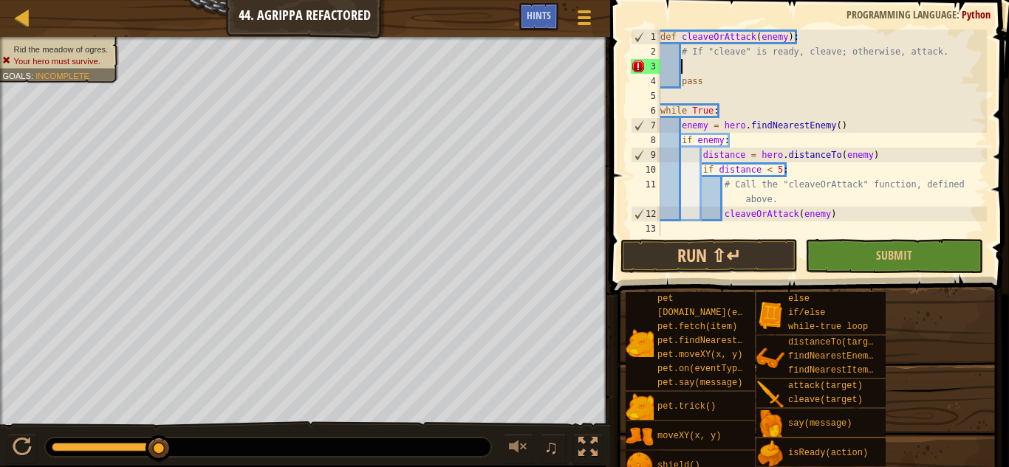
scroll to position [7, 3]
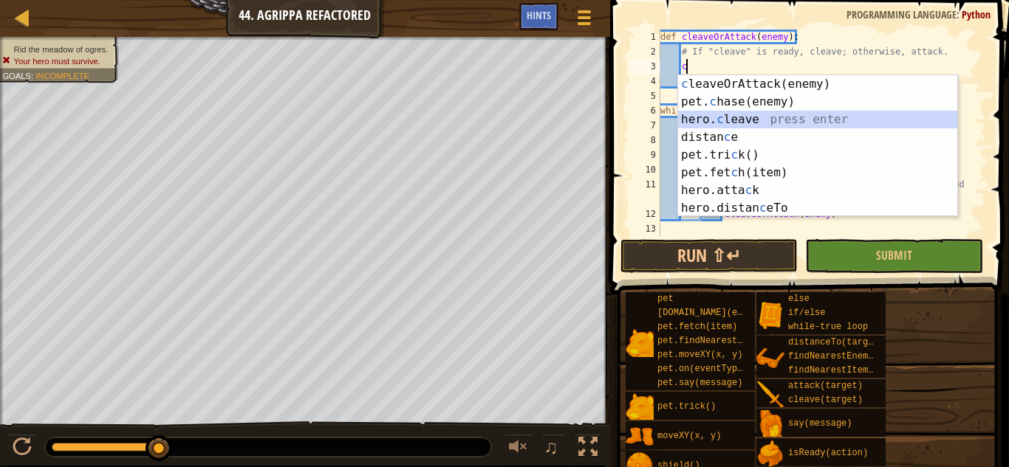
click at [780, 121] on div "c leaveOrAttack(enemy) press enter pet. c hase(enemy) press enter hero. c leave…" at bounding box center [817, 163] width 279 height 177
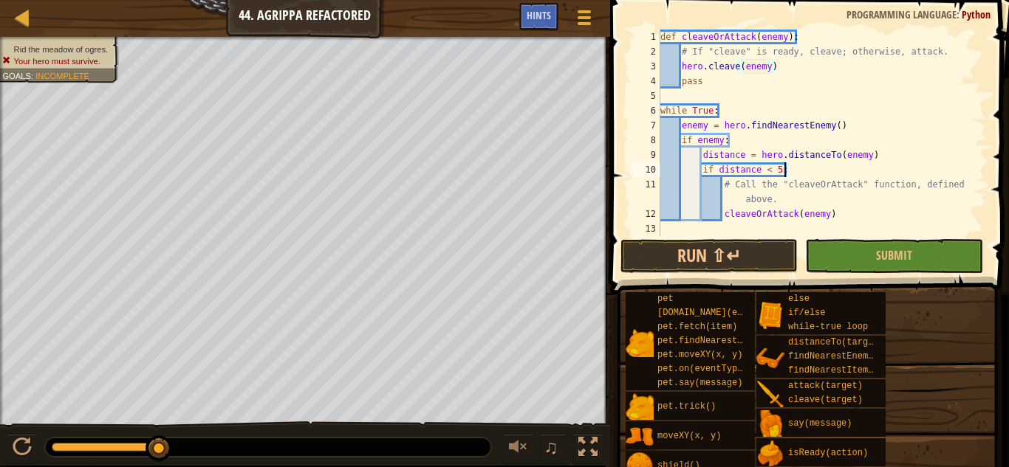
click at [873, 174] on div "def cleaveOrAttack ( enemy ) : # If "cleave" is ready, cleave; otherwise, attac…" at bounding box center [821, 148] width 329 height 236
type textarea "if distance < 5:"
click at [847, 264] on button "Submit" at bounding box center [893, 256] width 177 height 34
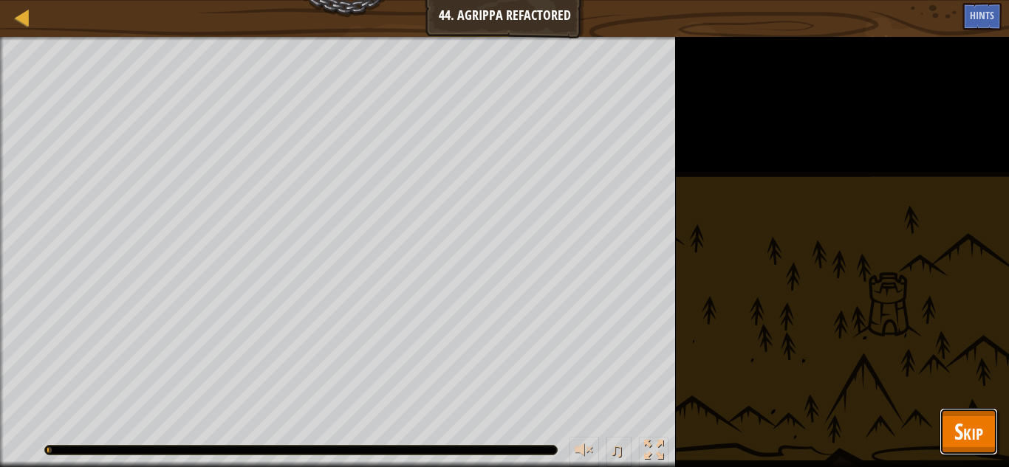
click at [971, 429] on span "Skip" at bounding box center [968, 431] width 29 height 30
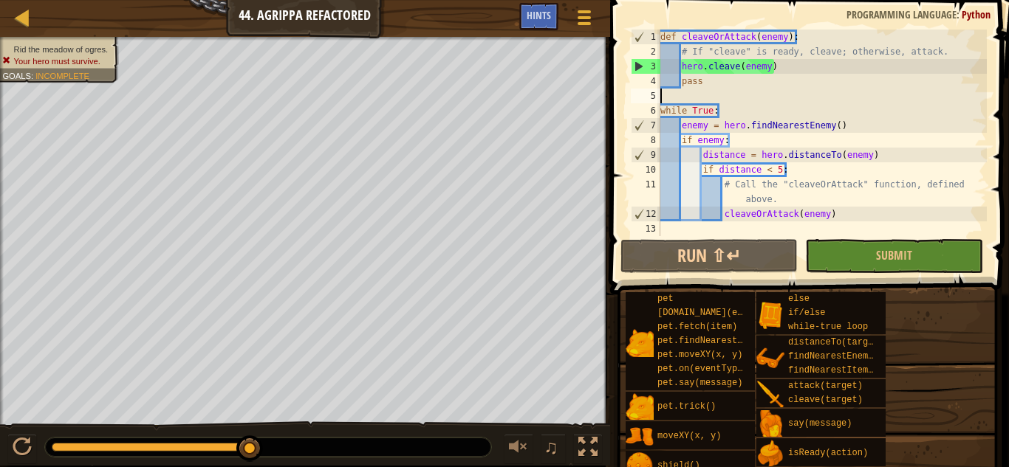
scroll to position [7, 0]
click at [769, 89] on div "def cleaveOrAttack ( enemy ) : # If "cleave" is ready, cleave; otherwise, attac…" at bounding box center [821, 148] width 329 height 236
click at [766, 84] on div "def cleaveOrAttack ( enemy ) : # If "cleave" is ready, cleave; otherwise, attac…" at bounding box center [821, 148] width 329 height 236
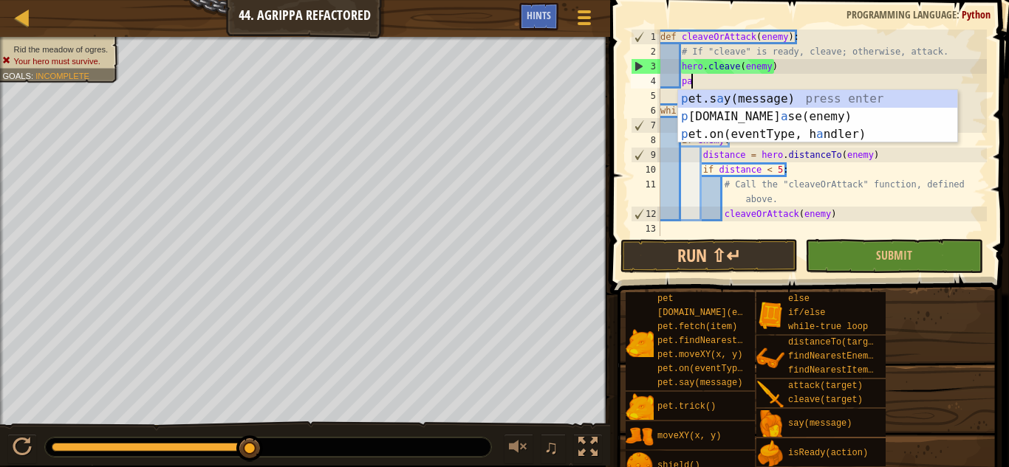
type textarea "p"
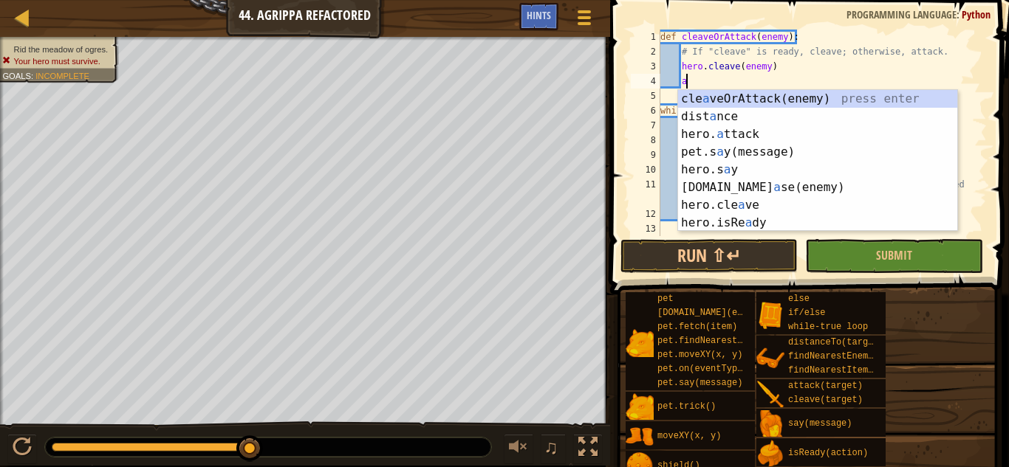
scroll to position [7, 3]
click at [788, 133] on div "cle a veOrAttack(enemy) press enter dist a nce press enter hero. a ttack press …" at bounding box center [817, 178] width 279 height 177
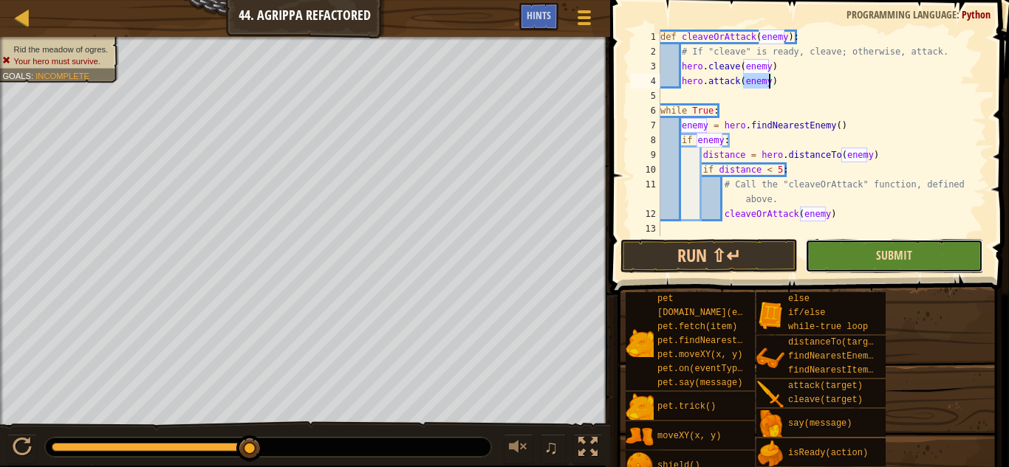
click at [882, 255] on span "Submit" at bounding box center [894, 255] width 36 height 16
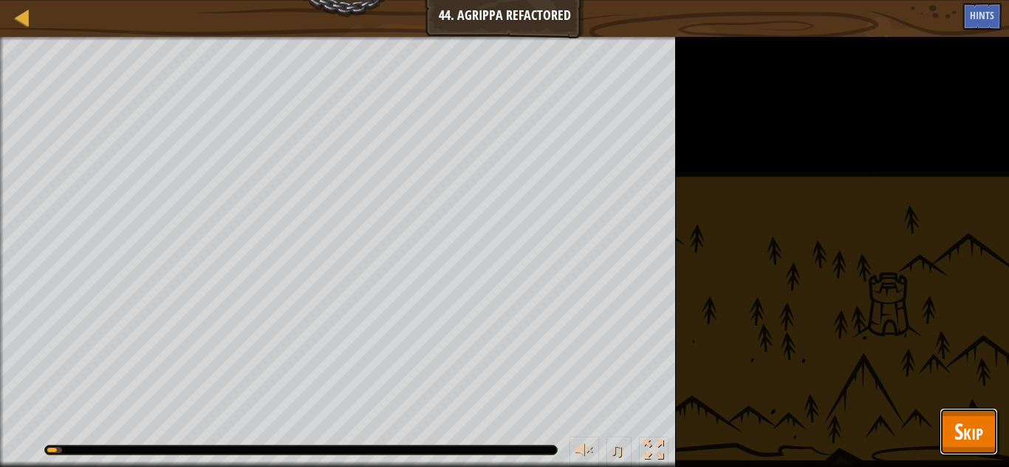
click at [981, 451] on button "Skip" at bounding box center [968, 431] width 58 height 47
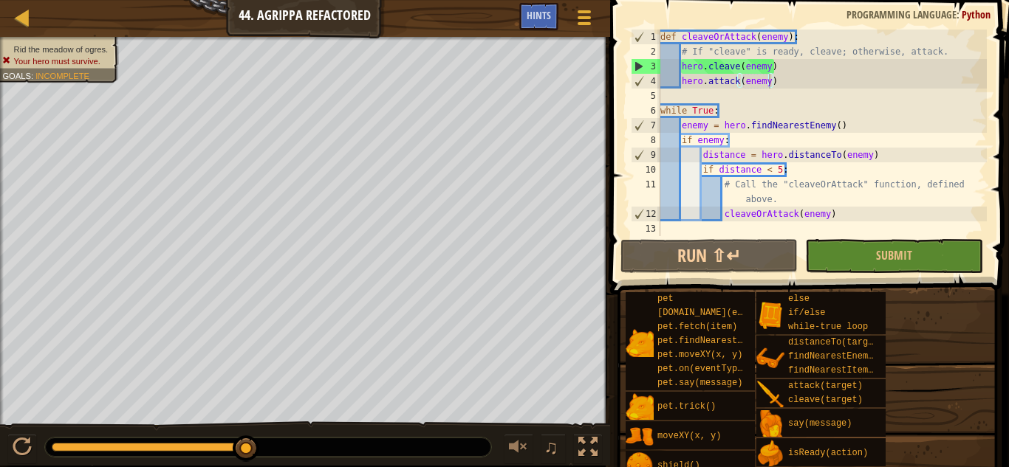
click at [782, 65] on div "def cleaveOrAttack ( enemy ) : # If "cleave" is ready, cleave; otherwise, attac…" at bounding box center [821, 148] width 329 height 236
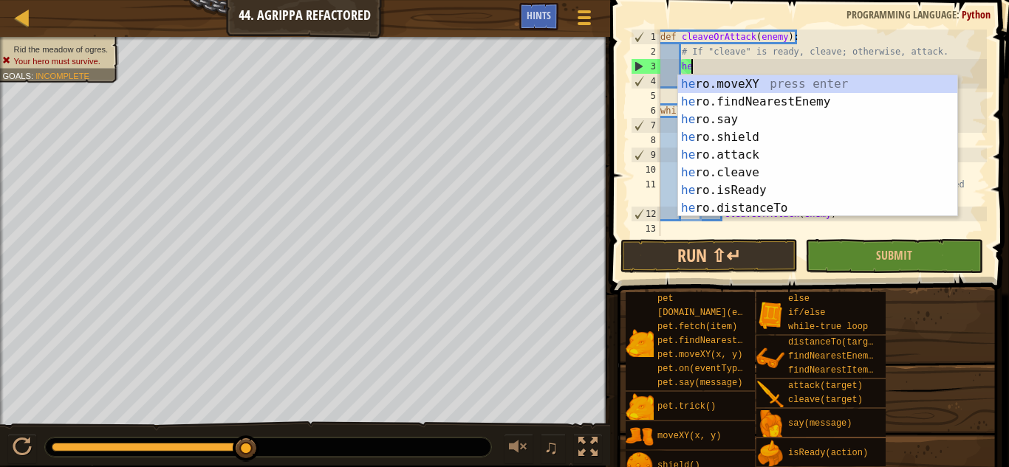
type textarea "h"
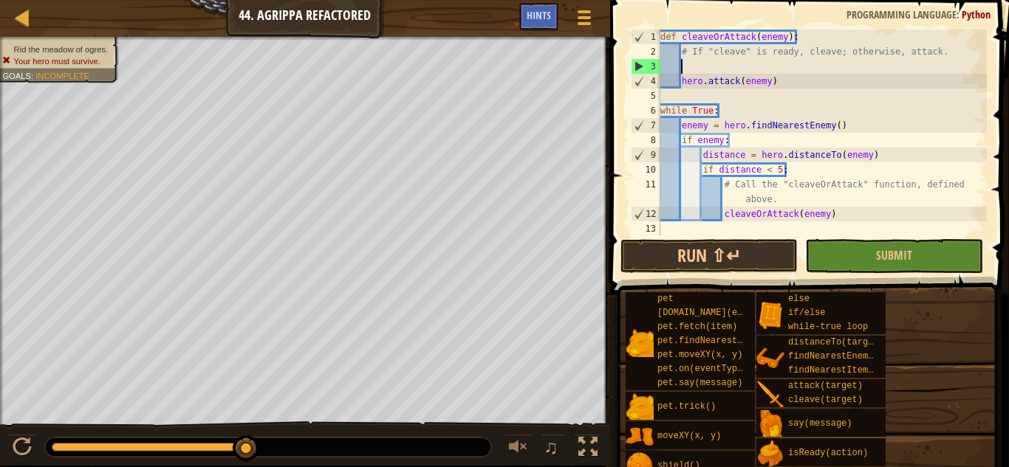
scroll to position [7, 2]
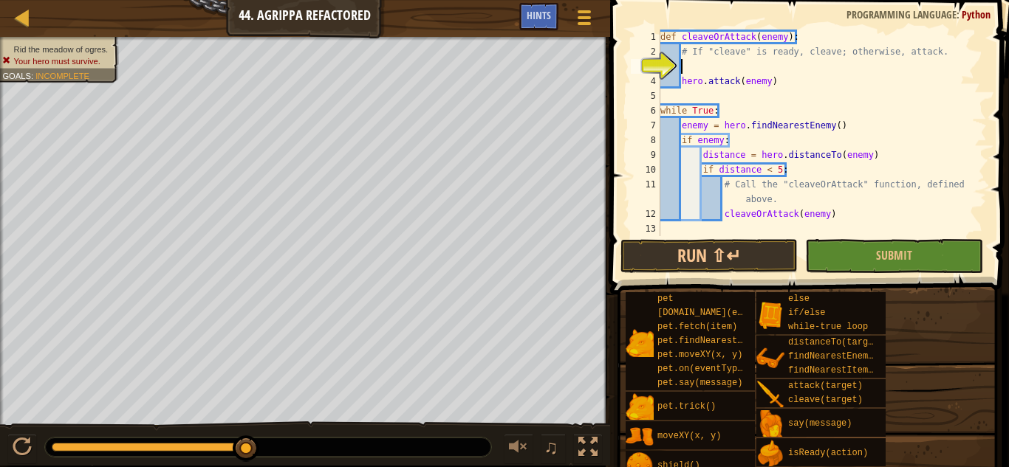
click at [681, 83] on div "def cleaveOrAttack ( enemy ) : # If "cleave" is ready, cleave; otherwise, attac…" at bounding box center [821, 148] width 329 height 236
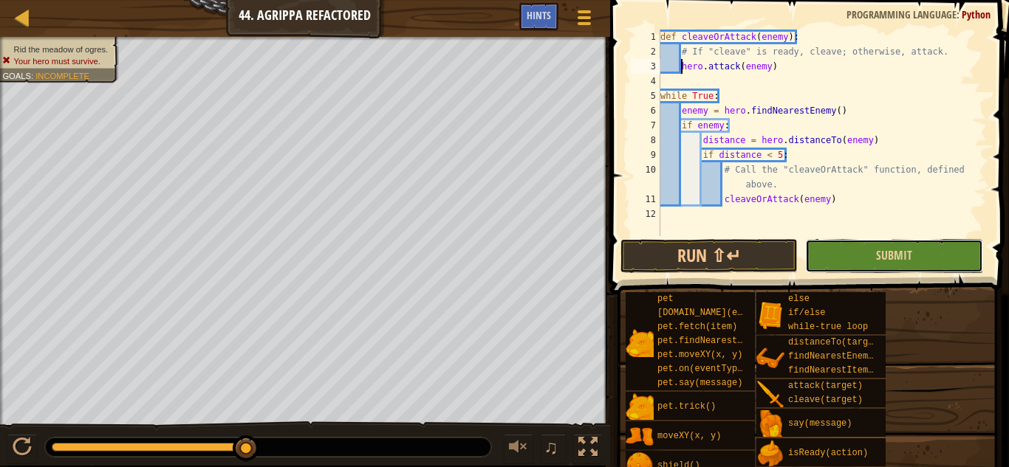
click at [841, 247] on button "Submit" at bounding box center [893, 256] width 177 height 34
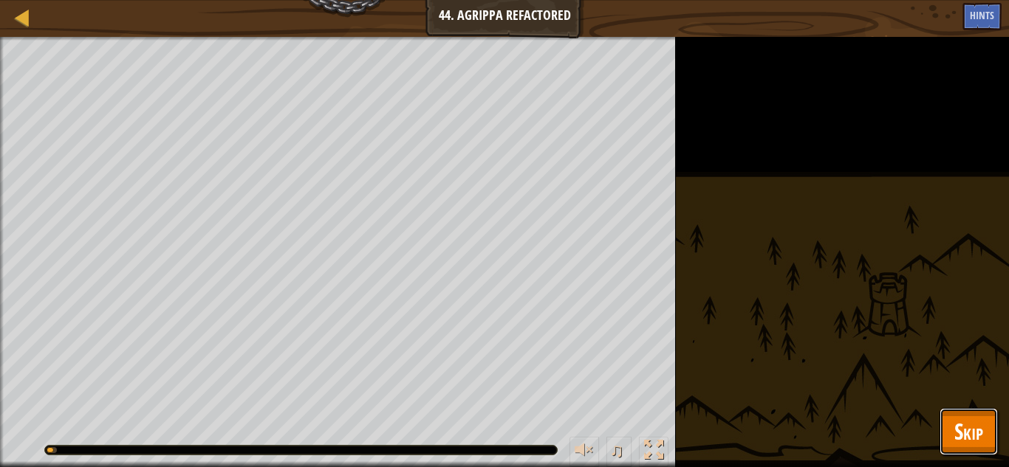
click at [978, 432] on span "Skip" at bounding box center [968, 431] width 29 height 30
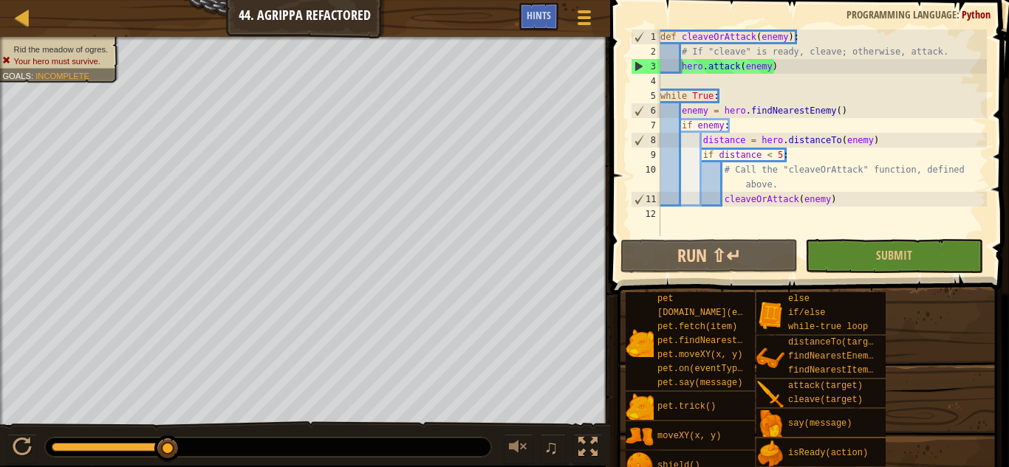
click at [794, 68] on div "def cleaveOrAttack ( enemy ) : # If "cleave" is ready, cleave; otherwise, attac…" at bounding box center [821, 148] width 329 height 236
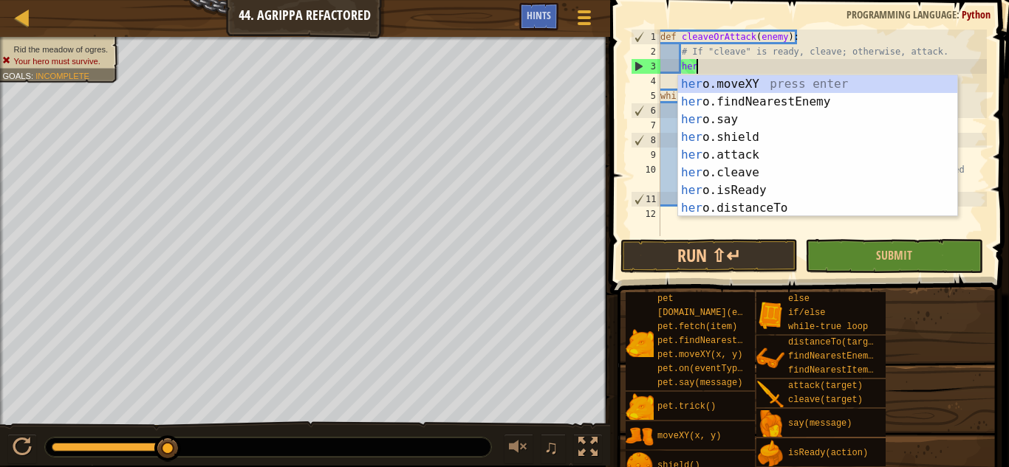
type textarea "h"
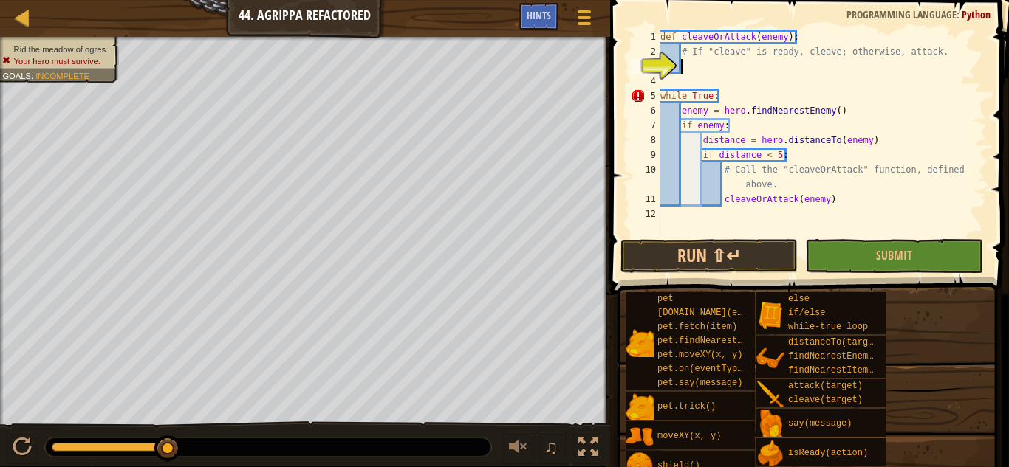
type textarea "c"
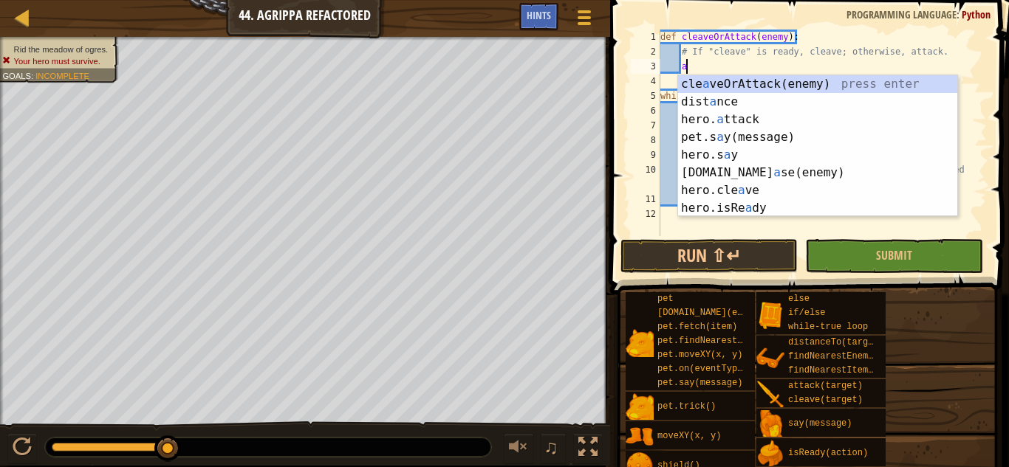
scroll to position [7, 3]
type textarea "a"
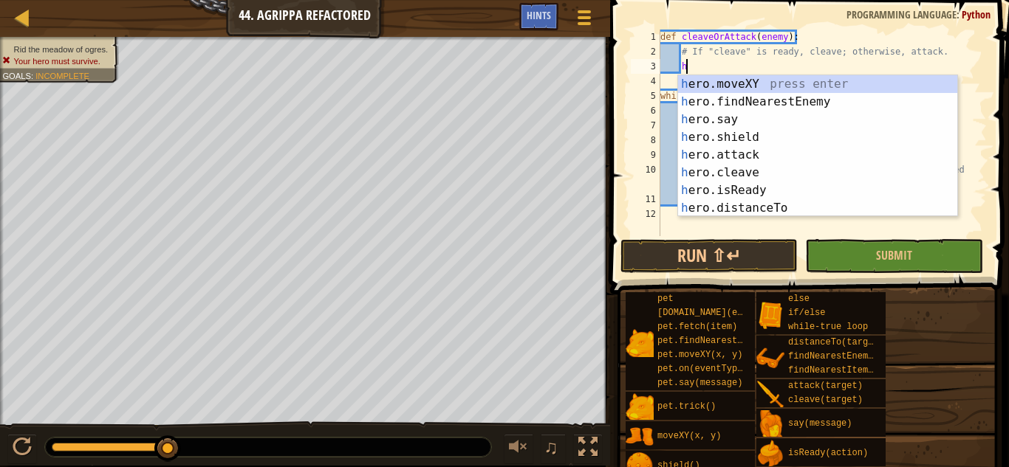
scroll to position [7, 4]
click at [805, 192] on div "he ro.moveXY press enter he ro.findNearestEnemy press enter he ro.say press ent…" at bounding box center [817, 163] width 279 height 177
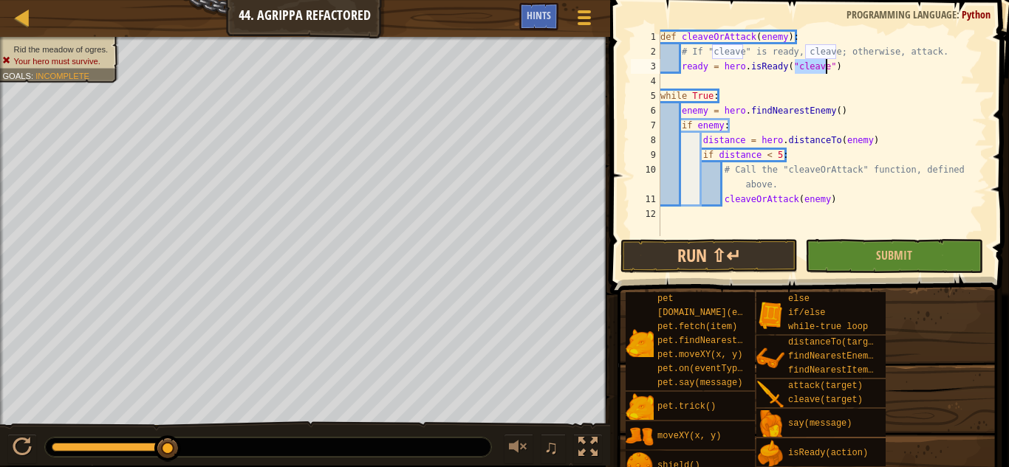
click at [769, 89] on div "def cleaveOrAttack ( enemy ) : # If "cleave" is ready, cleave; otherwise, attac…" at bounding box center [821, 148] width 329 height 236
click at [836, 73] on div "def cleaveOrAttack ( enemy ) : # If "cleave" is ready, cleave; otherwise, attac…" at bounding box center [821, 148] width 329 height 236
type textarea "ready = hero.isReady("cleave")"
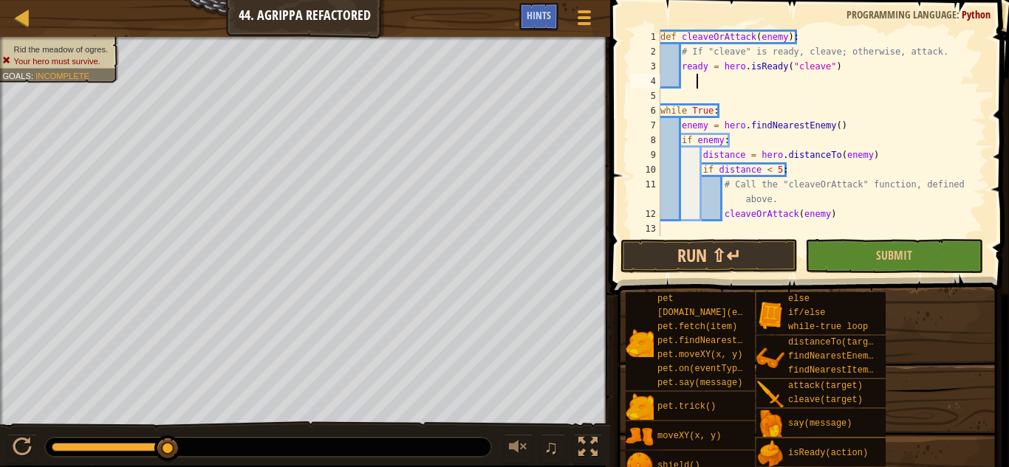
scroll to position [7, 6]
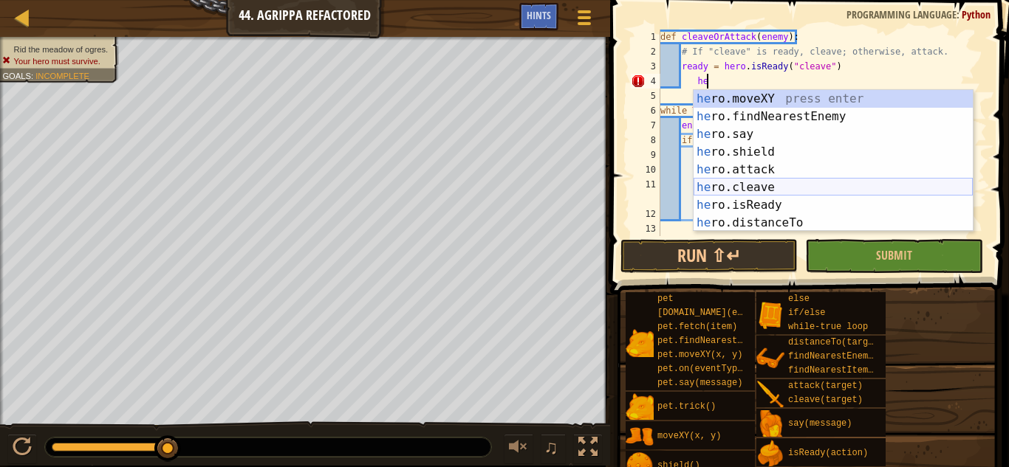
click at [727, 182] on div "he ro.moveXY press enter he ro.findNearestEnemy press enter he ro.say press ent…" at bounding box center [832, 178] width 279 height 177
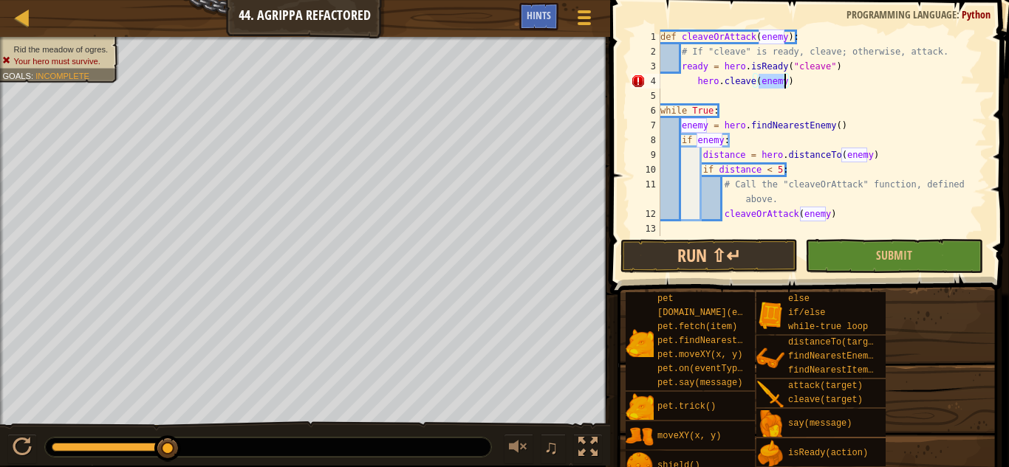
click at [699, 82] on div "def cleaveOrAttack ( enemy ) : # If "cleave" is ready, cleave; otherwise, attac…" at bounding box center [821, 148] width 329 height 236
click at [696, 82] on div "def cleaveOrAttack ( enemy ) : # If "cleave" is ready, cleave; otherwise, attac…" at bounding box center [821, 148] width 329 height 236
type textarea "hero.cleave(enemy)"
click at [789, 78] on div "def cleaveOrAttack ( enemy ) : # If "cleave" is ready, cleave; otherwise, attac…" at bounding box center [821, 148] width 329 height 236
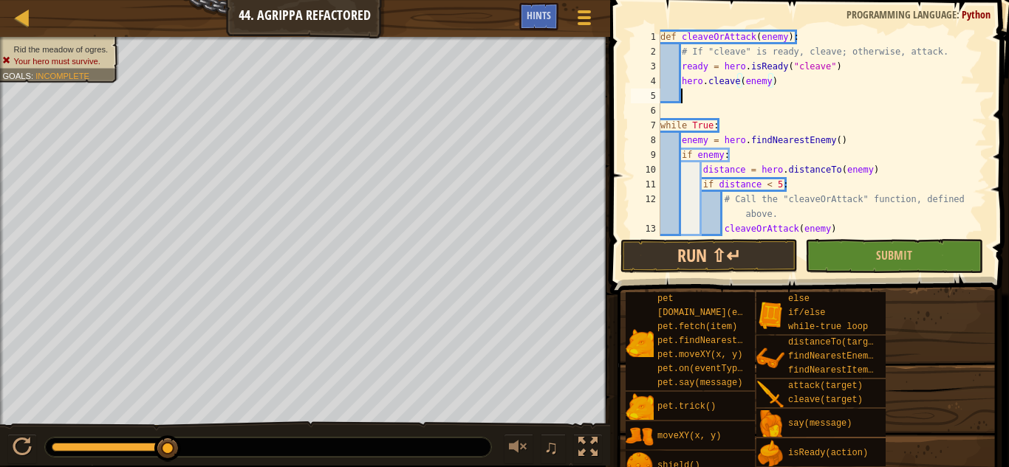
scroll to position [7, 2]
type textarea "e"
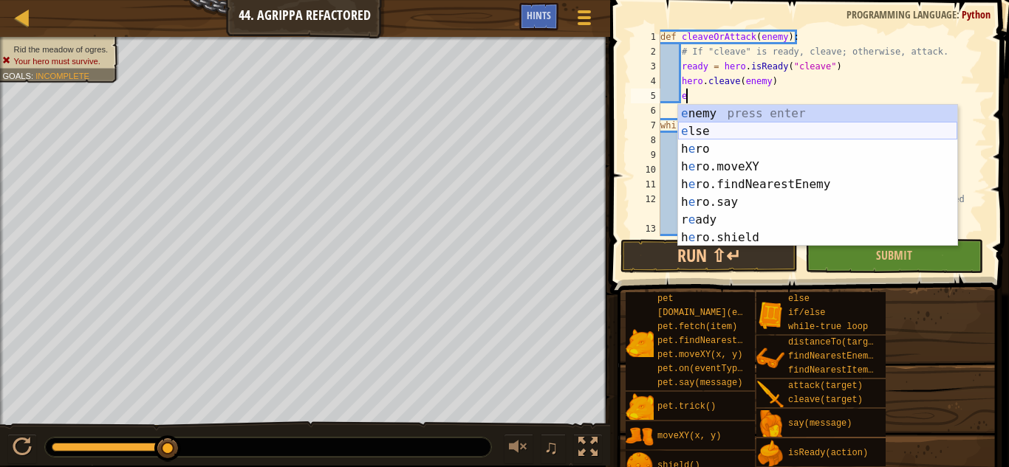
click at [729, 137] on div "e nemy press enter e lse press enter h e ro press enter h e ro.moveXY press ent…" at bounding box center [817, 193] width 279 height 177
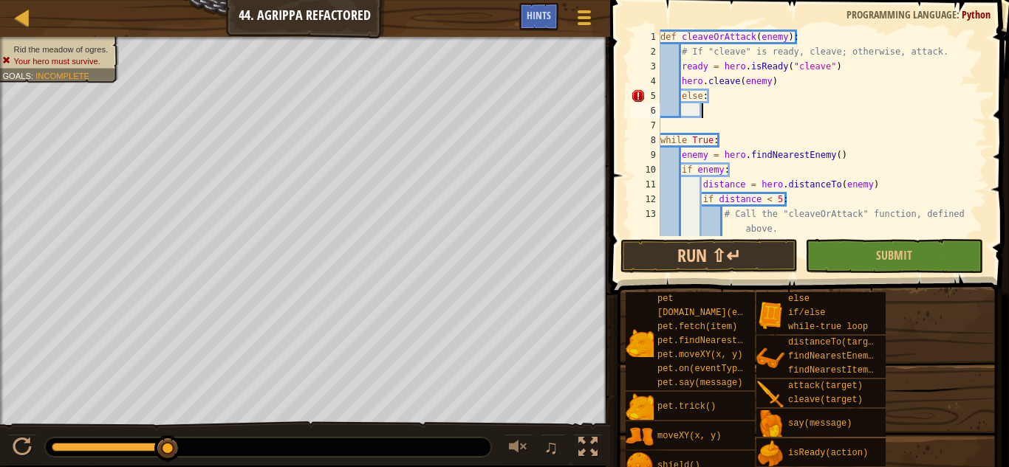
click at [682, 98] on div "def cleaveOrAttack ( enemy ) : # If "cleave" is ready, cleave; otherwise, attac…" at bounding box center [821, 148] width 329 height 236
click at [681, 82] on div "def cleaveOrAttack ( enemy ) : # If "cleave" is ready, cleave; otherwise, attac…" at bounding box center [821, 148] width 329 height 236
drag, startPoint x: 862, startPoint y: 65, endPoint x: 682, endPoint y: 66, distance: 179.4
click at [682, 66] on div "def cleaveOrAttack ( enemy ) : # If "cleave" is ready, cleave; otherwise, attac…" at bounding box center [821, 148] width 329 height 236
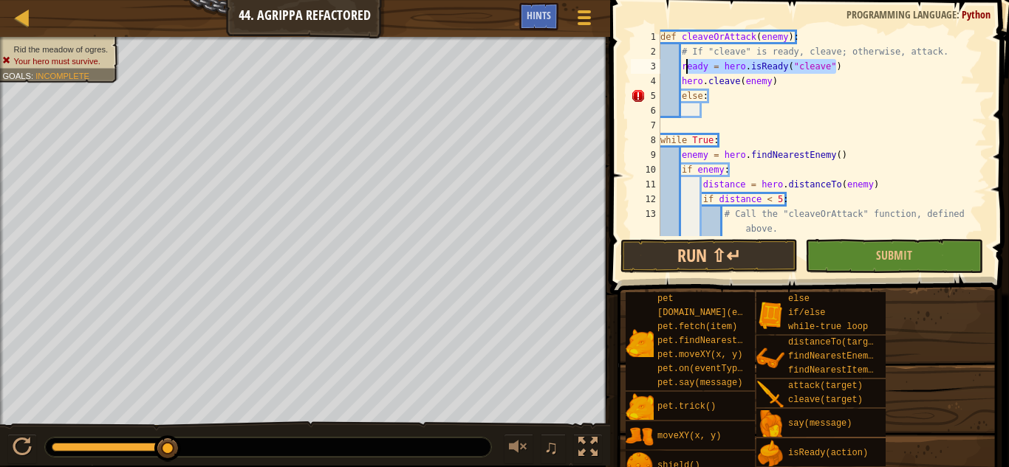
type textarea "ready = hero.isReady("cleave")"
click at [681, 83] on div "def cleaveOrAttack ( enemy ) : # If "cleave" is ready, cleave; otherwise, attac…" at bounding box center [821, 148] width 329 height 236
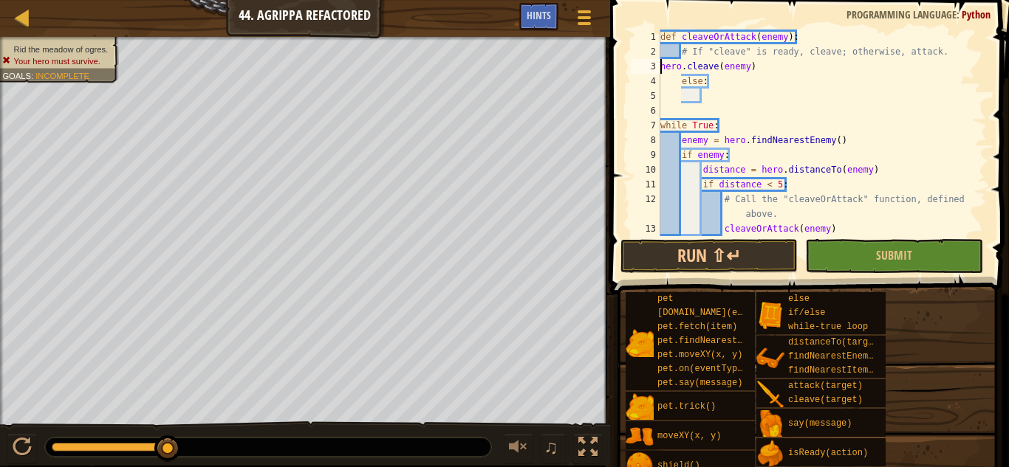
type textarea "# If "cleave" is ready, cleave; otherwise, attack.hero.cleave(enemy)"
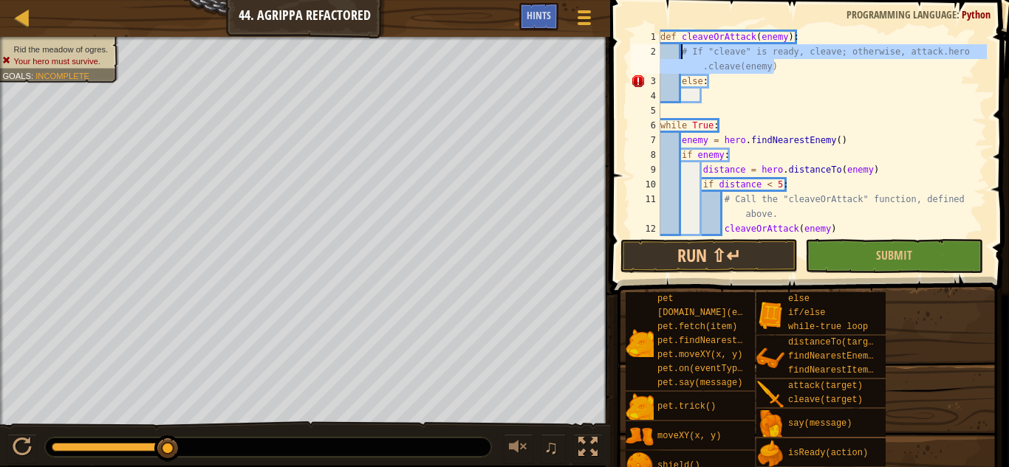
drag, startPoint x: 978, startPoint y: 66, endPoint x: 679, endPoint y: 52, distance: 300.1
click at [679, 52] on div "# If "cleave" is ready, cleave; otherwise, attack.hero.cleave(enemy) 1 2 3 4 5 …" at bounding box center [807, 133] width 359 height 207
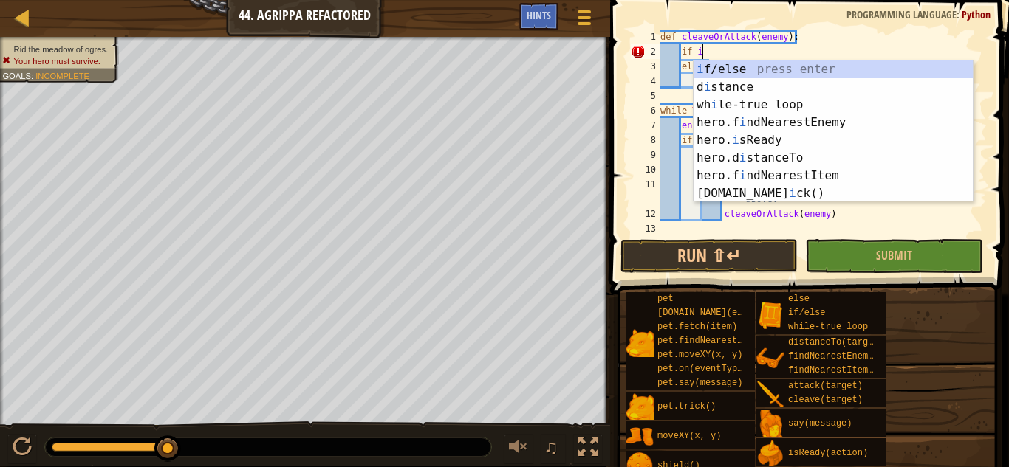
scroll to position [7, 6]
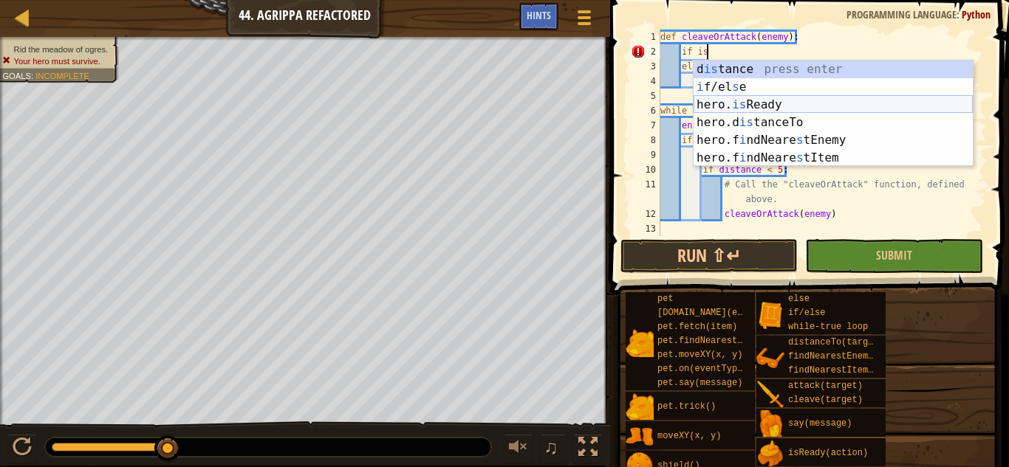
click at [821, 106] on div "d is tance press enter i f/el s e press enter hero. is Ready press enter hero.d…" at bounding box center [832, 132] width 279 height 142
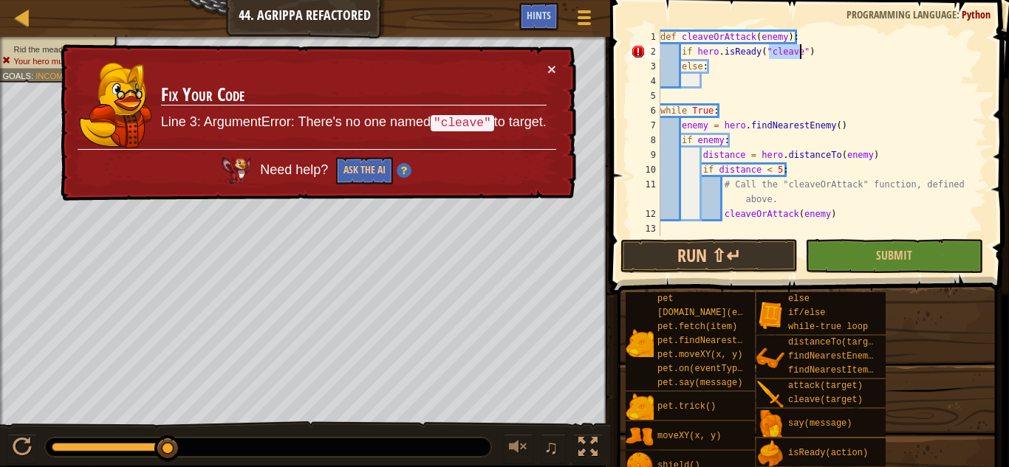
click at [819, 48] on div "def cleaveOrAttack ( enemy ) : if hero . isReady ( "cleave" ) else : while True…" at bounding box center [821, 148] width 329 height 236
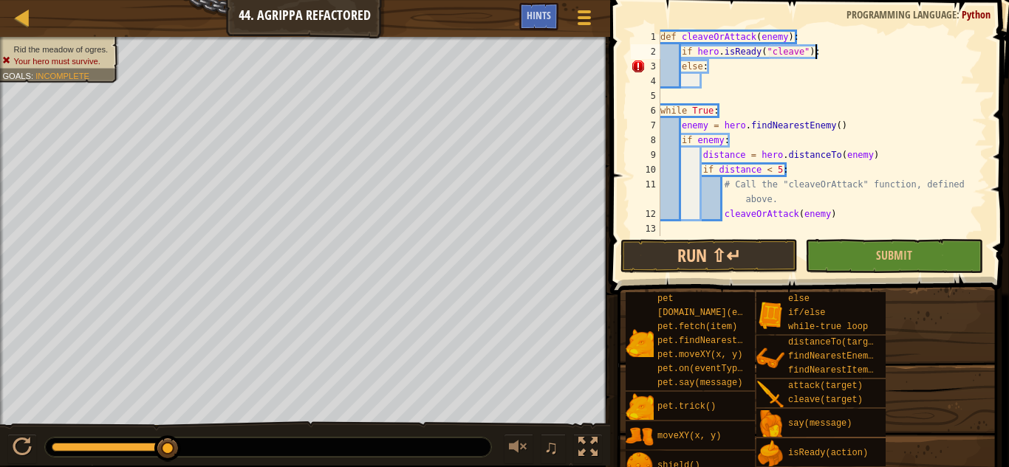
click at [682, 67] on div "def cleaveOrAttack ( enemy ) : if hero . isReady ( "cleave" ) : else : while Tr…" at bounding box center [821, 148] width 329 height 236
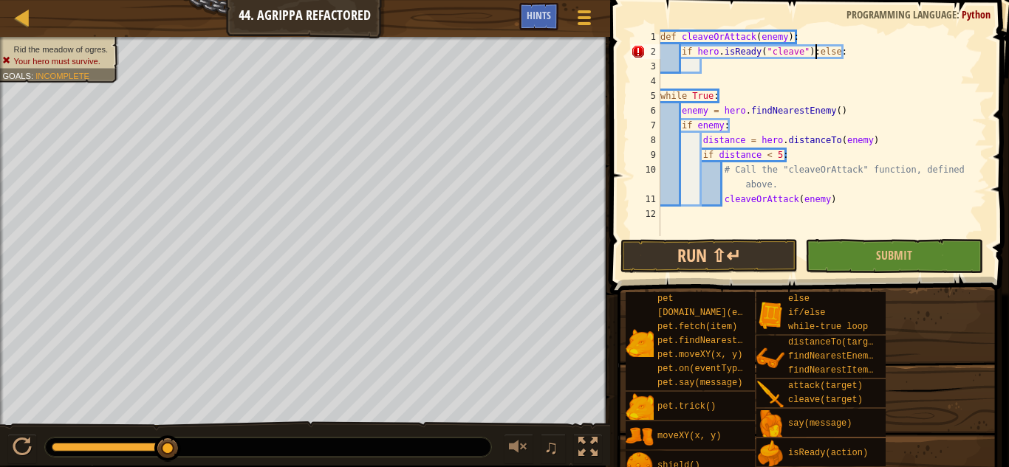
type textarea "else:"
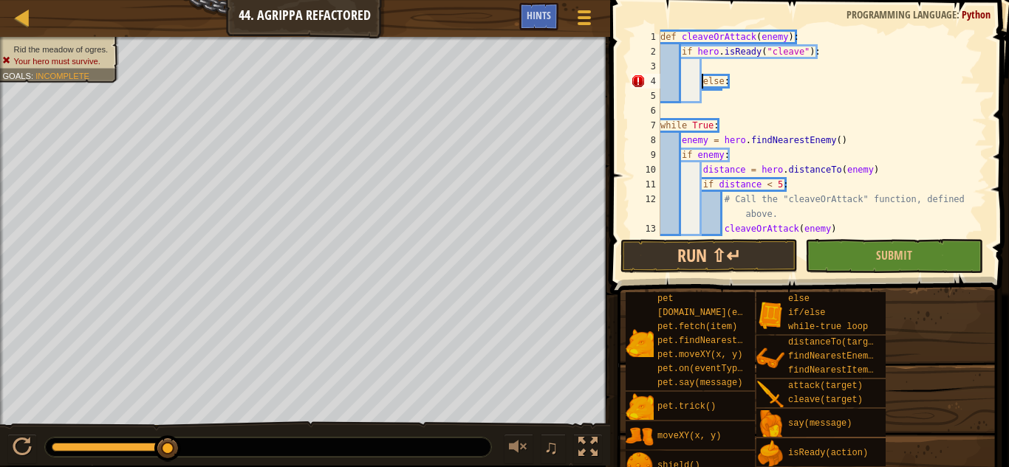
click at [736, 67] on div "def cleaveOrAttack ( enemy ) : if hero . isReady ( "cleave" ) : else : while Tr…" at bounding box center [821, 148] width 329 height 236
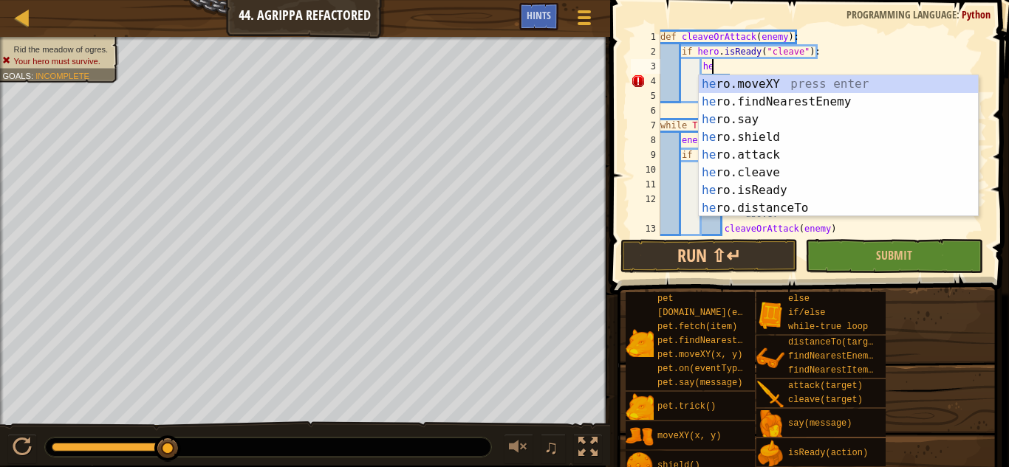
scroll to position [7, 7]
click at [788, 174] on div "he ro.moveXY press enter he ro.findNearestEnemy press enter he ro.say press ent…" at bounding box center [837, 163] width 279 height 177
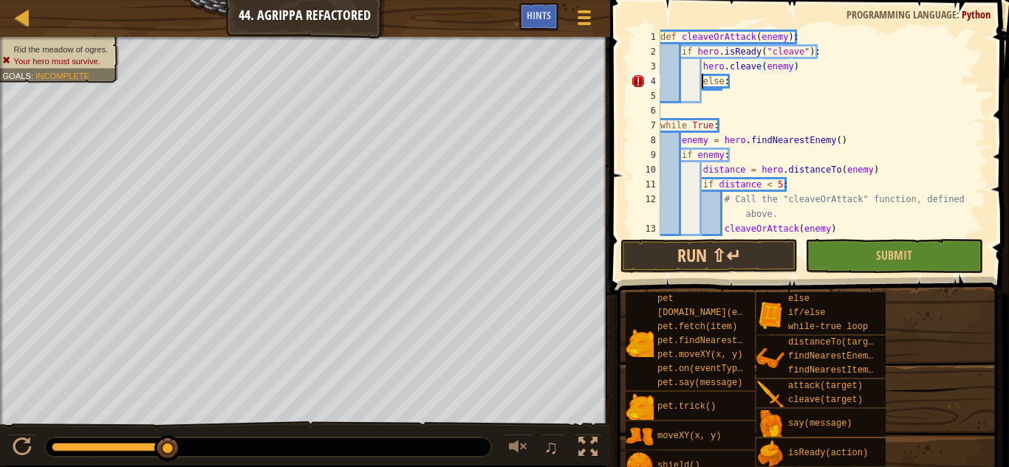
click at [701, 80] on div "def cleaveOrAttack ( enemy ) : if hero . isReady ( "cleave" ) : hero . cleave (…" at bounding box center [821, 148] width 329 height 236
type textarea "else:"
click at [718, 99] on div "def cleaveOrAttack ( enemy ) : if hero . isReady ( "cleave" ) : hero . cleave (…" at bounding box center [821, 148] width 329 height 236
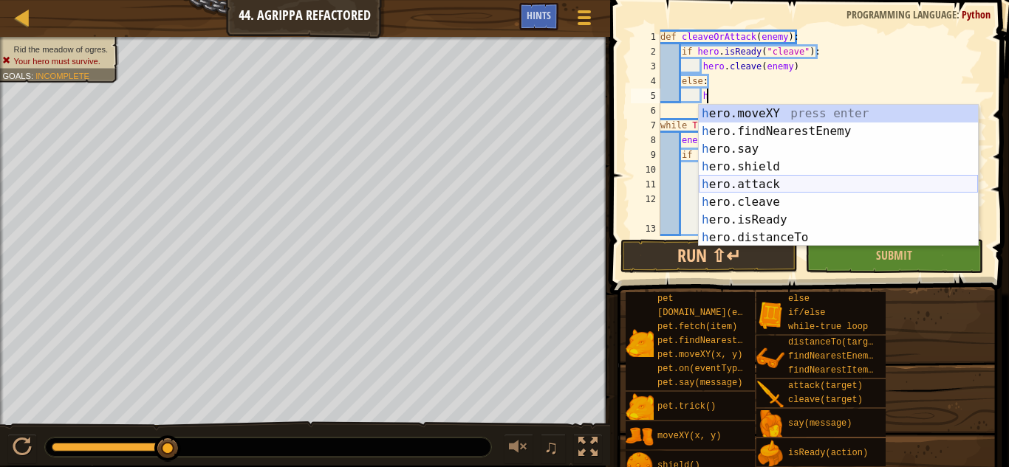
click at [814, 189] on div "h ero.moveXY press enter h ero.findNearestEnemy press enter h ero.say press ent…" at bounding box center [837, 193] width 279 height 177
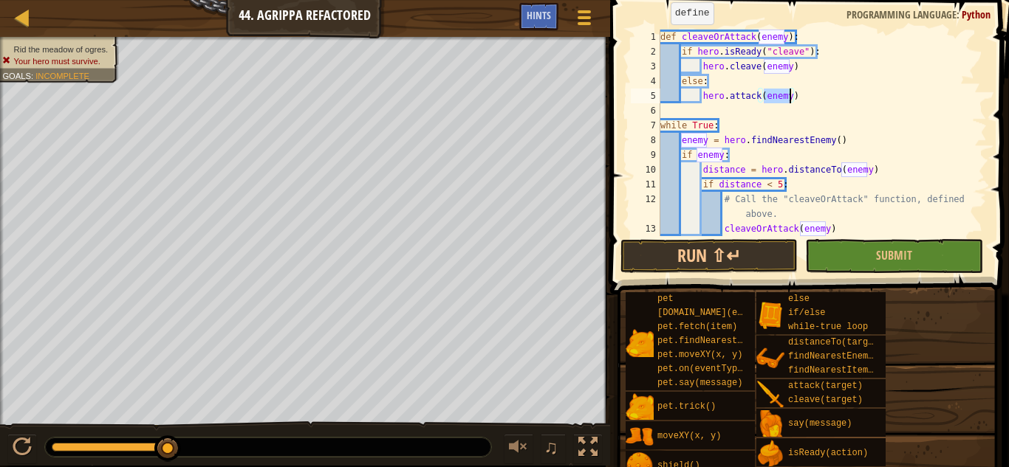
type textarea "hero.attack(enemy)"
click at [864, 249] on button "Submit" at bounding box center [893, 256] width 177 height 34
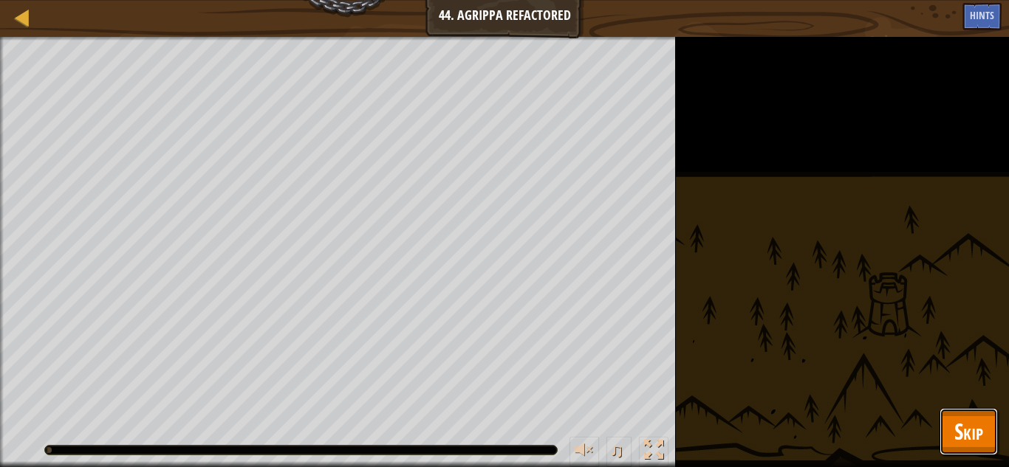
click at [966, 417] on span "Skip" at bounding box center [968, 431] width 29 height 30
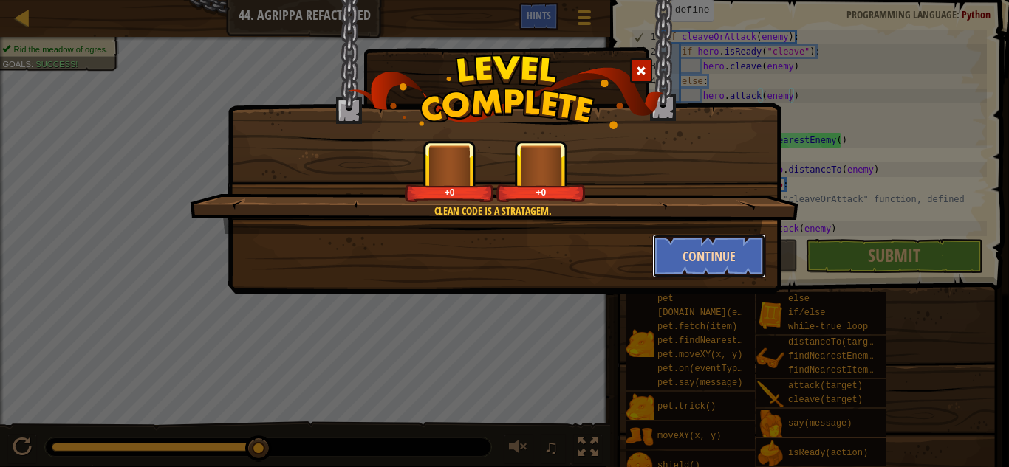
click at [695, 258] on button "Continue" at bounding box center [709, 256] width 114 height 44
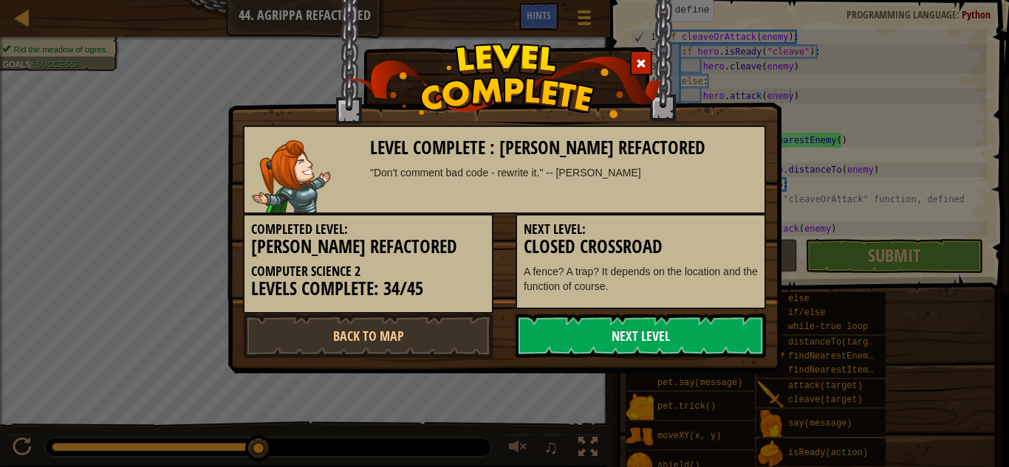
click at [707, 352] on link "Next Level" at bounding box center [640, 336] width 250 height 44
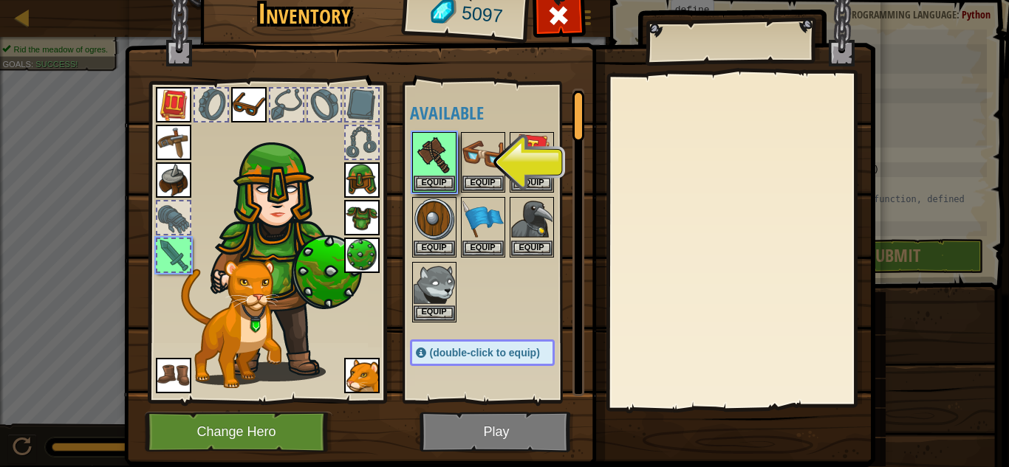
click at [498, 433] on img at bounding box center [499, 199] width 751 height 536
click at [434, 178] on button "Equip" at bounding box center [433, 183] width 41 height 16
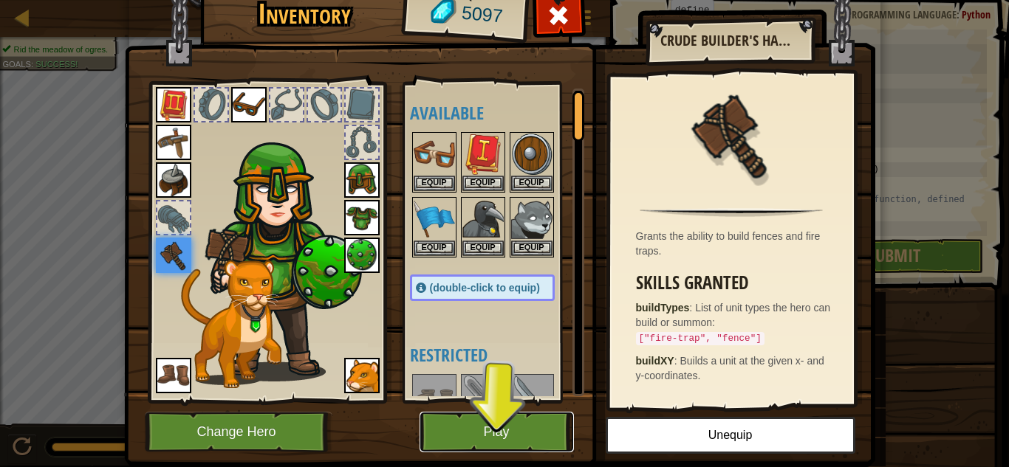
click at [521, 438] on button "Play" at bounding box center [496, 432] width 154 height 41
